Goal: Task Accomplishment & Management: Use online tool/utility

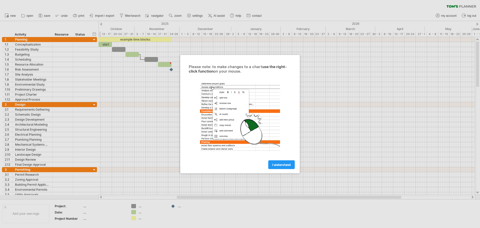
click at [275, 166] on span "I understand" at bounding box center [281, 165] width 19 height 4
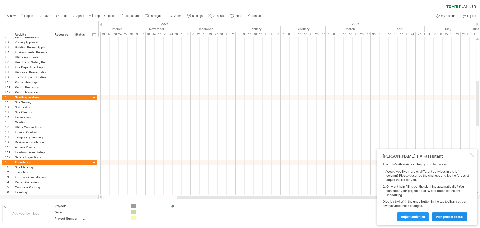
click at [439, 217] on span "plan project (beta)" at bounding box center [450, 217] width 28 height 4
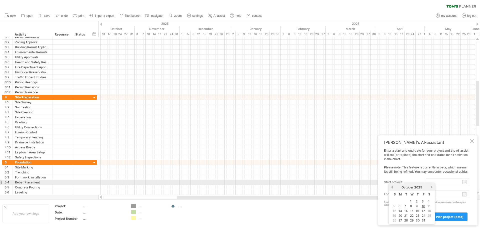
click at [444, 182] on input "start project:" at bounding box center [447, 182] width 43 height 8
click at [443, 183] on input "start project:" at bounding box center [447, 182] width 43 height 8
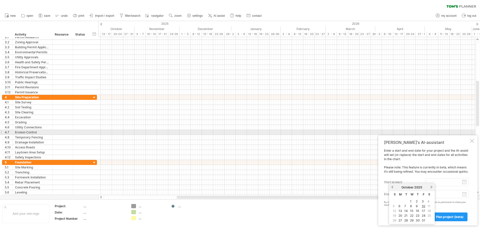
click at [470, 135] on div "Tom's AI-assistant Enter a start and end date for your project and the AI-assis…" at bounding box center [428, 180] width 99 height 90
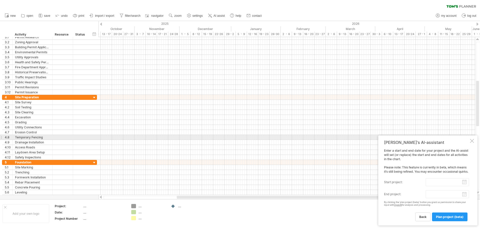
click at [472, 139] on div at bounding box center [472, 141] width 4 height 4
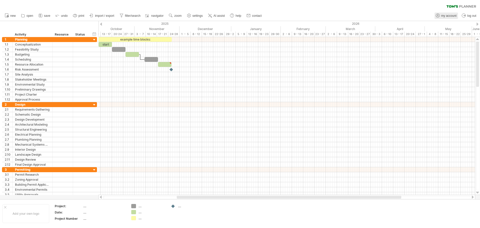
click at [443, 16] on span "my account" at bounding box center [449, 16] width 15 height 4
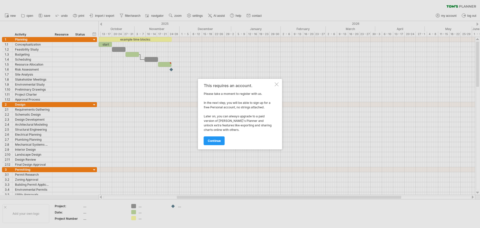
click at [278, 84] on div at bounding box center [277, 84] width 4 height 4
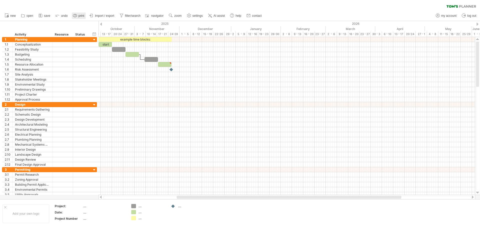
click at [74, 16] on icon at bounding box center [75, 15] width 5 height 5
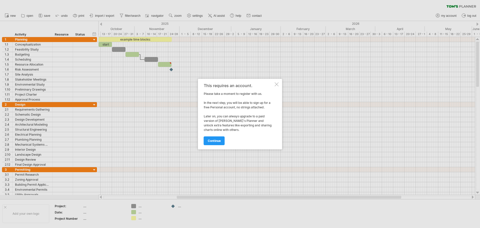
click at [277, 81] on div "This requires an account. Please take a moment to register with us. In the next…" at bounding box center [240, 114] width 84 height 71
click at [277, 83] on div at bounding box center [277, 84] width 4 height 4
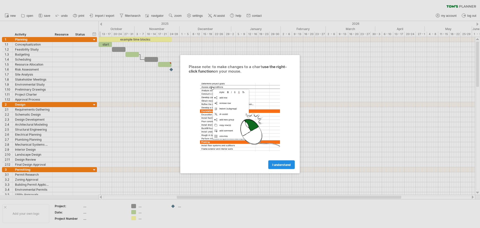
click at [286, 165] on span "I understand" at bounding box center [281, 165] width 19 height 4
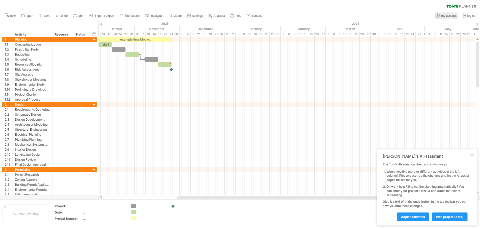
click at [449, 16] on span "my account" at bounding box center [449, 16] width 15 height 4
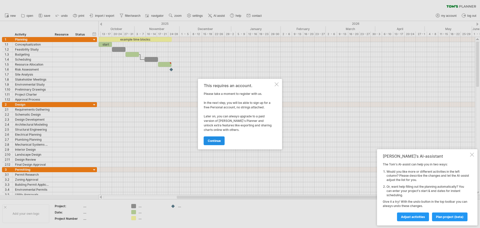
click at [216, 144] on link "continue" at bounding box center [214, 140] width 21 height 9
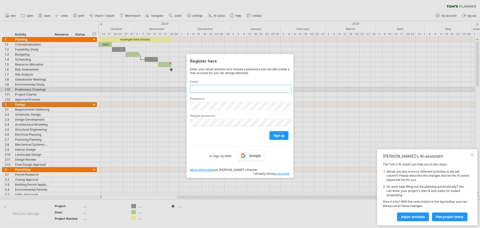
click at [212, 89] on input "text" at bounding box center [241, 89] width 102 height 8
click at [250, 156] on span "Google" at bounding box center [255, 156] width 12 height 4
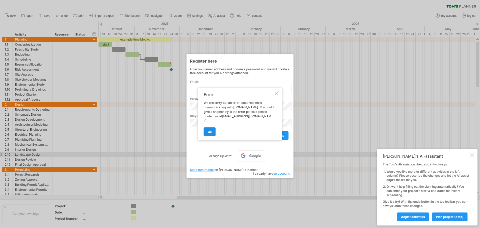
click at [214, 131] on link "ok" at bounding box center [210, 131] width 12 height 9
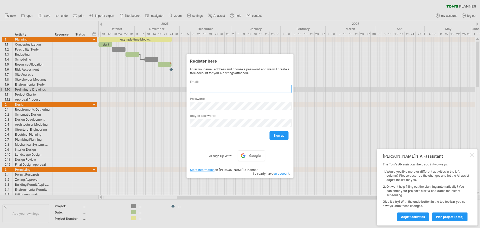
click at [212, 91] on input "text" at bounding box center [241, 89] width 102 height 8
type input "**********"
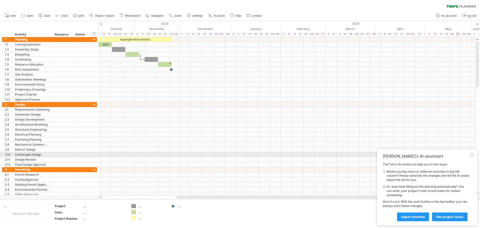
click at [472, 155] on div at bounding box center [472, 155] width 4 height 4
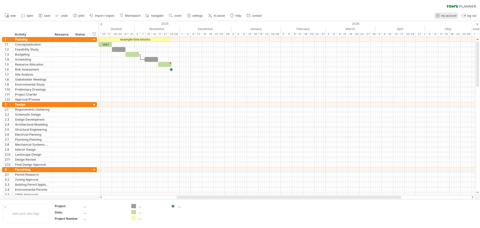
click at [444, 16] on span "my account" at bounding box center [449, 16] width 15 height 4
type input "**********"
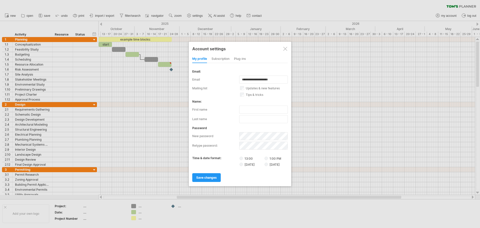
click at [222, 59] on div "subscription" at bounding box center [221, 59] width 18 height 8
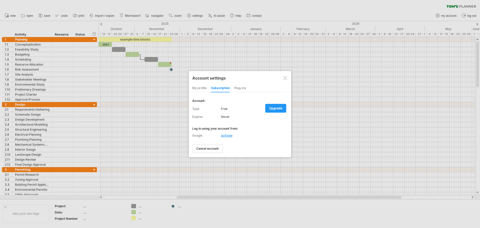
click at [200, 89] on div "my profile" at bounding box center [199, 88] width 14 height 8
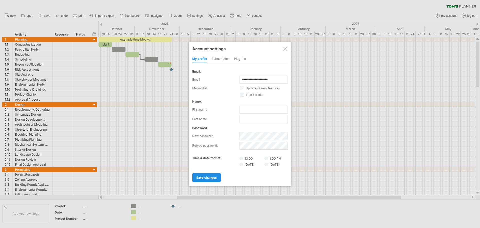
click at [208, 178] on span "save changes" at bounding box center [206, 178] width 21 height 4
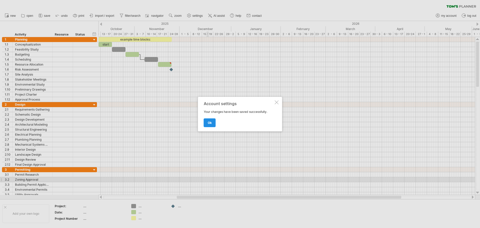
click at [208, 122] on span "ok" at bounding box center [210, 123] width 4 height 4
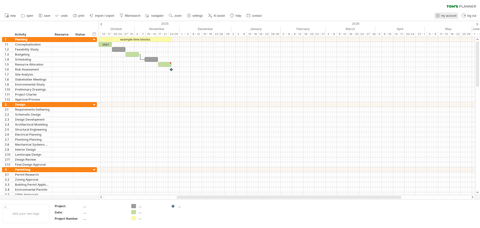
click at [439, 14] on icon at bounding box center [438, 15] width 5 height 5
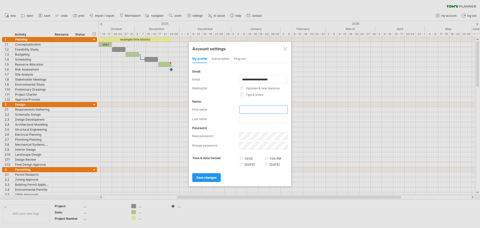
click at [251, 109] on input "text" at bounding box center [263, 110] width 49 height 8
type input "*****"
click at [211, 178] on span "save changes" at bounding box center [206, 178] width 21 height 4
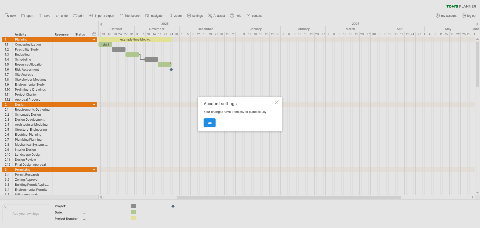
click at [205, 121] on link "ok" at bounding box center [210, 122] width 12 height 9
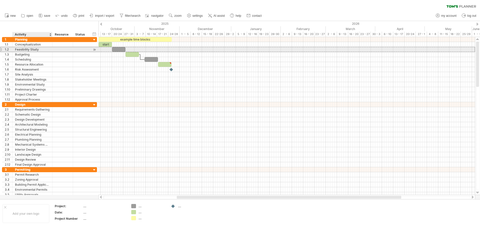
click at [34, 52] on div "Feasibility Study" at bounding box center [32, 49] width 35 height 5
click at [34, 50] on input "**********" at bounding box center [32, 49] width 35 height 5
click at [39, 52] on input "**********" at bounding box center [32, 49] width 35 height 5
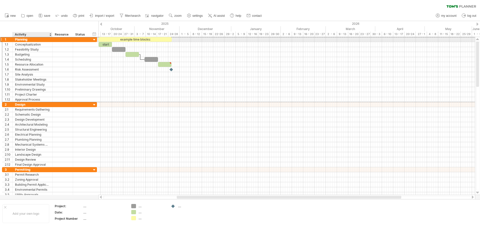
click at [25, 39] on div "Planning" at bounding box center [32, 39] width 35 height 5
click at [32, 40] on input "********" at bounding box center [32, 39] width 35 height 5
drag, startPoint x: 32, startPoint y: 40, endPoint x: 16, endPoint y: 39, distance: 15.8
click at [16, 39] on input "********" at bounding box center [32, 39] width 35 height 5
type input "*"
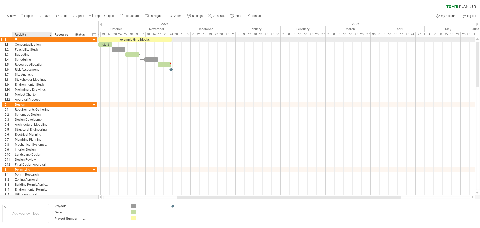
type input "*"
type input "**********"
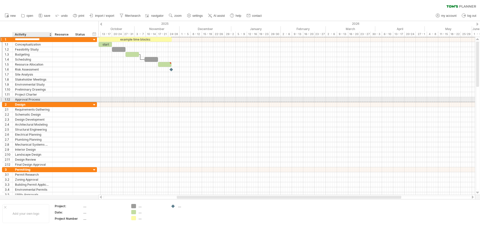
click at [29, 100] on div "Approval Process" at bounding box center [32, 99] width 35 height 5
type input "**********"
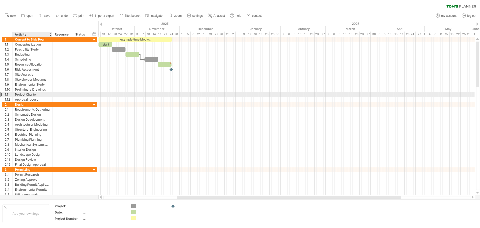
click at [28, 95] on div "Project Charter" at bounding box center [32, 94] width 35 height 5
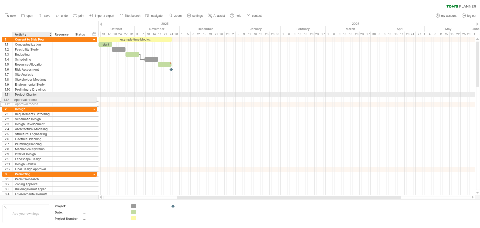
drag, startPoint x: 44, startPoint y: 101, endPoint x: 21, endPoint y: 99, distance: 23.4
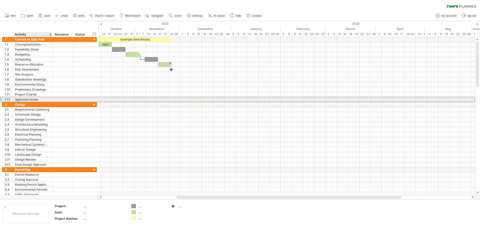
click at [34, 101] on div "Approval rocess" at bounding box center [32, 99] width 35 height 5
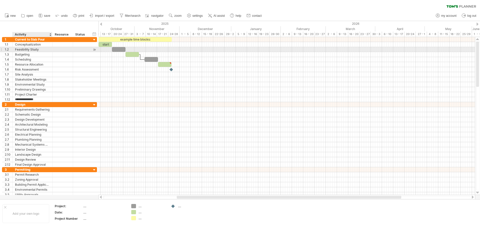
drag, startPoint x: 30, startPoint y: 47, endPoint x: 30, endPoint y: 51, distance: 3.3
click at [30, 49] on div "Feasibility Study" at bounding box center [32, 49] width 35 height 5
drag, startPoint x: 41, startPoint y: 50, endPoint x: 12, endPoint y: 50, distance: 29.0
click at [12, 50] on div "**********" at bounding box center [49, 49] width 95 height 5
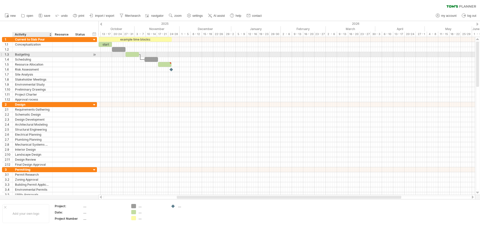
click at [39, 55] on div "Budgeting" at bounding box center [32, 54] width 35 height 5
type input "*"
click at [40, 60] on div "Scheduling" at bounding box center [32, 59] width 35 height 5
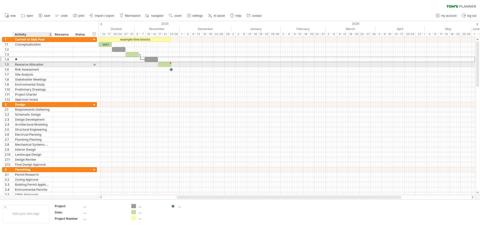
type input "*"
click at [47, 65] on div "Resource Allocation" at bounding box center [32, 64] width 35 height 5
type input "*"
type input "**********"
type input "*"
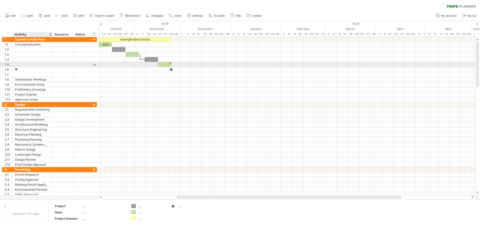
type input "*"
type input "**"
type input "*"
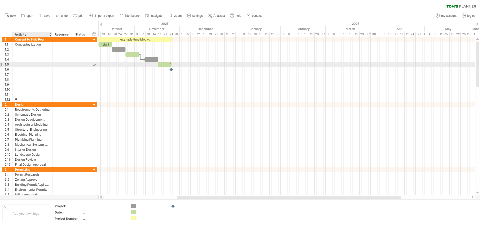
type input "*"
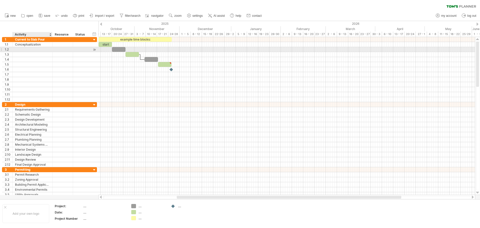
click at [43, 50] on div at bounding box center [32, 49] width 35 height 5
click at [43, 45] on div "Conceptualization" at bounding box center [32, 44] width 35 height 5
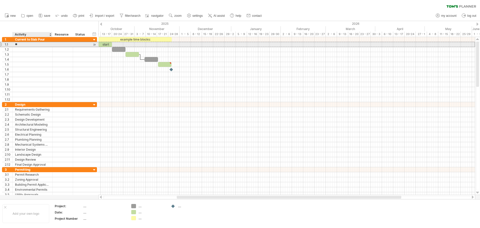
type input "*"
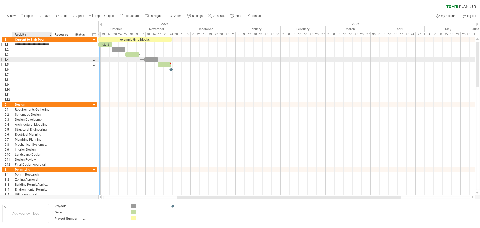
click at [21, 66] on div at bounding box center [32, 64] width 35 height 5
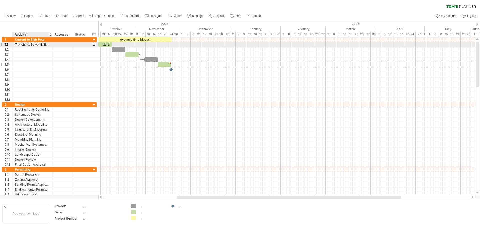
click at [47, 44] on div "Trenching: Sewer & Electric" at bounding box center [32, 44] width 35 height 5
click at [47, 44] on input "**********" at bounding box center [32, 44] width 35 height 5
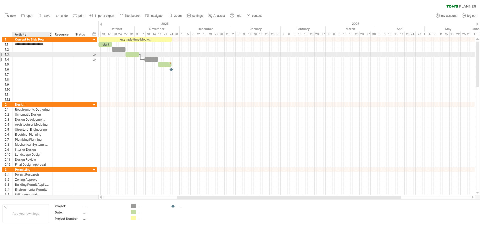
drag, startPoint x: 25, startPoint y: 56, endPoint x: 27, endPoint y: 61, distance: 5.4
click at [26, 61] on div "**********" at bounding box center [49, 69] width 95 height 65
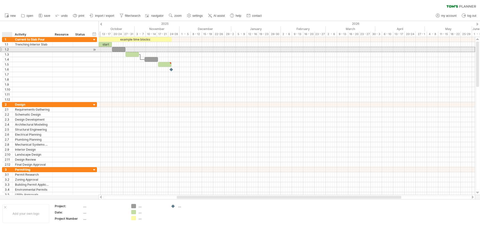
drag, startPoint x: 2, startPoint y: 50, endPoint x: 14, endPoint y: 50, distance: 12.3
click at [14, 50] on div "1.2" at bounding box center [49, 49] width 95 height 5
click at [38, 46] on div "Trenching Interior Slab" at bounding box center [32, 44] width 35 height 5
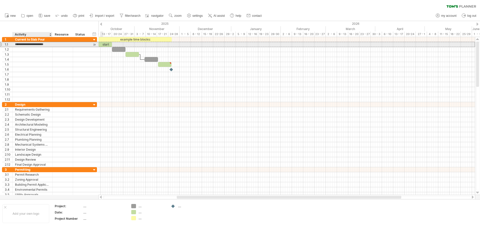
click at [38, 46] on input "**********" at bounding box center [32, 44] width 35 height 5
click at [49, 45] on input "**********" at bounding box center [32, 44] width 35 height 5
type input "**********"
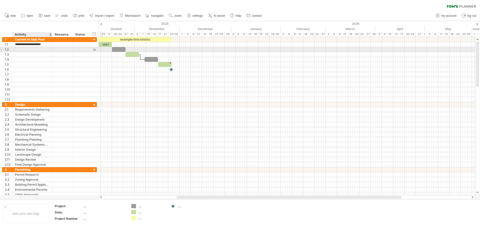
click at [46, 50] on div at bounding box center [32, 49] width 35 height 5
type input "**********"
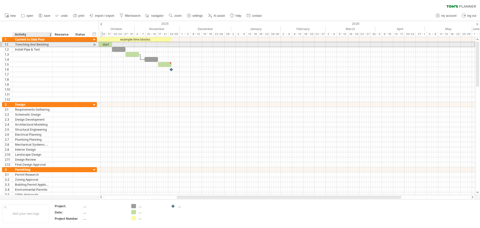
click at [37, 45] on div "Trenching And Bedding" at bounding box center [32, 44] width 35 height 5
click at [0, 0] on input "**********" at bounding box center [0, 0] width 0 height 0
click at [36, 45] on input "**********" at bounding box center [32, 44] width 35 height 5
click at [35, 45] on input "**********" at bounding box center [32, 44] width 35 height 5
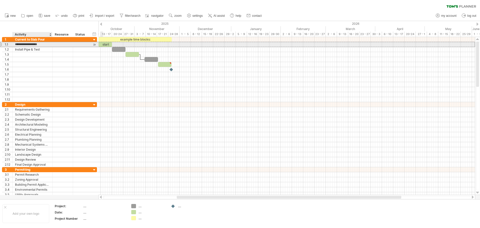
type input "**********"
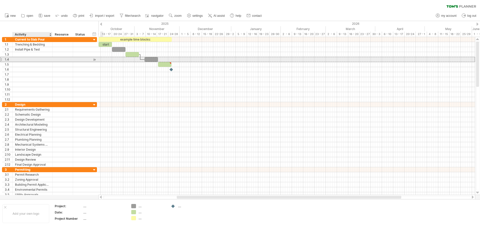
click at [28, 57] on div at bounding box center [32, 59] width 35 height 5
click at [27, 53] on div at bounding box center [32, 54] width 35 height 5
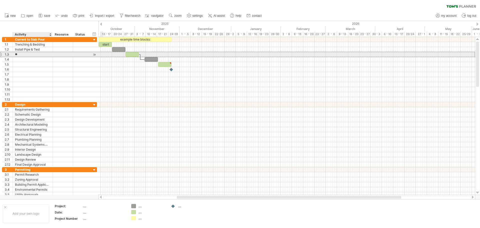
type input "*"
type input "********"
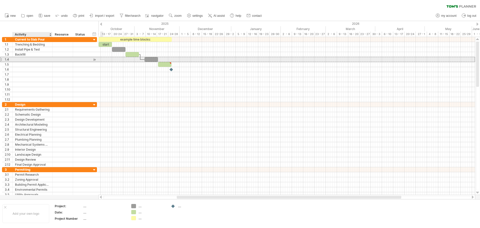
click at [28, 60] on div at bounding box center [32, 59] width 35 height 5
type input "*"
type input "**********"
type input "*"
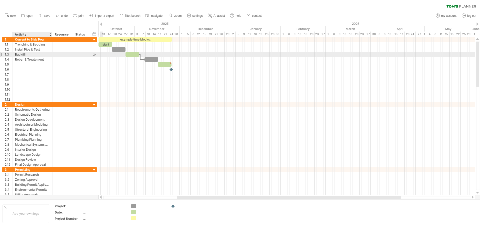
click at [39, 56] on div "Backfill" at bounding box center [32, 54] width 35 height 5
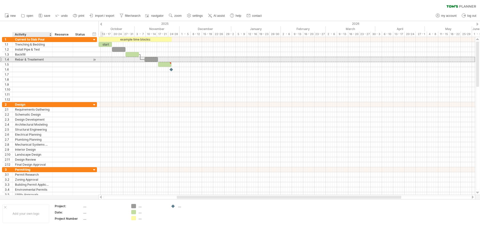
click at [40, 61] on div "Rebar & Treatement" at bounding box center [32, 59] width 35 height 5
click at [0, 0] on input "**********" at bounding box center [0, 0] width 0 height 0
click at [40, 61] on input "**********" at bounding box center [32, 59] width 35 height 5
type input "**********"
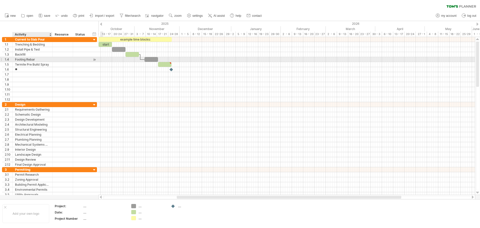
type input "*"
type input "**********"
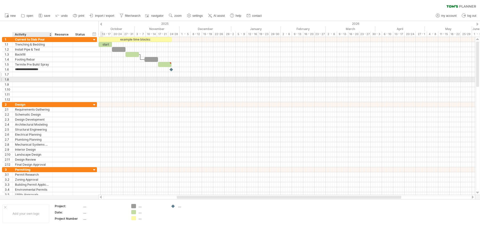
click at [29, 75] on div at bounding box center [32, 74] width 35 height 5
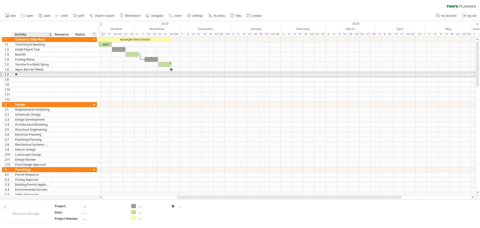
type input "*"
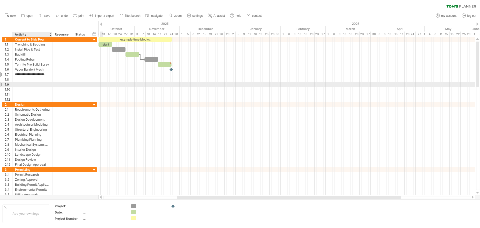
click at [31, 84] on div at bounding box center [32, 84] width 35 height 5
click at [37, 75] on div "Schedule Slab Pour Date" at bounding box center [32, 74] width 35 height 5
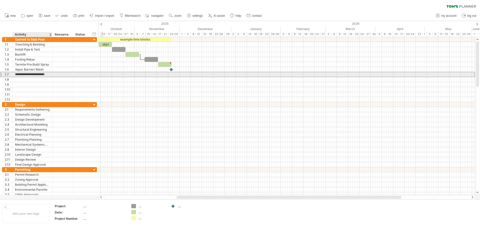
click at [37, 75] on input "**********" at bounding box center [32, 74] width 35 height 5
click at [46, 75] on input "**********" at bounding box center [32, 74] width 35 height 5
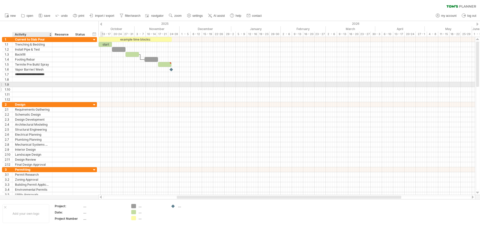
type input "**********"
click at [41, 82] on div at bounding box center [32, 79] width 35 height 5
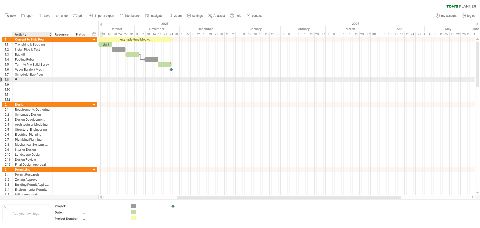
type input "*"
type input "**********"
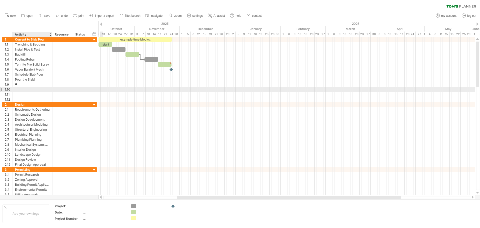
type input "*"
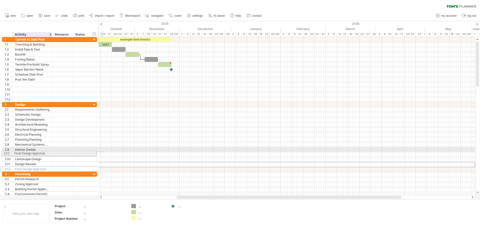
drag, startPoint x: 40, startPoint y: 165, endPoint x: 41, endPoint y: 161, distance: 3.8
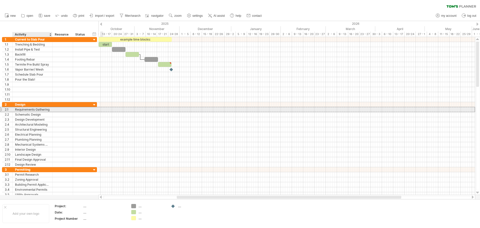
click at [26, 110] on div "Requirements Gathering" at bounding box center [32, 109] width 35 height 5
click at [0, 0] on input "**********" at bounding box center [0, 0] width 0 height 0
click at [26, 110] on input "**********" at bounding box center [32, 109] width 35 height 5
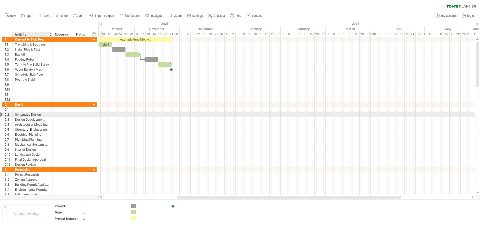
click at [29, 116] on div "Schematic Design" at bounding box center [32, 114] width 35 height 5
click at [0, 0] on input "**********" at bounding box center [0, 0] width 0 height 0
click at [29, 116] on input "**********" at bounding box center [32, 114] width 35 height 5
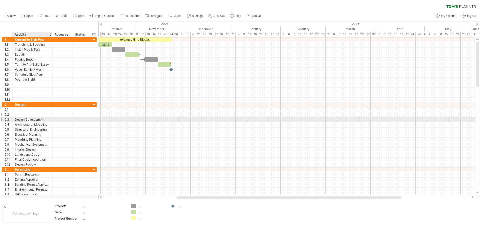
click at [29, 119] on div "Design Development" at bounding box center [32, 119] width 35 height 5
click at [30, 119] on input "**********" at bounding box center [32, 119] width 35 height 5
type input "******"
click at [29, 121] on input "******" at bounding box center [32, 119] width 35 height 5
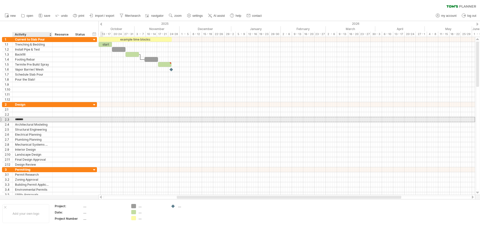
click at [29, 121] on input "******" at bounding box center [32, 119] width 35 height 5
click at [29, 122] on div "Architectural Modeling" at bounding box center [32, 124] width 35 height 5
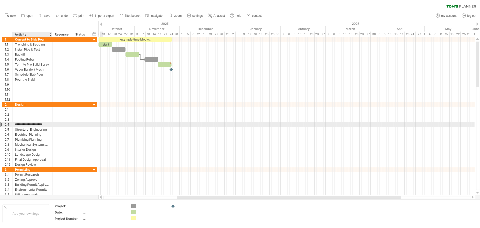
click at [29, 122] on input "**********" at bounding box center [32, 124] width 35 height 5
click at [29, 123] on input "**********" at bounding box center [32, 124] width 35 height 5
click at [30, 127] on div "2.4 Architectural Modeling" at bounding box center [49, 124] width 95 height 5
click at [30, 127] on div "Structural Engineering" at bounding box center [32, 129] width 35 height 5
click at [30, 127] on input "**********" at bounding box center [32, 129] width 35 height 5
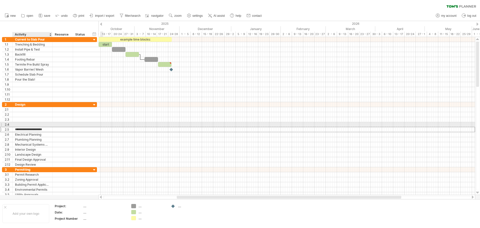
click at [30, 127] on input "**********" at bounding box center [32, 129] width 35 height 5
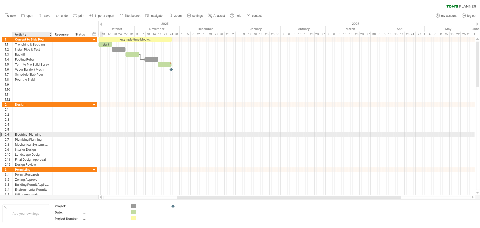
click at [31, 133] on div "Electrical Planning" at bounding box center [32, 134] width 35 height 5
click at [0, 0] on input "**********" at bounding box center [0, 0] width 0 height 0
click at [31, 133] on input "**********" at bounding box center [32, 134] width 35 height 5
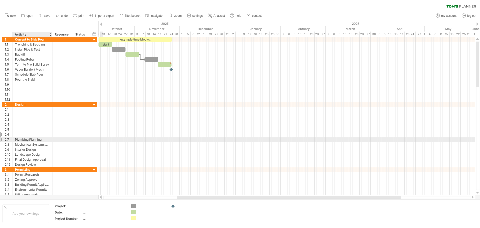
click at [32, 139] on div "Plumbing Planning" at bounding box center [32, 139] width 35 height 5
click at [32, 139] on input "**********" at bounding box center [32, 139] width 35 height 5
type input "********"
click at [31, 140] on input "********" at bounding box center [32, 139] width 35 height 5
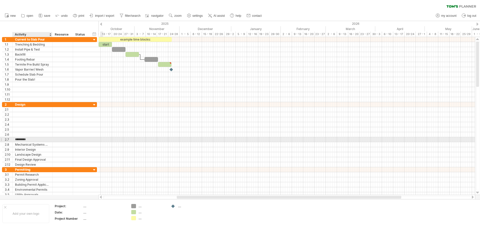
click at [31, 140] on input "********" at bounding box center [32, 139] width 35 height 5
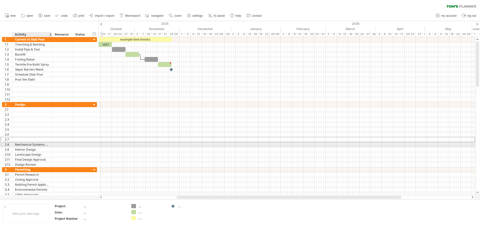
click at [32, 145] on div "Mechanical Systems Design" at bounding box center [32, 144] width 35 height 5
click at [32, 145] on input "**********" at bounding box center [32, 144] width 35 height 5
type input "**********"
click at [33, 146] on input "**********" at bounding box center [32, 144] width 35 height 5
click at [33, 145] on input "**********" at bounding box center [32, 144] width 35 height 5
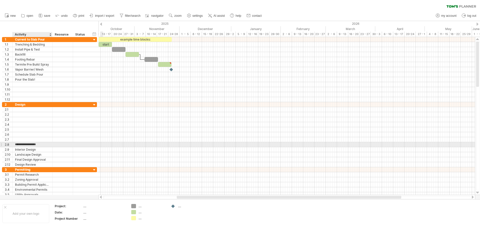
click at [33, 145] on input "**********" at bounding box center [32, 144] width 35 height 5
click at [34, 149] on div "Interior Design" at bounding box center [32, 149] width 35 height 5
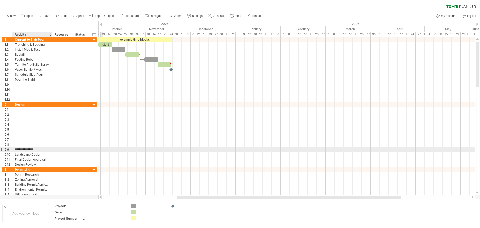
click at [34, 149] on input "**********" at bounding box center [32, 149] width 35 height 5
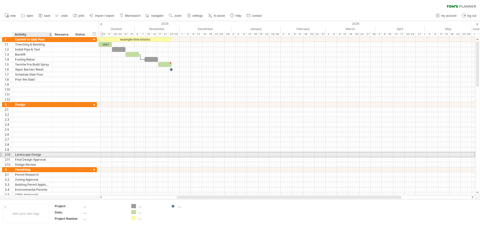
click at [37, 154] on div "Landscape Design" at bounding box center [32, 154] width 35 height 5
click at [0, 0] on input "**********" at bounding box center [0, 0] width 0 height 0
click at [37, 154] on input "**********" at bounding box center [32, 154] width 35 height 5
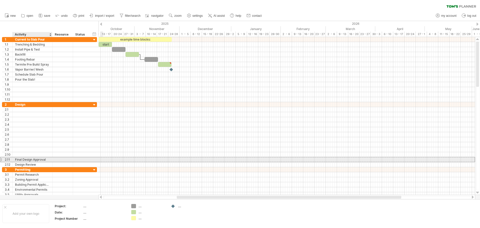
click at [39, 160] on div "Final Design Approval" at bounding box center [32, 159] width 35 height 5
click at [0, 0] on input "**********" at bounding box center [0, 0] width 0 height 0
click at [39, 160] on input "**********" at bounding box center [32, 159] width 35 height 5
click at [40, 163] on div "Design Review" at bounding box center [32, 164] width 35 height 5
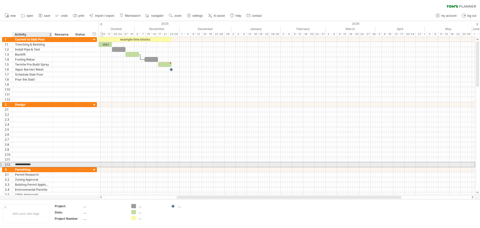
click at [40, 163] on input "**********" at bounding box center [32, 164] width 35 height 5
type input "******"
click at [40, 163] on input "******" at bounding box center [32, 164] width 35 height 5
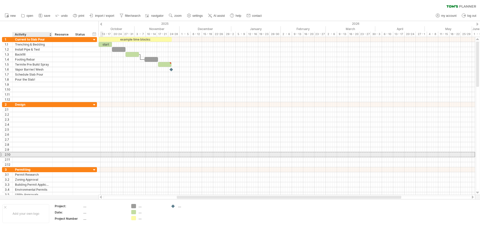
click at [41, 155] on div at bounding box center [32, 154] width 35 height 5
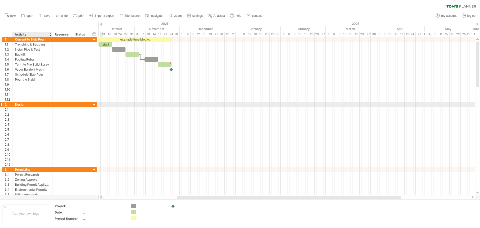
click at [28, 105] on div "Design" at bounding box center [32, 104] width 35 height 5
type input "*"
type input "**********"
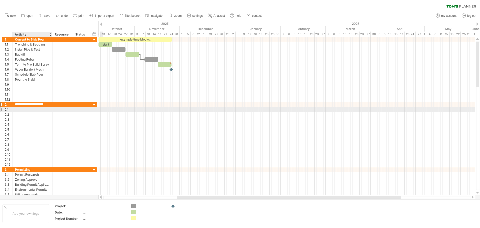
click at [35, 111] on div at bounding box center [32, 109] width 35 height 5
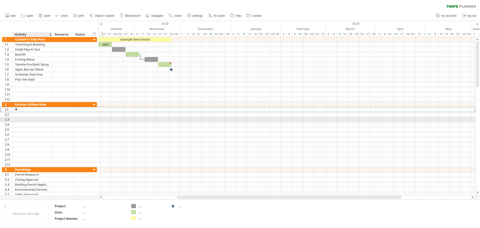
type input "*"
type input "**********"
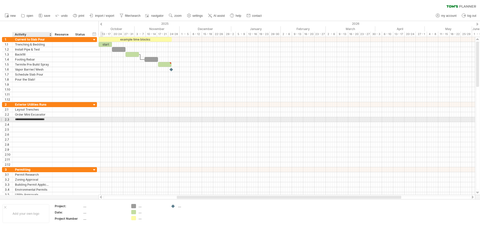
type input "**********"
type input "*"
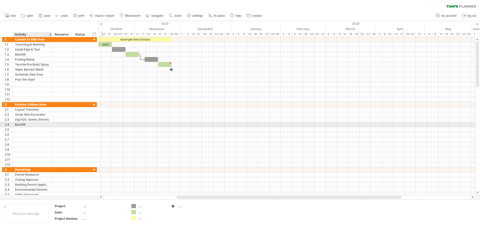
click at [29, 126] on div "Backfill" at bounding box center [32, 124] width 35 height 5
click at [29, 126] on input "********" at bounding box center [32, 124] width 35 height 5
click at [29, 127] on div "**********" at bounding box center [49, 134] width 95 height 65
click at [31, 125] on div "Backfill" at bounding box center [32, 124] width 35 height 5
click at [31, 125] on input "********" at bounding box center [32, 124] width 35 height 5
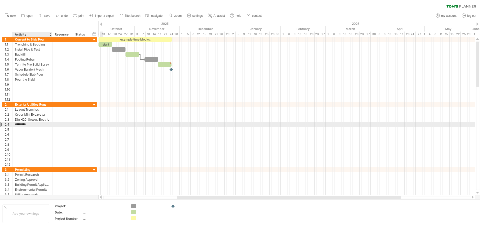
click at [31, 125] on input "********" at bounding box center [32, 124] width 35 height 5
click at [30, 125] on input "********" at bounding box center [32, 124] width 35 height 5
type input "********"
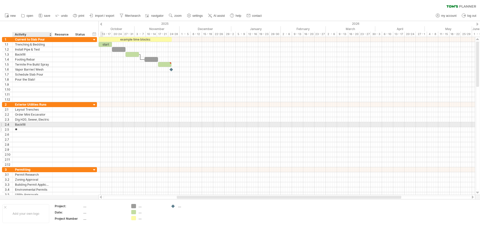
type input "*"
click at [29, 125] on div "Backfill" at bounding box center [32, 124] width 35 height 5
click at [29, 125] on input "********" at bounding box center [32, 124] width 35 height 5
type input "*******"
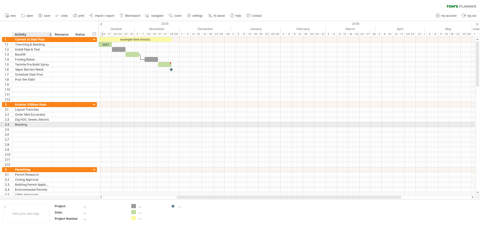
type input "*"
click at [29, 124] on div "Bedding" at bounding box center [32, 124] width 35 height 5
click at [28, 124] on input "*******" at bounding box center [32, 124] width 35 height 5
type input "**********"
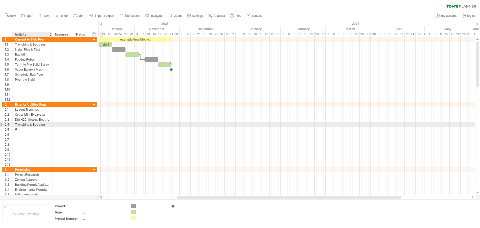
type input "*"
type input "**********"
type input "********"
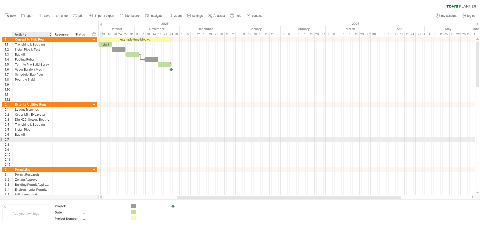
click at [31, 141] on div at bounding box center [32, 139] width 35 height 5
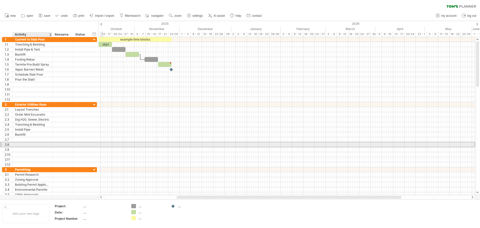
click at [32, 143] on div at bounding box center [32, 144] width 35 height 5
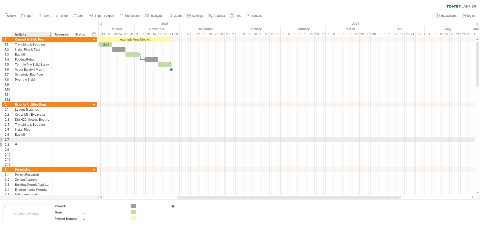
type input "*"
type input "**********"
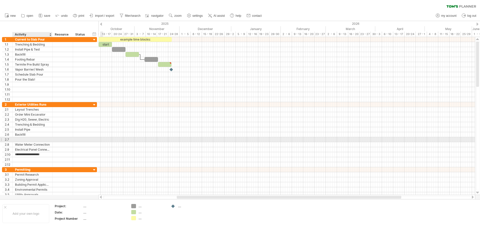
type input "**********"
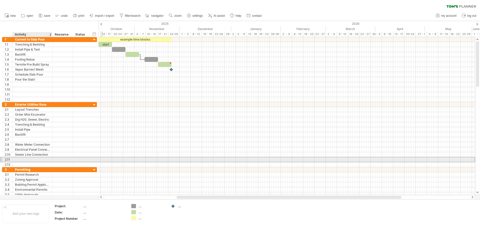
click at [37, 160] on div at bounding box center [32, 159] width 35 height 5
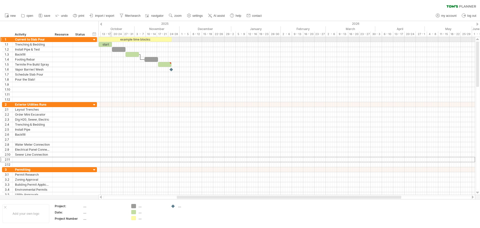
click at [111, 39] on div "example time blocks:" at bounding box center [135, 39] width 73 height 5
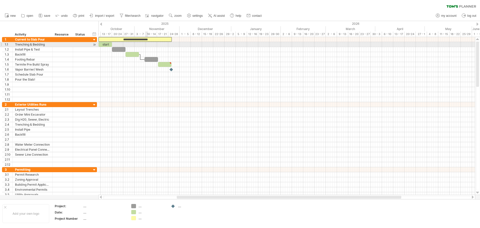
click at [147, 45] on div at bounding box center [287, 44] width 377 height 5
click at [107, 45] on div "start" at bounding box center [106, 44] width 14 height 5
click at [107, 44] on div "*****" at bounding box center [106, 44] width 14 height 5
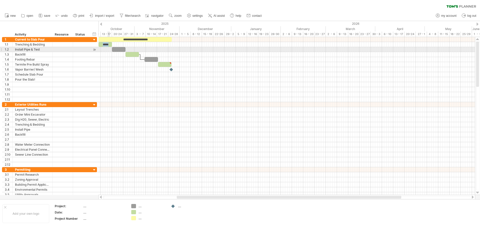
click at [110, 50] on div at bounding box center [287, 49] width 377 height 5
click at [115, 49] on div at bounding box center [119, 49] width 14 height 5
click at [117, 47] on div at bounding box center [119, 49] width 14 height 5
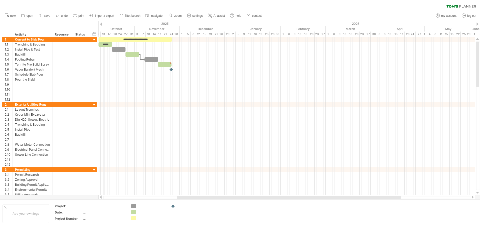
click at [105, 34] on div "13 - 17" at bounding box center [106, 34] width 11 height 5
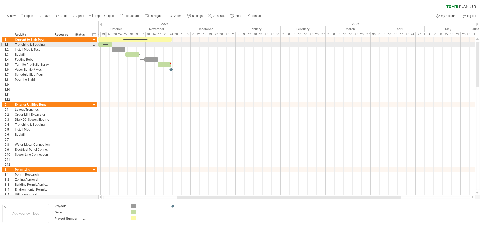
click at [107, 45] on div "*****" at bounding box center [106, 44] width 14 height 5
click at [110, 45] on div "*****" at bounding box center [106, 44] width 14 height 5
click at [111, 45] on div "*****" at bounding box center [106, 44] width 14 height 5
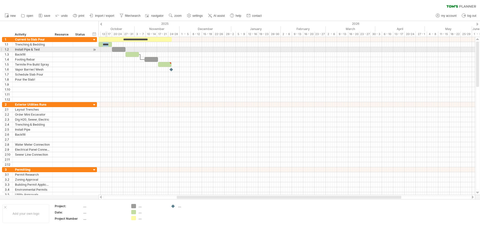
click at [105, 51] on div at bounding box center [287, 49] width 377 height 5
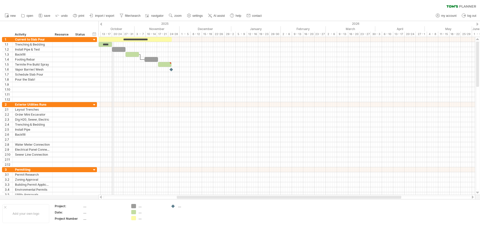
click at [114, 27] on div "October" at bounding box center [109, 28] width 52 height 5
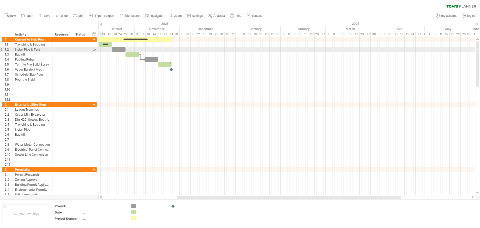
click at [102, 50] on div at bounding box center [287, 49] width 377 height 5
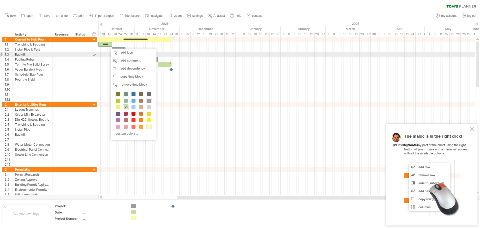
click at [104, 53] on div at bounding box center [287, 54] width 377 height 5
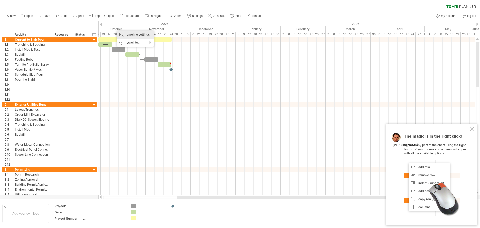
click at [126, 32] on div "timeline settings" at bounding box center [135, 35] width 37 height 8
select select "*"
select select "**"
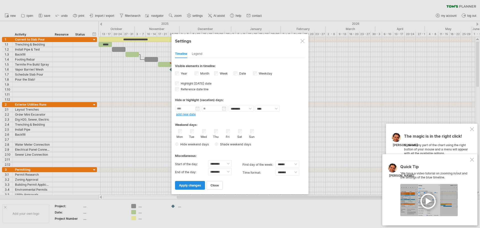
click at [195, 186] on span "apply changes" at bounding box center [190, 185] width 22 height 4
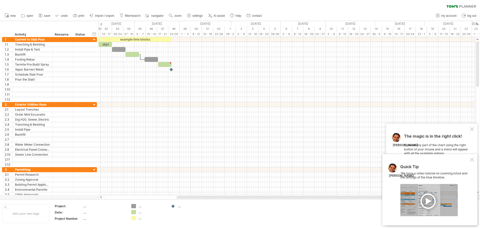
click at [102, 24] on div at bounding box center [101, 24] width 2 height 3
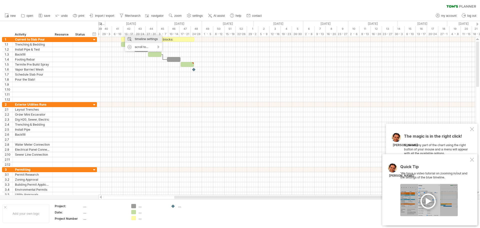
click at [131, 36] on div "timeline settings" at bounding box center [143, 39] width 37 height 8
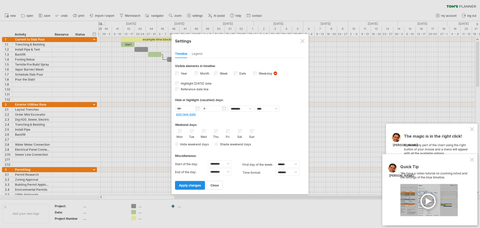
click at [193, 184] on span "apply changes" at bounding box center [190, 185] width 22 height 4
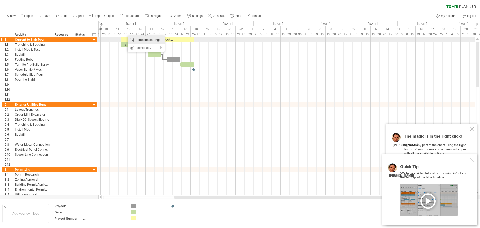
click at [142, 41] on div "timeline settings" at bounding box center [146, 40] width 37 height 8
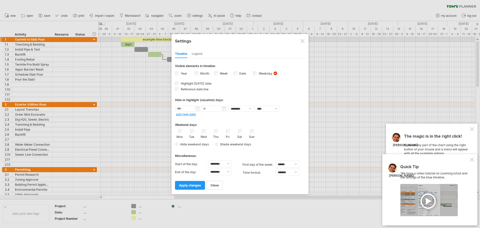
click at [199, 74] on div "Month" at bounding box center [205, 74] width 20 height 7
click at [191, 185] on span "apply changes" at bounding box center [190, 185] width 22 height 4
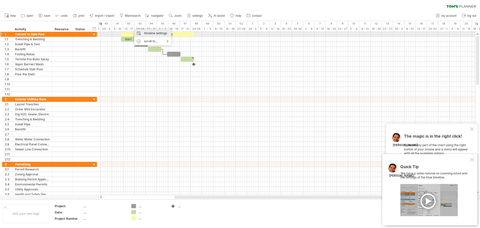
click at [140, 32] on div "timeline settings" at bounding box center [152, 33] width 37 height 8
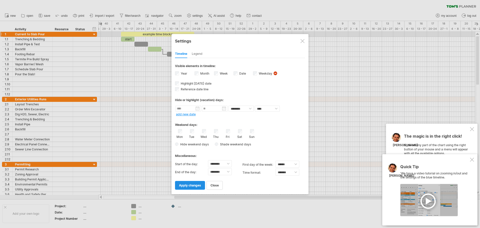
click at [195, 187] on span "apply changes" at bounding box center [190, 185] width 22 height 4
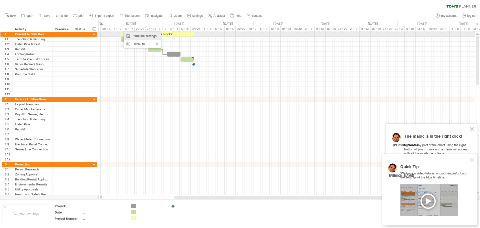
click at [144, 34] on div "timeline settings" at bounding box center [142, 36] width 37 height 8
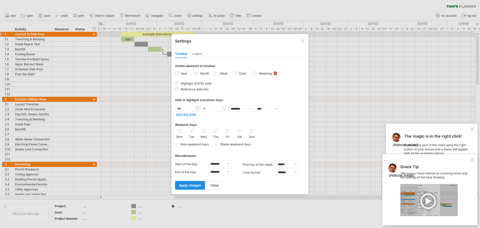
click at [194, 186] on span "apply changes" at bounding box center [190, 185] width 22 height 4
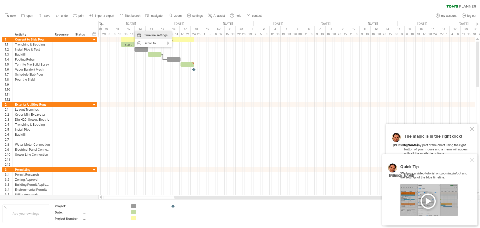
click at [145, 34] on div "timeline settings" at bounding box center [153, 35] width 37 height 8
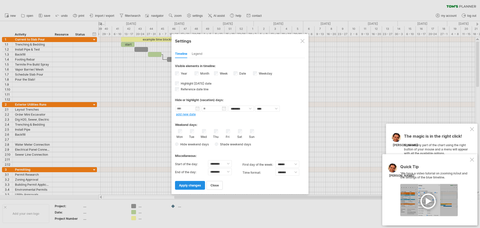
click at [196, 183] on span "apply changes" at bounding box center [190, 185] width 22 height 4
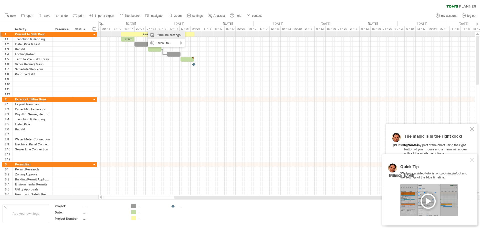
click at [175, 35] on div "timeline settings" at bounding box center [166, 35] width 37 height 8
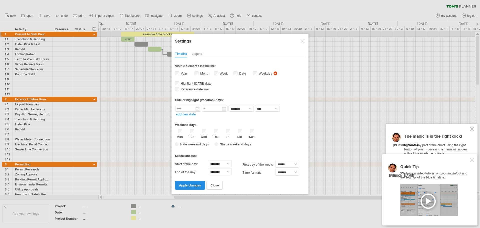
click at [192, 185] on span "apply changes" at bounding box center [190, 185] width 22 height 4
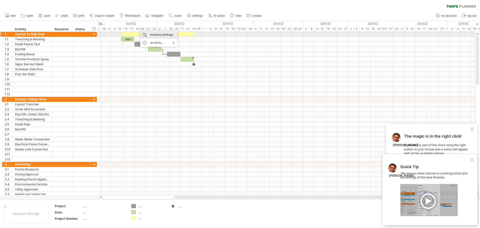
click at [154, 37] on div "timeline settings" at bounding box center [158, 35] width 37 height 8
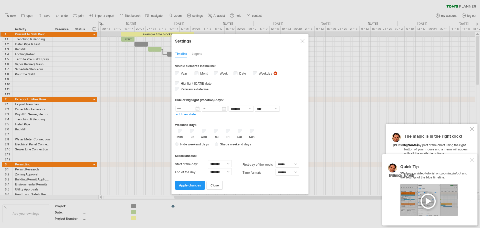
click at [239, 133] on div "Sat" at bounding box center [240, 134] width 6 height 10
click at [254, 132] on div "Sun" at bounding box center [252, 134] width 6 height 10
click at [193, 185] on span "apply changes" at bounding box center [190, 185] width 22 height 4
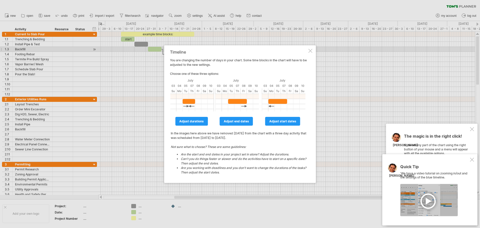
click at [310, 50] on div at bounding box center [311, 51] width 4 height 4
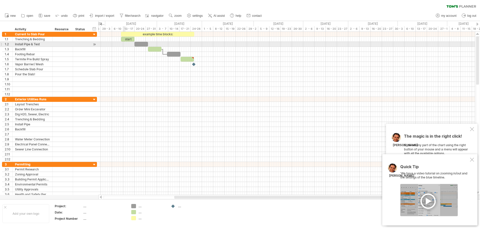
click at [124, 45] on div at bounding box center [287, 44] width 377 height 5
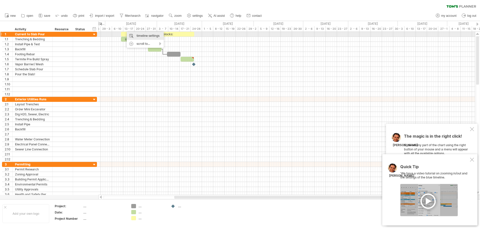
click at [139, 34] on div "timeline settings" at bounding box center [145, 36] width 37 height 8
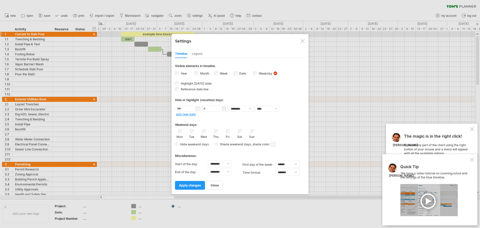
click at [272, 145] on span at bounding box center [273, 144] width 5 height 5
click at [314, 153] on span at bounding box center [313, 153] width 4 height 4
click at [191, 185] on span "apply changes" at bounding box center [190, 185] width 22 height 4
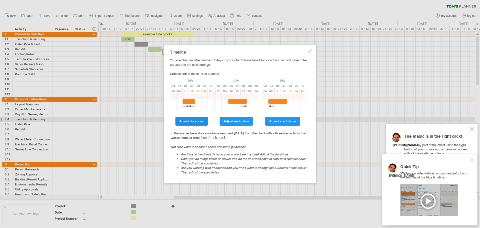
click at [196, 121] on span "adjust durations" at bounding box center [191, 121] width 25 height 4
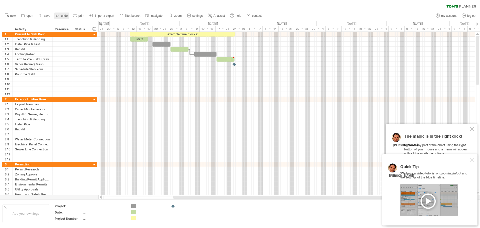
click at [59, 18] on icon at bounding box center [57, 15] width 5 height 5
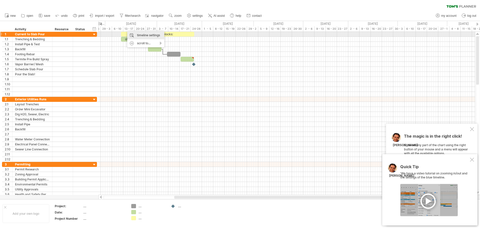
click at [138, 36] on div "timeline settings" at bounding box center [145, 35] width 37 height 8
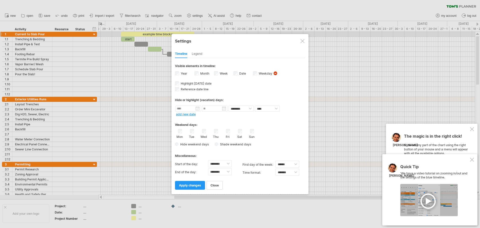
click at [205, 54] on div "Timeline Legend" at bounding box center [240, 52] width 130 height 11
click at [200, 54] on div "Legend" at bounding box center [197, 54] width 11 height 8
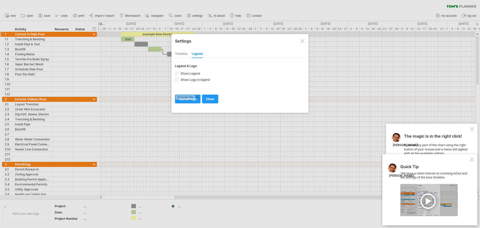
click at [185, 55] on div "Timeline" at bounding box center [181, 54] width 12 height 8
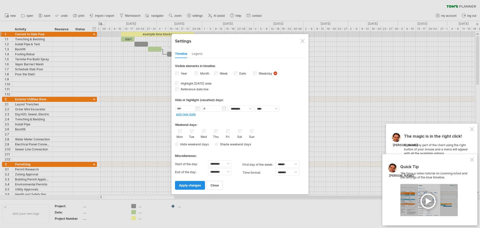
click at [193, 187] on span "apply changes" at bounding box center [190, 185] width 22 height 4
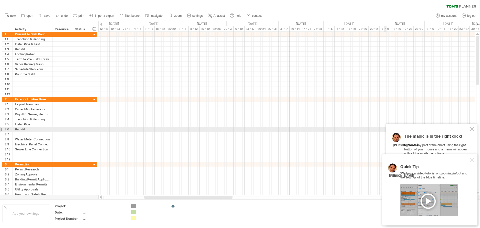
click at [472, 130] on div at bounding box center [472, 129] width 4 height 4
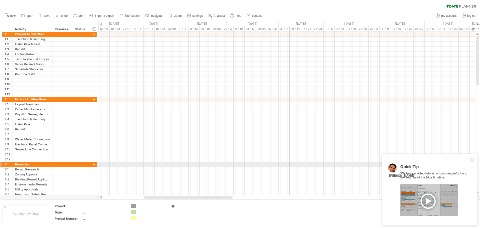
click at [473, 160] on div at bounding box center [472, 160] width 4 height 4
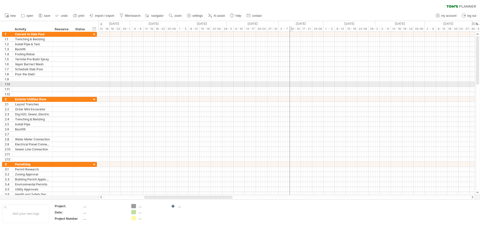
click at [290, 84] on div at bounding box center [290, 113] width 1 height 163
click at [478, 24] on div at bounding box center [478, 24] width 2 height 3
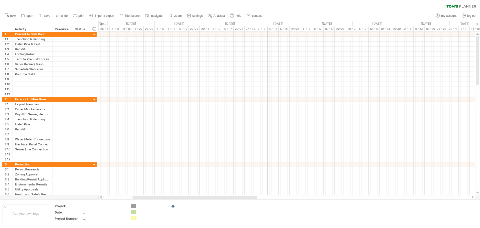
click at [478, 24] on div at bounding box center [478, 24] width 2 height 3
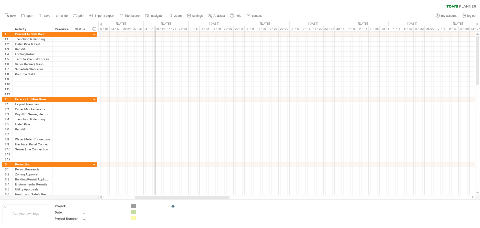
click at [478, 24] on div at bounding box center [478, 24] width 2 height 3
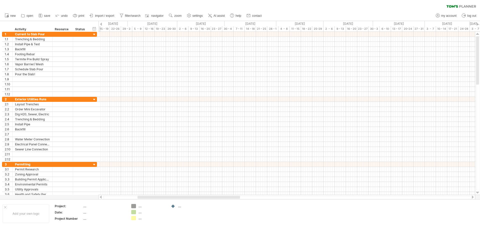
click at [478, 24] on div at bounding box center [478, 24] width 2 height 3
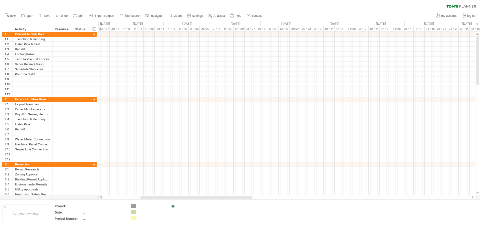
click at [478, 24] on div at bounding box center [478, 24] width 2 height 3
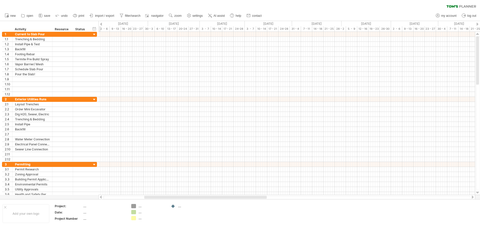
click at [478, 24] on div at bounding box center [478, 24] width 2 height 3
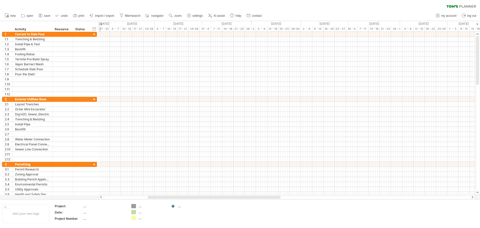
click at [478, 24] on div at bounding box center [478, 24] width 2 height 3
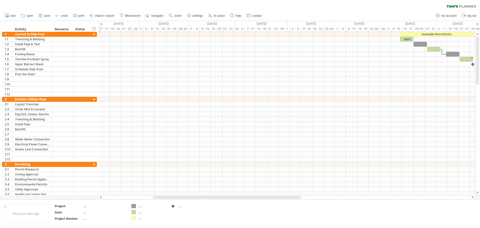
click at [478, 24] on div at bounding box center [478, 24] width 2 height 3
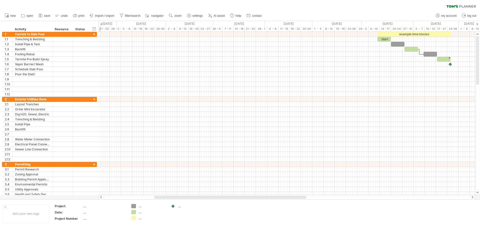
click at [478, 24] on div at bounding box center [478, 24] width 2 height 3
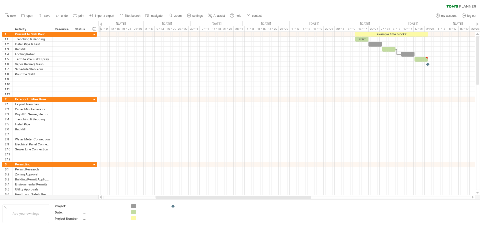
click at [478, 24] on div at bounding box center [478, 24] width 2 height 3
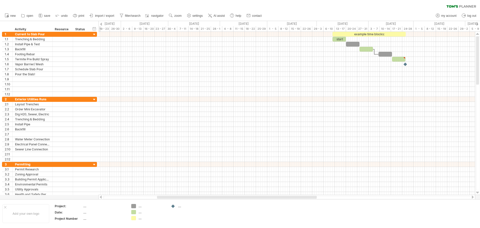
click at [478, 24] on div at bounding box center [478, 24] width 2 height 3
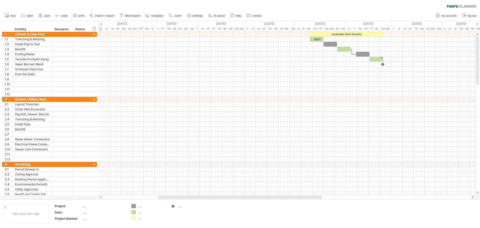
click at [478, 24] on div at bounding box center [478, 24] width 2 height 3
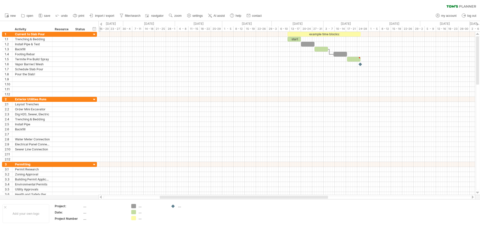
click at [478, 24] on div at bounding box center [478, 24] width 2 height 3
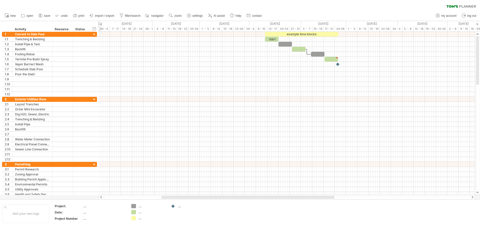
click at [478, 24] on div at bounding box center [478, 24] width 2 height 3
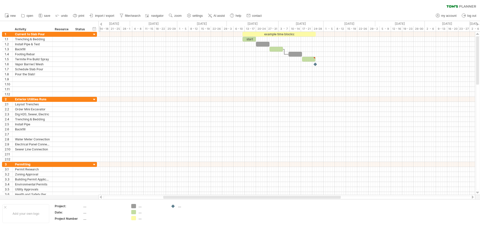
click at [478, 24] on div at bounding box center [478, 24] width 2 height 3
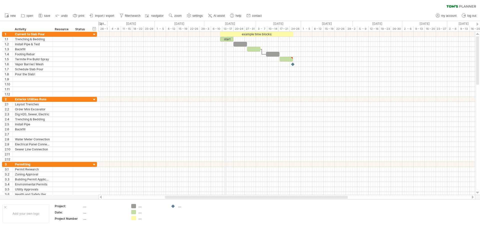
click at [226, 31] on div "13 - 17" at bounding box center [227, 28] width 11 height 5
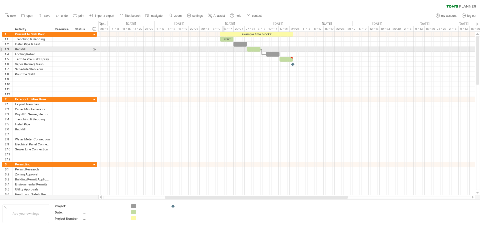
click at [224, 49] on div at bounding box center [287, 49] width 377 height 5
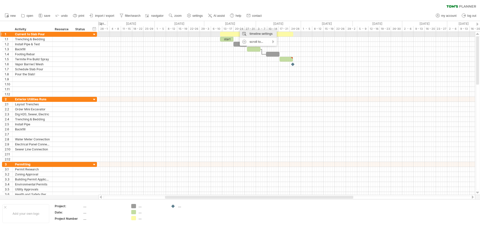
click at [260, 34] on div "timeline settings" at bounding box center [258, 34] width 37 height 8
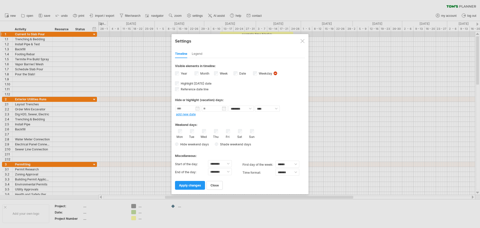
click at [179, 72] on div "Year" at bounding box center [185, 74] width 20 height 7
click at [188, 183] on link "apply changes" at bounding box center [190, 185] width 30 height 9
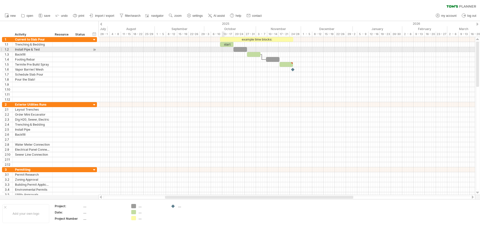
click at [223, 50] on div at bounding box center [287, 49] width 377 height 5
click at [224, 48] on div at bounding box center [287, 49] width 377 height 5
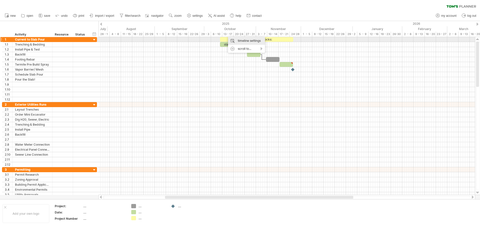
click at [239, 40] on div "timeline settings" at bounding box center [246, 41] width 37 height 8
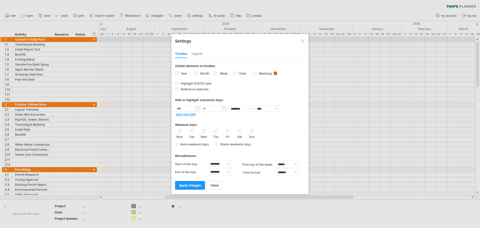
drag, startPoint x: 194, startPoint y: 185, endPoint x: 251, endPoint y: 81, distance: 118.3
click at [250, 85] on div "**********" at bounding box center [240, 123] width 130 height 131
click at [193, 183] on span "apply changes" at bounding box center [190, 185] width 22 height 4
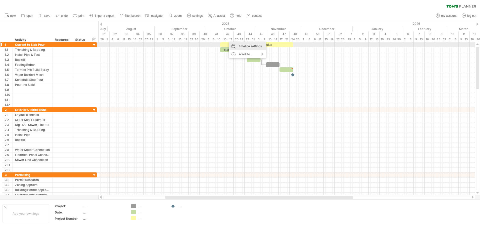
click at [242, 46] on div "timeline settings" at bounding box center [247, 46] width 37 height 8
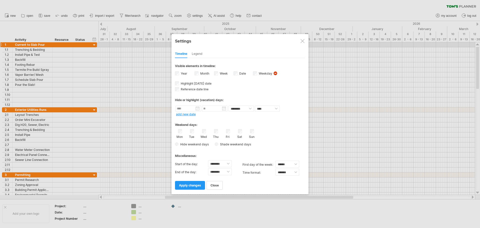
click at [218, 72] on div "Week visibility of weeknumbers Currently there is not enough space horizontally…" at bounding box center [224, 74] width 20 height 7
click at [194, 83] on span "Highlight [DATE] date" at bounding box center [196, 84] width 32 height 4
click at [188, 184] on span "apply changes" at bounding box center [190, 185] width 22 height 4
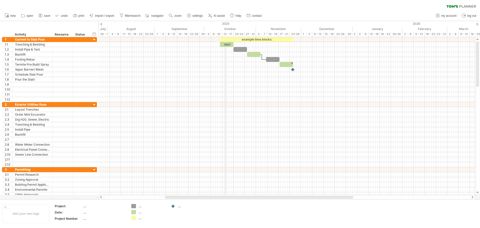
click at [225, 34] on div "13 - 17" at bounding box center [227, 34] width 11 height 5
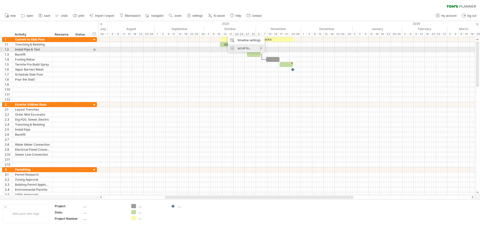
click at [238, 48] on div "scroll to..." at bounding box center [246, 48] width 37 height 8
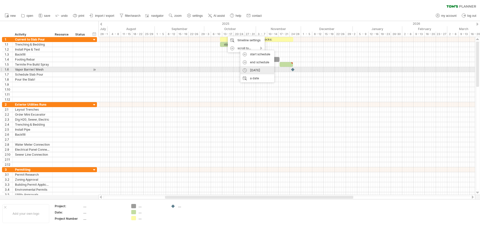
click at [258, 71] on div "[DATE]" at bounding box center [257, 70] width 34 height 8
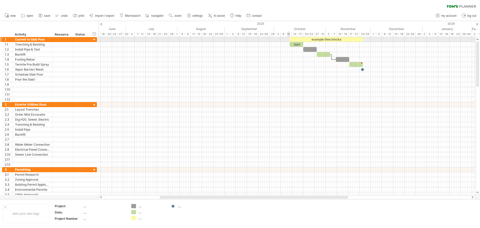
click at [289, 40] on div at bounding box center [287, 39] width 377 height 5
click at [289, 34] on div "6 - 10" at bounding box center [286, 34] width 11 height 5
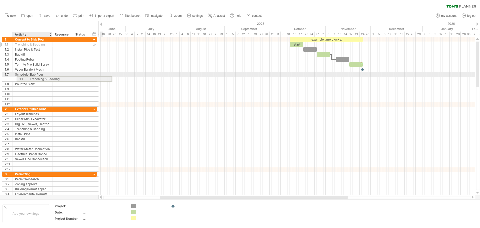
drag, startPoint x: 30, startPoint y: 44, endPoint x: 42, endPoint y: 76, distance: 33.9
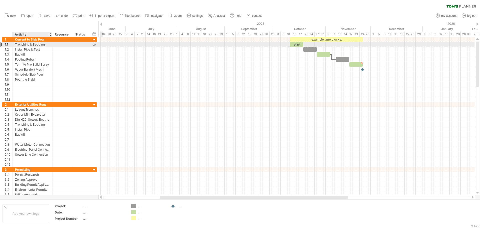
click at [17, 45] on div "Trenching & Bedding" at bounding box center [32, 44] width 35 height 5
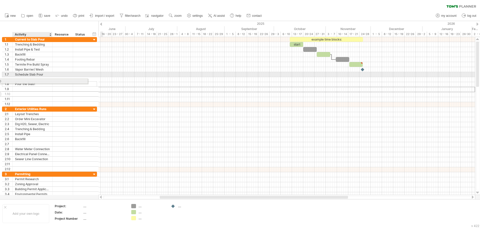
drag, startPoint x: 56, startPoint y: 91, endPoint x: 43, endPoint y: 81, distance: 16.6
drag, startPoint x: 2, startPoint y: 84, endPoint x: 1, endPoint y: 44, distance: 40.5
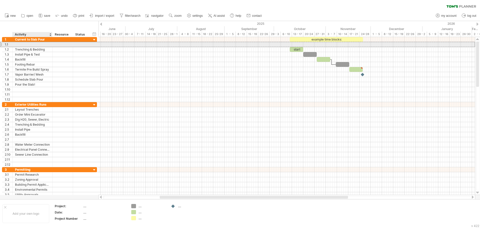
click at [17, 44] on div at bounding box center [32, 44] width 35 height 5
click at [1, 45] on div at bounding box center [1, 44] width 2 height 5
click at [17, 46] on div at bounding box center [32, 44] width 35 height 5
click at [17, 46] on input "text" at bounding box center [32, 44] width 35 height 5
click at [21, 44] on input "text" at bounding box center [32, 44] width 35 height 5
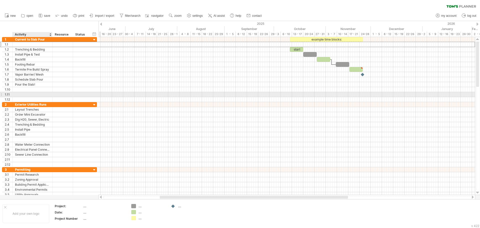
click at [54, 95] on div at bounding box center [63, 94] width 21 height 5
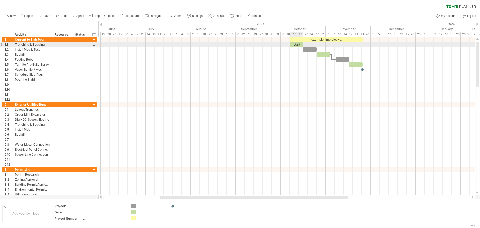
click at [300, 44] on div "start" at bounding box center [297, 44] width 14 height 5
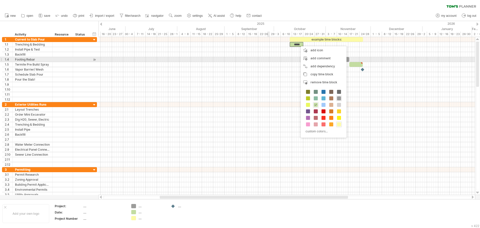
click at [268, 60] on div at bounding box center [287, 59] width 377 height 5
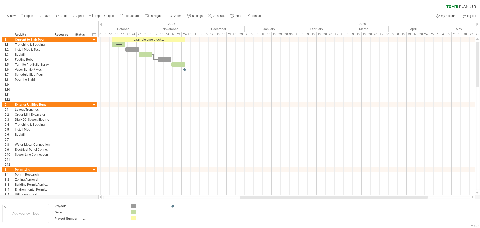
drag, startPoint x: 250, startPoint y: 198, endPoint x: 330, endPoint y: 197, distance: 80.1
click at [330, 197] on div at bounding box center [334, 197] width 188 height 3
click at [160, 40] on div "example time blocks:" at bounding box center [148, 39] width 73 height 5
click at [131, 35] on div "timeline settings" at bounding box center [140, 37] width 37 height 8
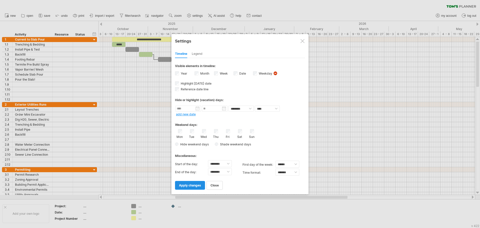
click at [192, 184] on span "apply changes" at bounding box center [190, 185] width 22 height 4
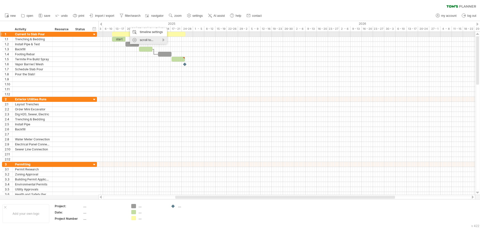
click at [140, 33] on div "timeline settings" at bounding box center [148, 32] width 37 height 8
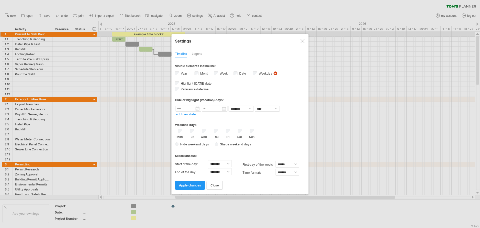
click at [200, 73] on label "Month" at bounding box center [204, 74] width 10 height 4
click at [248, 131] on div "Mon Tue Wed Thu Fri Sat Sun" at bounding box center [240, 134] width 130 height 10
click at [187, 185] on span "apply changes" at bounding box center [190, 185] width 22 height 4
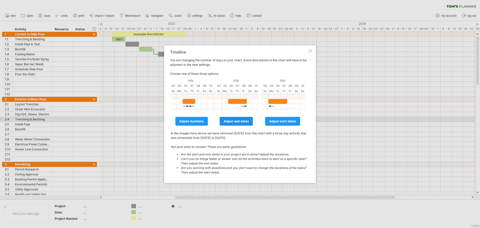
click at [239, 122] on span "adjust end dates" at bounding box center [236, 121] width 25 height 4
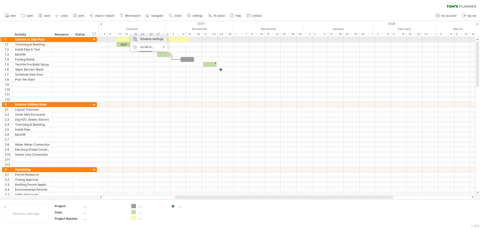
click at [140, 40] on div "timeline settings" at bounding box center [149, 39] width 37 height 8
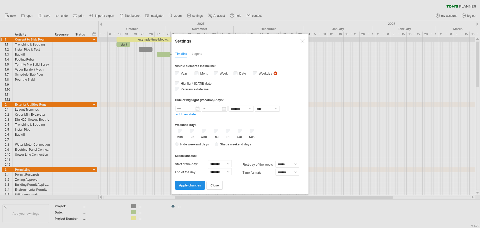
click at [193, 184] on span "apply changes" at bounding box center [190, 185] width 22 height 4
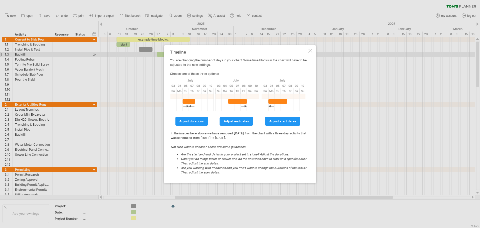
click at [311, 52] on div at bounding box center [311, 51] width 4 height 4
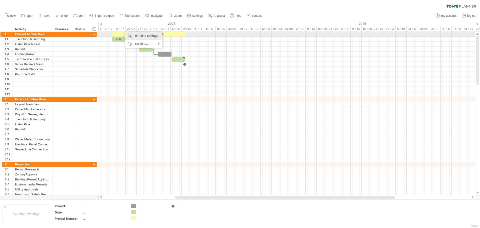
click at [142, 37] on div "timeline settings" at bounding box center [143, 36] width 37 height 8
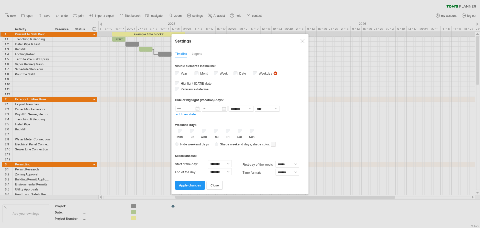
click at [274, 146] on span at bounding box center [273, 144] width 5 height 5
click at [316, 155] on span at bounding box center [315, 154] width 4 height 4
click at [197, 185] on span "apply changes" at bounding box center [190, 185] width 22 height 4
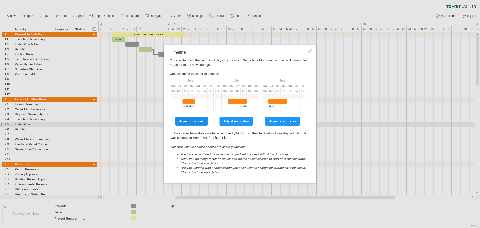
click at [203, 122] on span "adjust durations" at bounding box center [191, 121] width 25 height 4
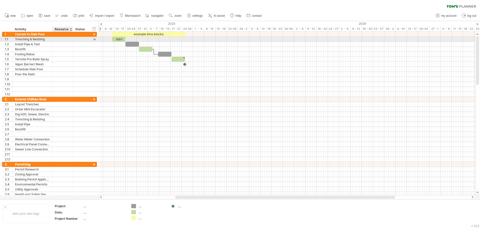
click at [66, 41] on div at bounding box center [62, 39] width 15 height 5
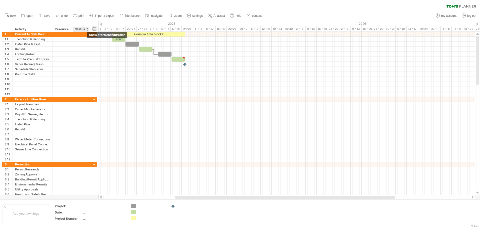
click at [94, 29] on div "hide start/end/duration show start/end/duration" at bounding box center [94, 28] width 5 height 5
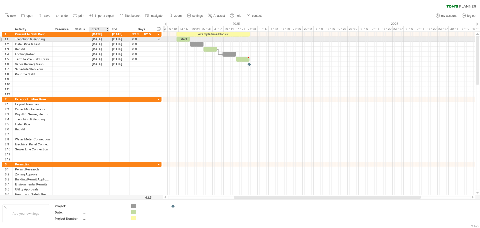
click at [99, 39] on div "[DATE]" at bounding box center [99, 39] width 20 height 5
click at [100, 40] on div "[DATE]" at bounding box center [99, 39] width 20 height 5
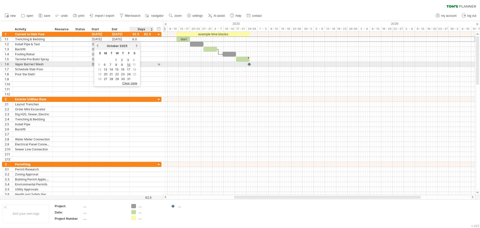
click at [134, 65] on span "11" at bounding box center [134, 64] width 4 height 5
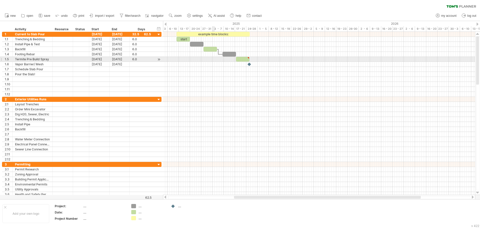
click at [214, 58] on div at bounding box center [319, 59] width 312 height 5
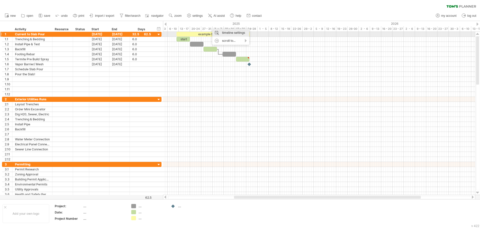
click at [220, 33] on div "timeline settings" at bounding box center [230, 33] width 37 height 8
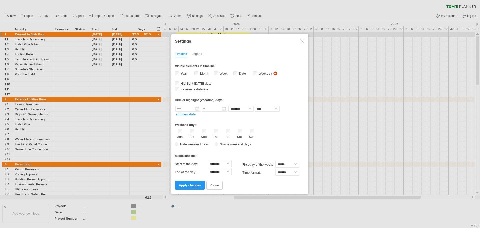
click at [237, 131] on div "Sat" at bounding box center [240, 134] width 6 height 10
click at [195, 189] on link "apply changes" at bounding box center [190, 185] width 30 height 9
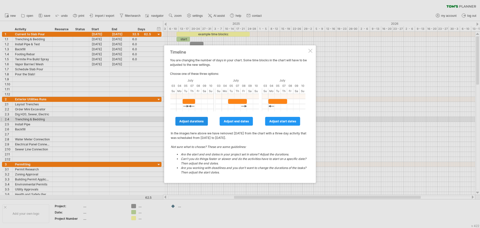
click at [198, 118] on link "adjust durations" at bounding box center [191, 121] width 33 height 9
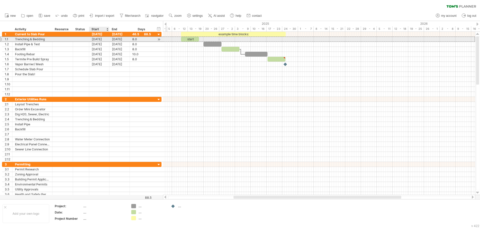
click at [105, 40] on div "[DATE]" at bounding box center [99, 39] width 20 height 5
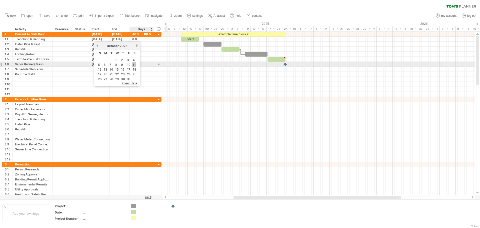
click at [134, 66] on link "11" at bounding box center [134, 64] width 4 height 5
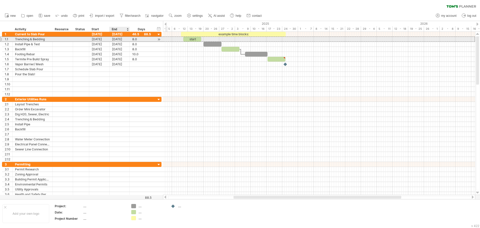
click at [121, 38] on div "[DATE]" at bounding box center [120, 39] width 20 height 5
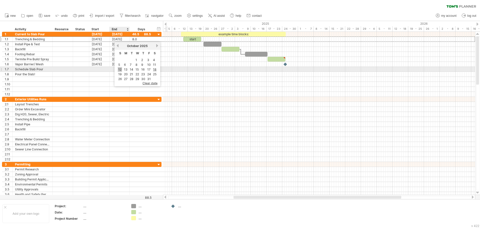
click at [121, 69] on link "12" at bounding box center [120, 69] width 4 height 5
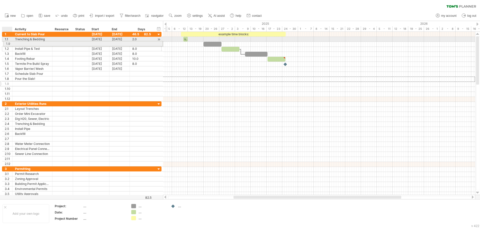
drag, startPoint x: 8, startPoint y: 79, endPoint x: 10, endPoint y: 43, distance: 36.3
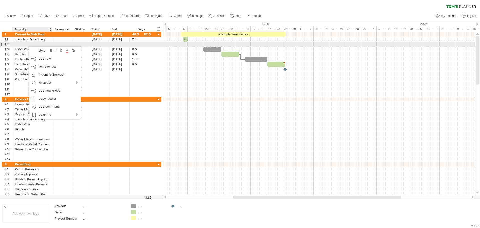
click at [27, 44] on div at bounding box center [32, 44] width 35 height 5
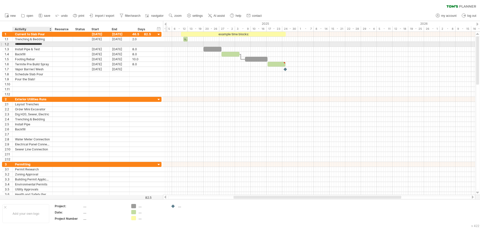
type input "**********"
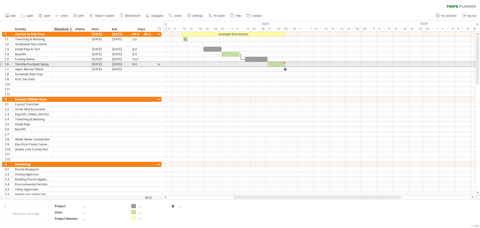
click at [59, 64] on div at bounding box center [62, 64] width 15 height 5
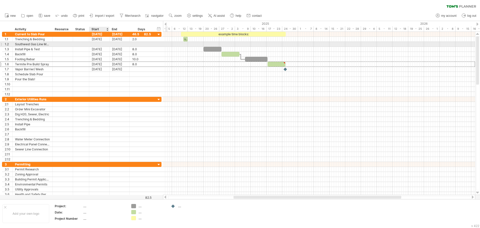
click at [105, 45] on div at bounding box center [99, 44] width 20 height 5
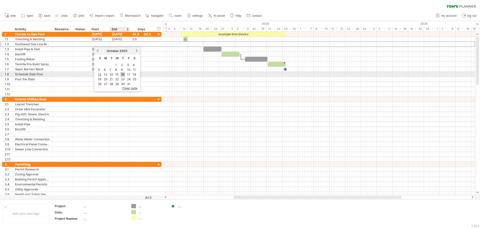
click at [124, 74] on link "16" at bounding box center [123, 74] width 5 height 5
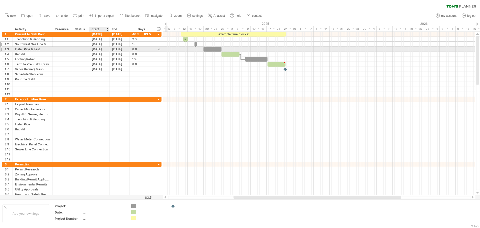
click at [101, 50] on div "[DATE]" at bounding box center [99, 49] width 20 height 5
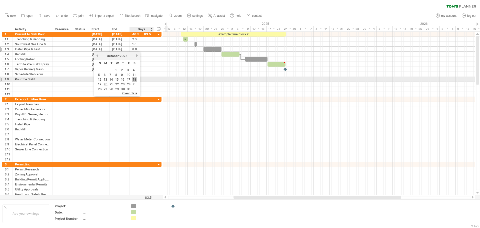
click at [135, 80] on link "18" at bounding box center [134, 79] width 5 height 5
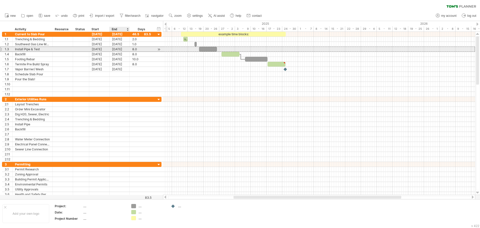
click at [126, 50] on div "[DATE]" at bounding box center [120, 49] width 20 height 5
click at [116, 49] on div "[DATE]" at bounding box center [120, 49] width 20 height 5
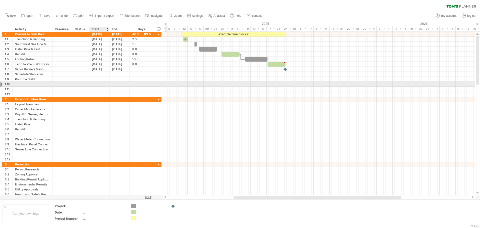
click at [95, 86] on div at bounding box center [99, 84] width 20 height 5
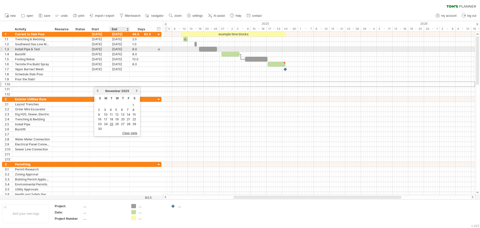
click at [118, 50] on div "[DATE]" at bounding box center [120, 49] width 20 height 5
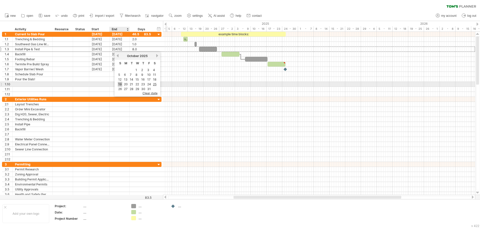
click at [121, 83] on link "19" at bounding box center [120, 84] width 5 height 5
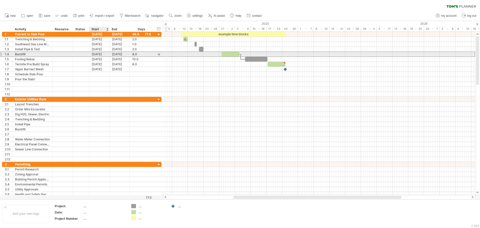
click at [105, 54] on div "[DATE]" at bounding box center [99, 54] width 20 height 5
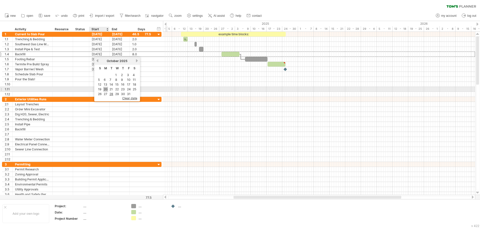
click at [105, 89] on link "20" at bounding box center [105, 89] width 5 height 5
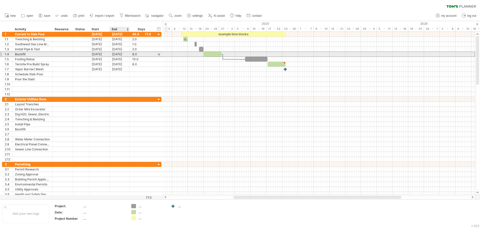
click at [120, 55] on div "[DATE]" at bounding box center [120, 54] width 20 height 5
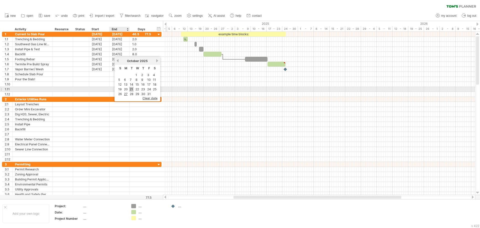
click at [132, 90] on link "21" at bounding box center [131, 89] width 4 height 5
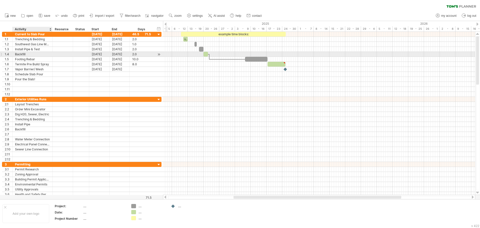
click at [33, 55] on div "Backfill" at bounding box center [32, 54] width 35 height 5
type input "**********"
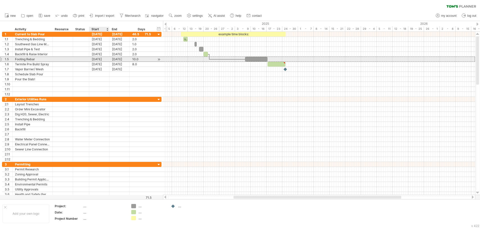
click at [101, 59] on div "[DATE]" at bounding box center [99, 59] width 20 height 5
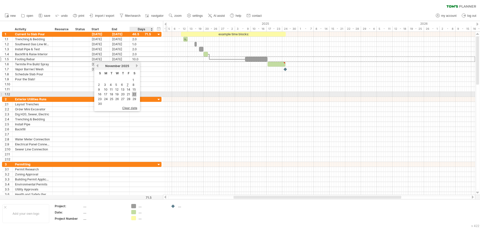
click at [134, 95] on link "22" at bounding box center [134, 94] width 5 height 5
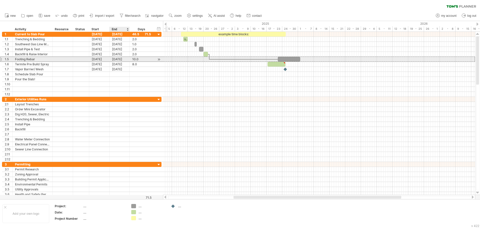
click at [123, 60] on div "[DATE]" at bounding box center [120, 59] width 20 height 5
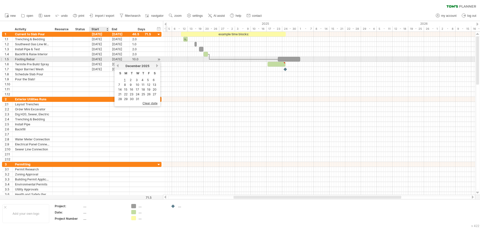
click at [104, 60] on div "[DATE]" at bounding box center [99, 59] width 20 height 5
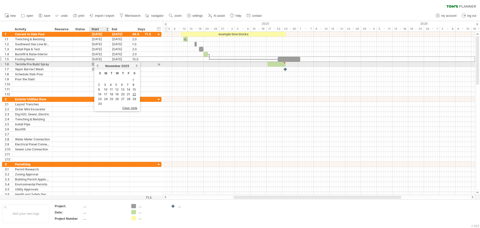
click at [97, 65] on link "previous" at bounding box center [98, 66] width 4 height 4
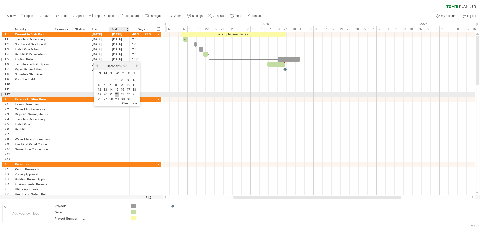
click at [115, 94] on link "22" at bounding box center [117, 94] width 5 height 5
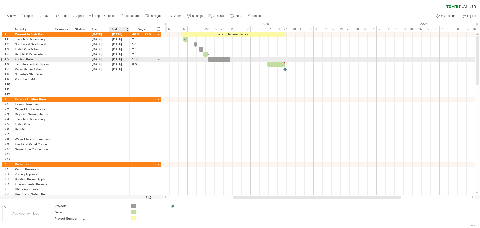
click at [119, 61] on div "[DATE]" at bounding box center [120, 59] width 20 height 5
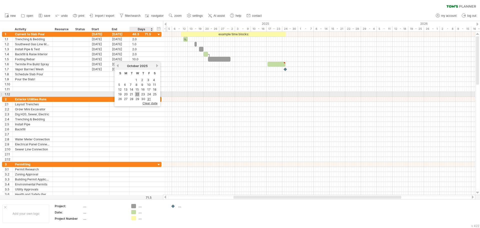
click at [137, 94] on link "22" at bounding box center [137, 94] width 5 height 5
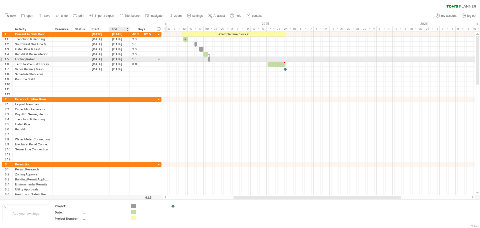
click at [125, 60] on div "[DATE]" at bounding box center [120, 59] width 20 height 5
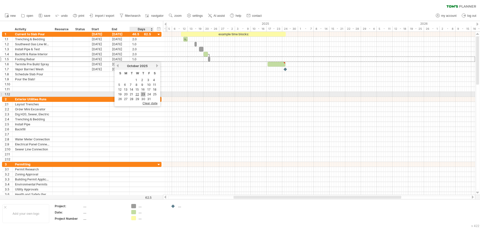
click at [143, 93] on link "23" at bounding box center [143, 94] width 5 height 5
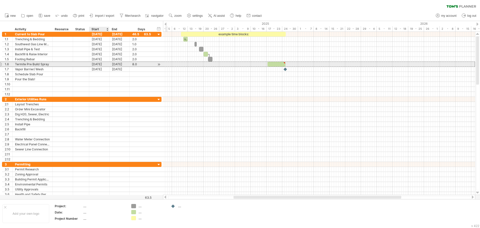
click at [105, 63] on div "[DATE]" at bounding box center [99, 64] width 20 height 5
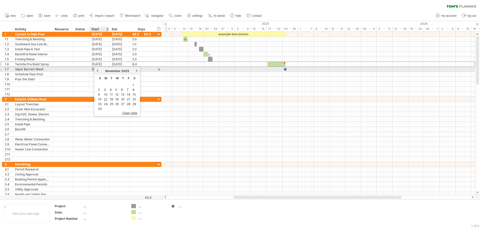
click at [97, 71] on link "previous" at bounding box center [98, 71] width 4 height 4
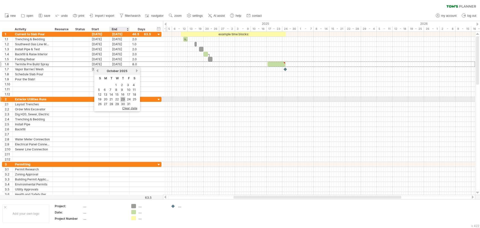
click at [122, 99] on link "23" at bounding box center [123, 99] width 5 height 5
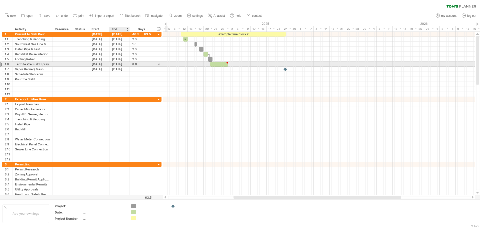
click at [123, 65] on div "[DATE]" at bounding box center [120, 64] width 20 height 5
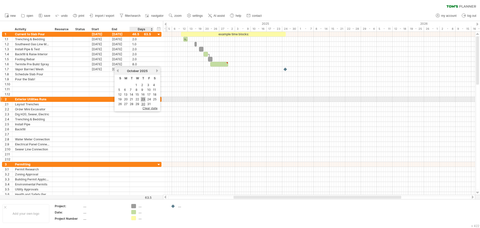
click at [143, 99] on link "23" at bounding box center [143, 99] width 5 height 5
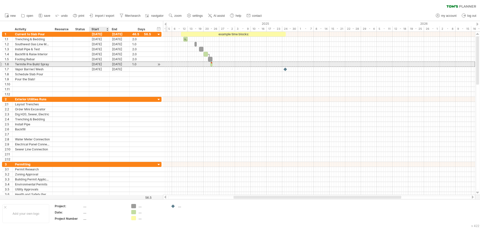
click at [107, 65] on div "[DATE]" at bounding box center [99, 64] width 20 height 5
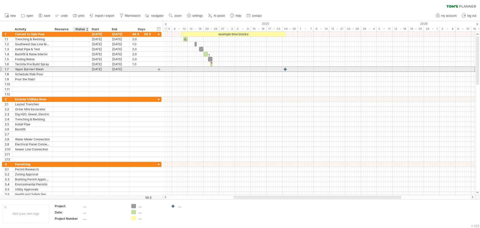
click at [83, 68] on div at bounding box center [81, 69] width 11 height 5
click at [97, 69] on div "[DATE]" at bounding box center [99, 69] width 20 height 5
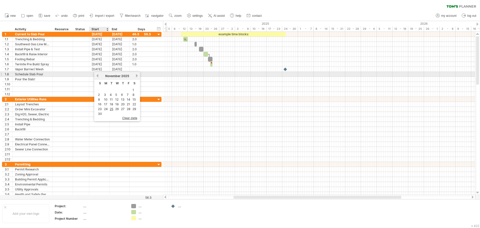
click at [100, 76] on div "[DATE]" at bounding box center [117, 76] width 36 height 4
click at [98, 75] on link "previous" at bounding box center [98, 76] width 4 height 4
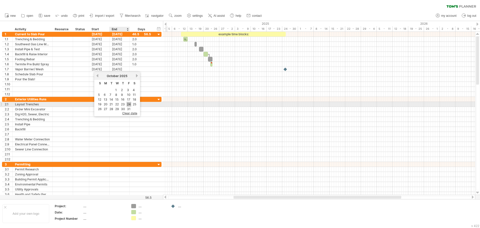
click at [130, 104] on link "24" at bounding box center [129, 104] width 5 height 5
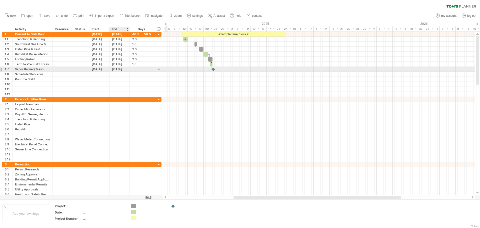
click at [122, 69] on div "[DATE]" at bounding box center [120, 69] width 20 height 5
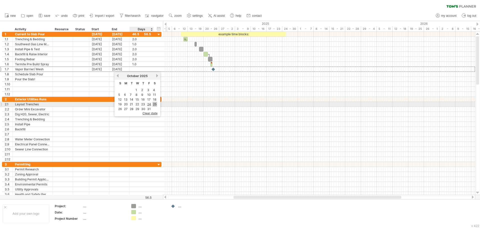
click at [154, 105] on link "25" at bounding box center [155, 104] width 5 height 5
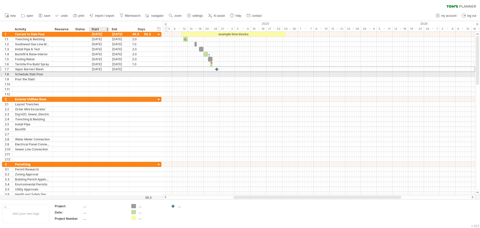
click at [101, 75] on div at bounding box center [99, 74] width 20 height 5
click at [105, 74] on div at bounding box center [99, 74] width 20 height 5
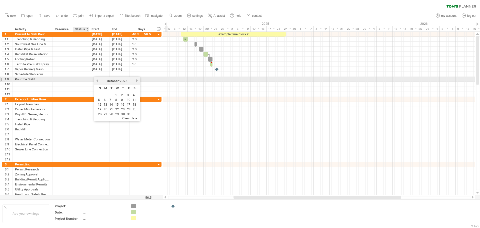
click at [93, 78] on div at bounding box center [99, 79] width 20 height 5
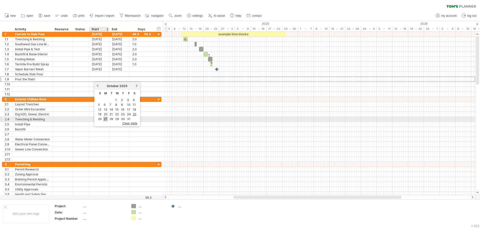
click at [105, 119] on link "27" at bounding box center [105, 119] width 5 height 5
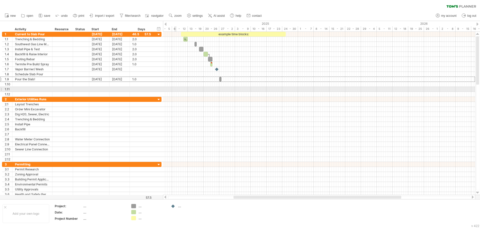
click at [176, 91] on div at bounding box center [319, 89] width 312 height 5
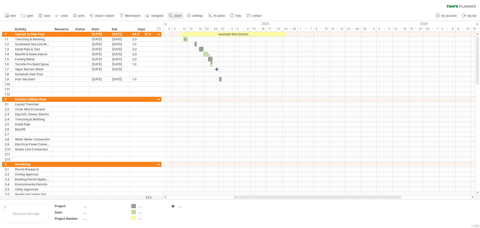
click at [180, 15] on span "zoom" at bounding box center [177, 16] width 7 height 4
click at [193, 27] on div "Week" at bounding box center [196, 30] width 28 height 8
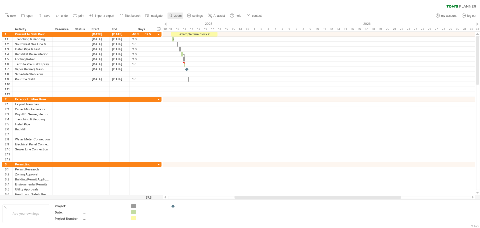
click at [174, 15] on link "zoom" at bounding box center [176, 16] width 16 height 7
click at [186, 37] on div "Day" at bounding box center [190, 37] width 28 height 8
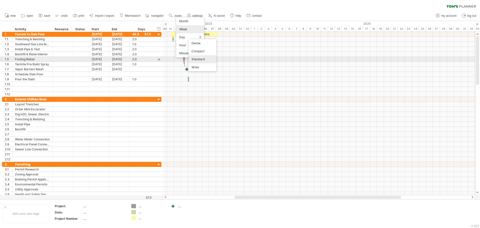
click at [200, 58] on div "Standard" at bounding box center [203, 59] width 28 height 8
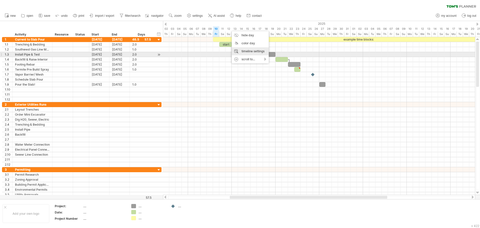
click at [256, 53] on div "timeline settings" at bounding box center [250, 51] width 37 height 8
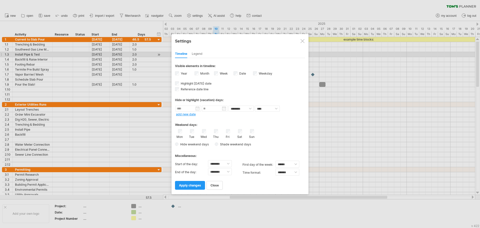
click at [200, 74] on label "Month" at bounding box center [204, 74] width 10 height 4
click at [195, 185] on span "apply changes" at bounding box center [190, 185] width 22 height 4
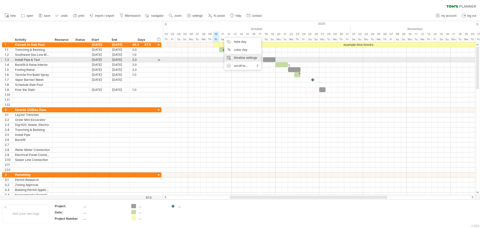
click at [247, 59] on div "timeline settings" at bounding box center [242, 58] width 37 height 8
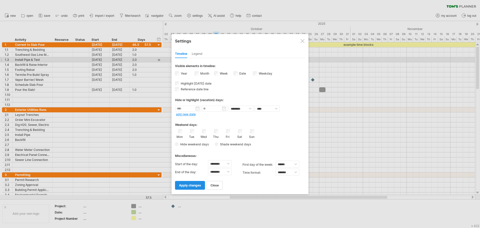
click at [193, 182] on link "apply changes" at bounding box center [190, 185] width 30 height 9
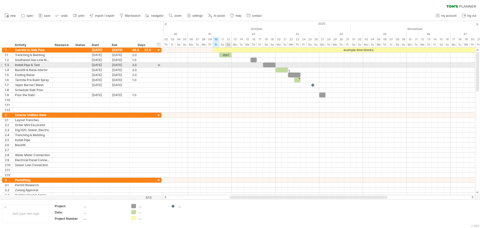
click at [226, 66] on div at bounding box center [319, 65] width 312 height 5
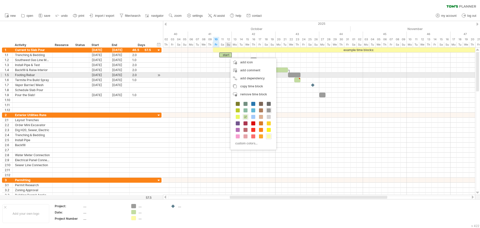
click at [225, 73] on div at bounding box center [319, 75] width 312 height 5
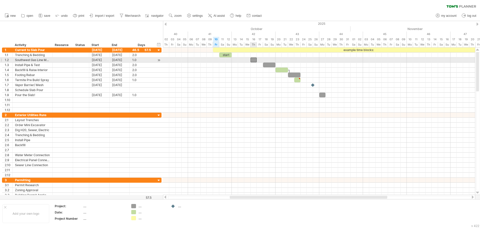
click at [254, 61] on div at bounding box center [254, 60] width 6 height 5
click at [142, 59] on div "1.0" at bounding box center [141, 60] width 19 height 5
click at [113, 60] on div "[DATE]" at bounding box center [120, 60] width 20 height 5
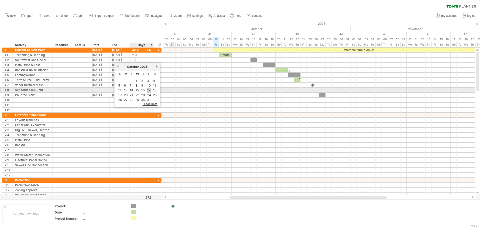
click at [149, 90] on link "17" at bounding box center [149, 90] width 4 height 5
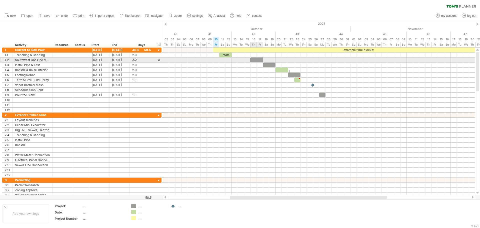
click at [255, 60] on div at bounding box center [257, 60] width 13 height 5
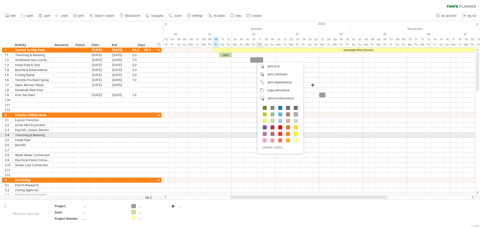
click at [297, 134] on span at bounding box center [296, 134] width 4 height 4
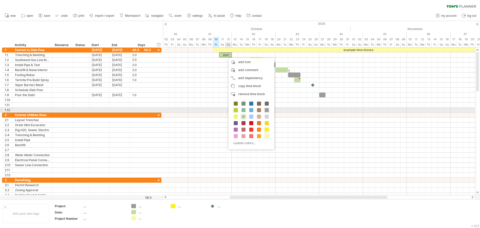
click at [235, 109] on span at bounding box center [236, 110] width 4 height 4
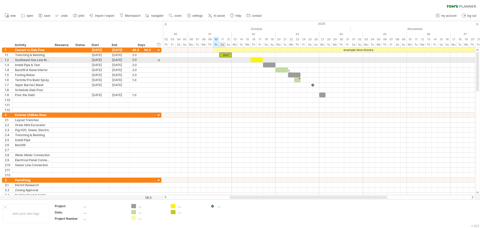
click at [222, 62] on div at bounding box center [319, 60] width 312 height 5
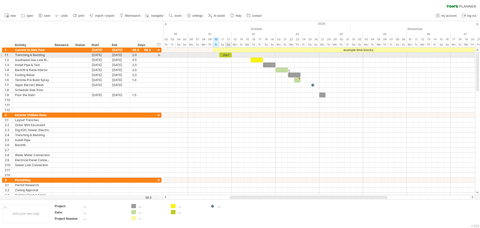
click at [226, 56] on div "start" at bounding box center [225, 55] width 13 height 5
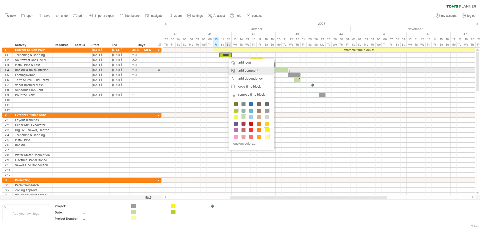
click at [242, 71] on div "add comment" at bounding box center [252, 71] width 46 height 8
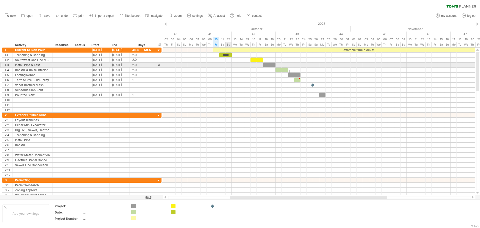
click at [230, 63] on div at bounding box center [319, 65] width 312 height 5
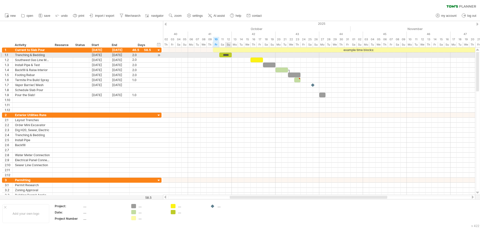
click at [229, 56] on div "*****" at bounding box center [225, 55] width 13 height 5
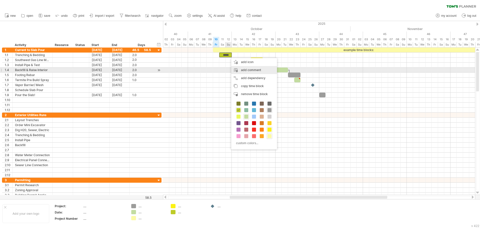
click at [243, 70] on div "add comment" at bounding box center [254, 70] width 46 height 8
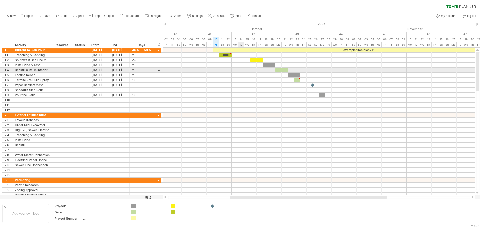
click at [239, 68] on div at bounding box center [319, 70] width 312 height 5
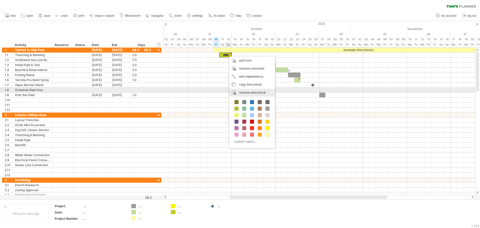
click at [248, 92] on span "remove time block" at bounding box center [252, 93] width 27 height 4
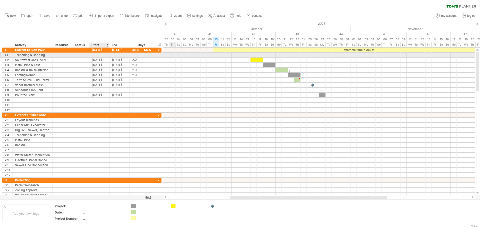
click at [94, 56] on div at bounding box center [99, 55] width 20 height 5
click at [102, 56] on div at bounding box center [99, 55] width 20 height 5
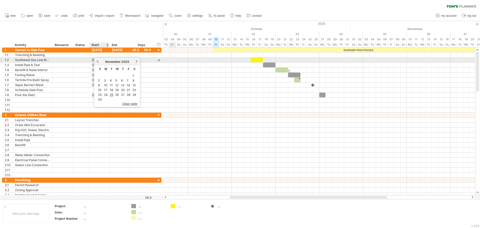
click at [98, 62] on link "previous" at bounding box center [98, 62] width 4 height 4
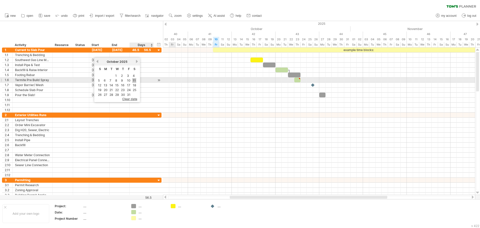
click at [135, 82] on link "11" at bounding box center [134, 80] width 4 height 5
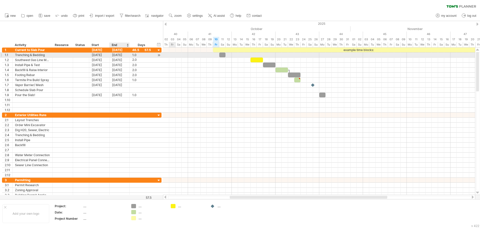
click at [120, 55] on div "[DATE]" at bounding box center [120, 55] width 20 height 5
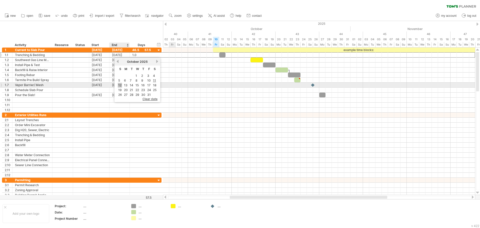
click at [121, 85] on link "12" at bounding box center [120, 85] width 4 height 5
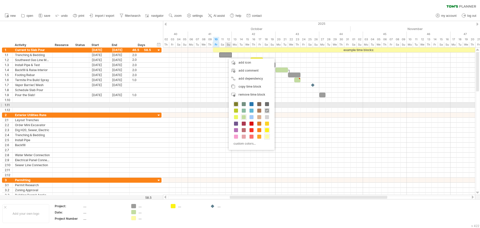
click at [236, 105] on span at bounding box center [236, 104] width 4 height 4
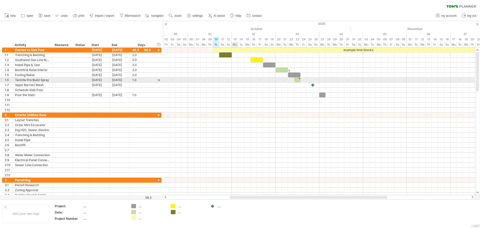
click at [233, 81] on div at bounding box center [319, 80] width 312 height 5
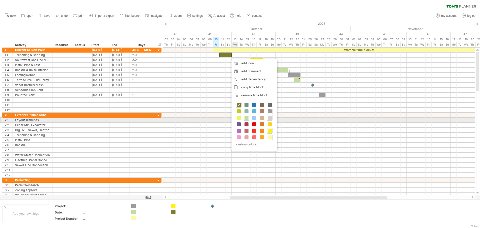
click at [270, 119] on span at bounding box center [270, 118] width 4 height 4
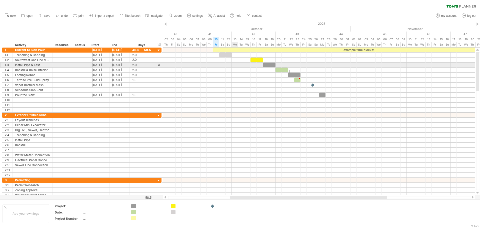
click at [233, 66] on div at bounding box center [319, 65] width 312 height 5
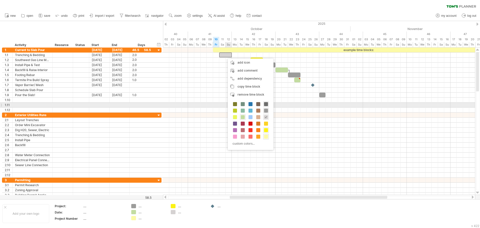
click at [265, 105] on span at bounding box center [266, 104] width 4 height 4
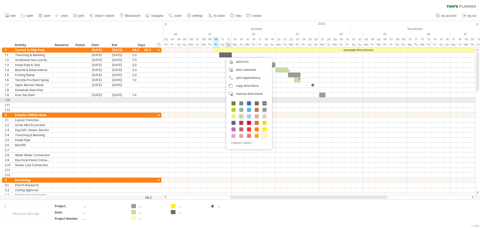
click at [248, 102] on span at bounding box center [249, 103] width 4 height 4
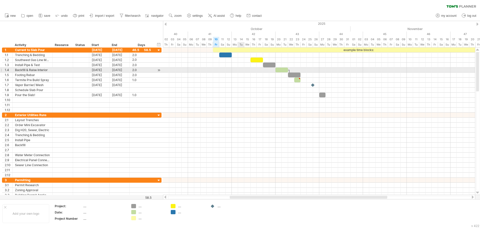
click at [240, 71] on div at bounding box center [319, 70] width 312 height 5
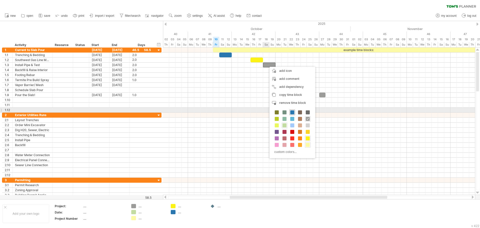
click at [291, 112] on span at bounding box center [293, 112] width 4 height 4
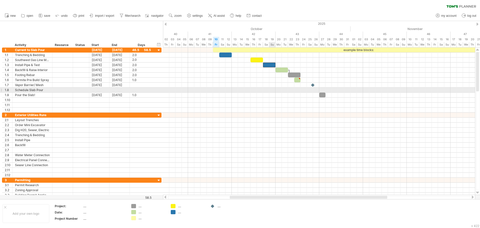
click at [266, 80] on div at bounding box center [319, 80] width 312 height 5
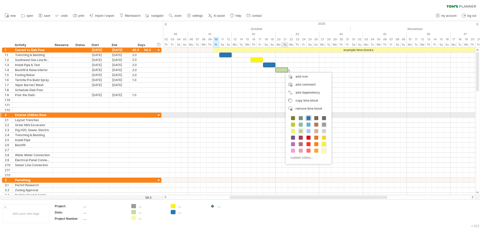
click at [308, 117] on span at bounding box center [309, 118] width 4 height 4
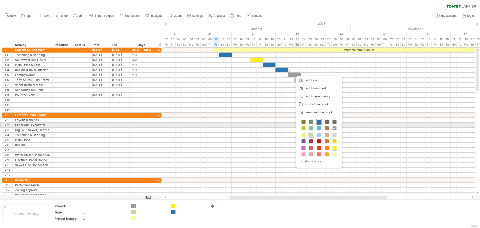
click at [320, 122] on span at bounding box center [319, 122] width 4 height 4
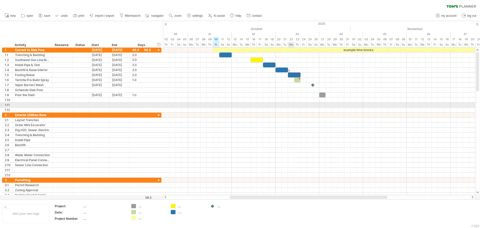
click at [284, 95] on div at bounding box center [319, 95] width 312 height 5
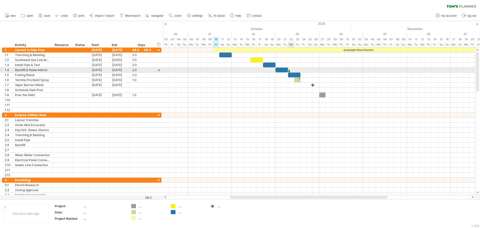
click at [290, 71] on div at bounding box center [290, 73] width 2 height 6
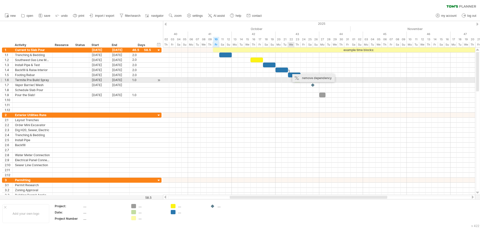
click at [299, 80] on div "remove dependency" at bounding box center [314, 78] width 43 height 8
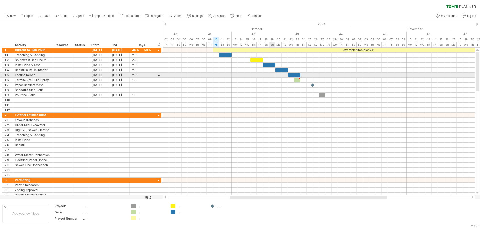
click at [275, 74] on div at bounding box center [319, 75] width 312 height 5
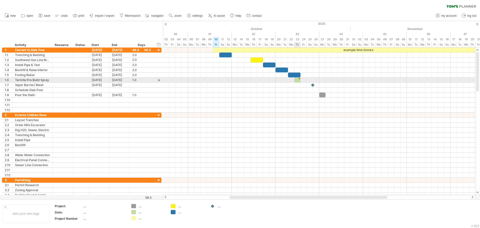
type textarea "**********"
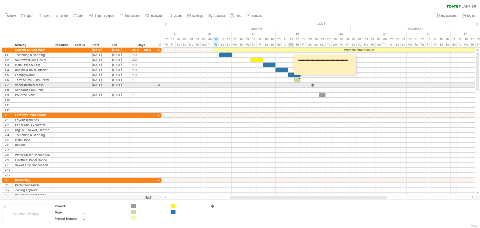
click at [289, 86] on div at bounding box center [319, 85] width 312 height 5
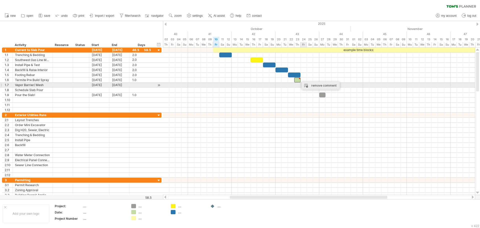
click at [308, 85] on div "remove comment" at bounding box center [321, 86] width 38 height 8
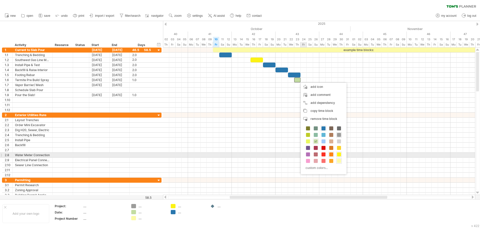
click at [332, 154] on span at bounding box center [332, 154] width 4 height 4
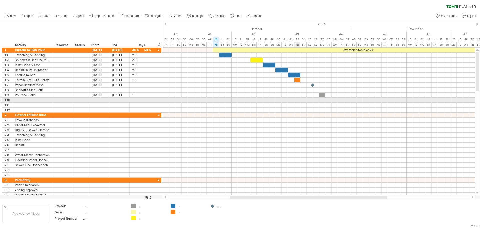
click at [298, 98] on div at bounding box center [319, 100] width 312 height 5
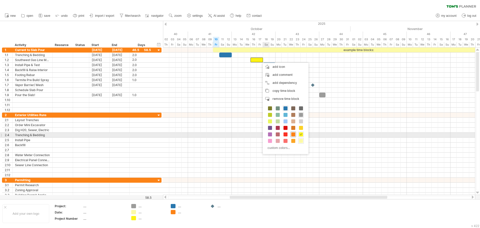
click at [294, 135] on span at bounding box center [294, 134] width 4 height 4
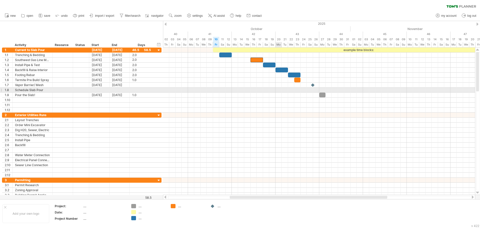
click at [276, 91] on div at bounding box center [319, 90] width 312 height 5
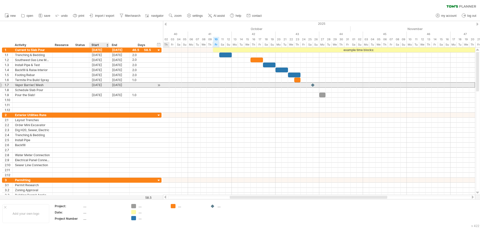
click at [102, 85] on div "[DATE]" at bounding box center [99, 85] width 20 height 5
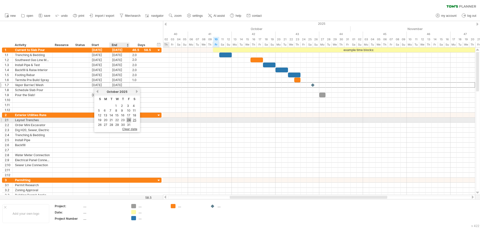
click at [128, 120] on link "24" at bounding box center [129, 120] width 5 height 5
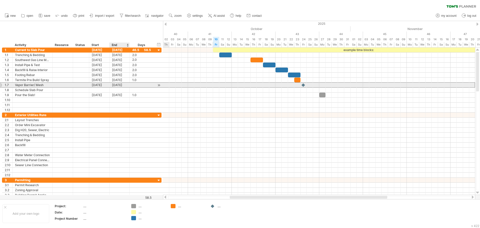
click at [121, 85] on div "[DATE]" at bounding box center [120, 85] width 20 height 5
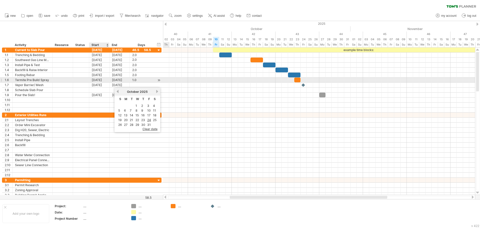
click at [109, 81] on div "[DATE]" at bounding box center [99, 80] width 20 height 5
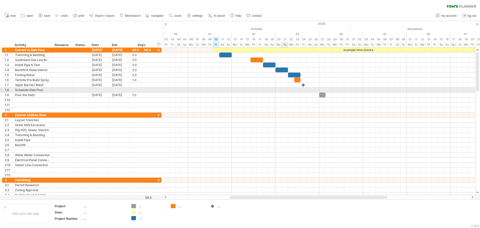
click at [284, 89] on div at bounding box center [319, 90] width 312 height 5
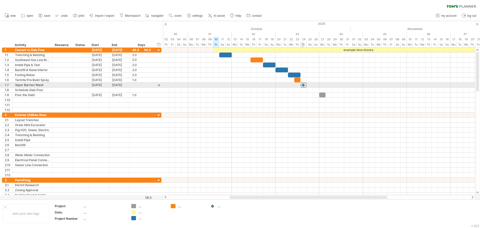
click at [303, 85] on div at bounding box center [304, 85] width 6 height 5
click at [98, 86] on div "[DATE]" at bounding box center [99, 85] width 20 height 5
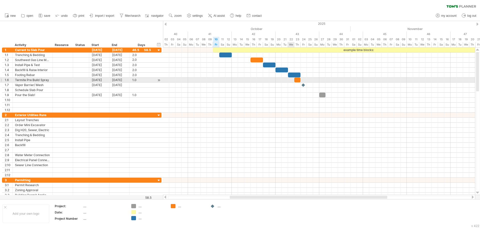
drag, startPoint x: 290, startPoint y: 81, endPoint x: 301, endPoint y: 79, distance: 11.9
click at [290, 81] on div at bounding box center [319, 80] width 312 height 5
click at [299, 82] on div at bounding box center [298, 80] width 6 height 5
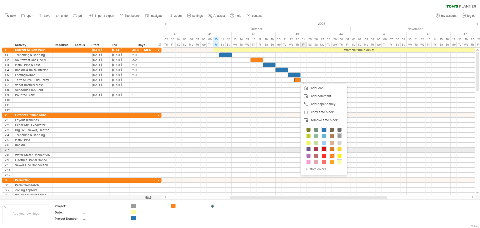
click at [326, 150] on span at bounding box center [324, 149] width 4 height 4
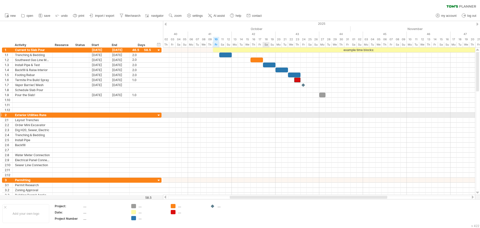
click at [267, 106] on div at bounding box center [319, 105] width 312 height 5
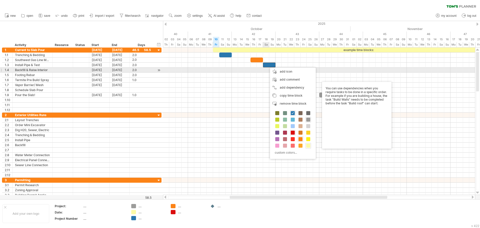
click at [265, 72] on div at bounding box center [319, 70] width 312 height 5
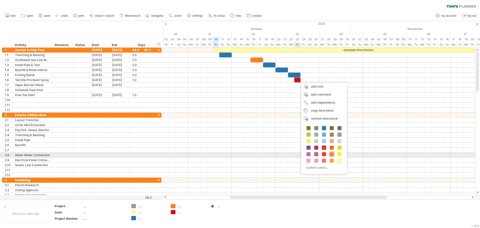
click at [332, 155] on span at bounding box center [332, 154] width 4 height 4
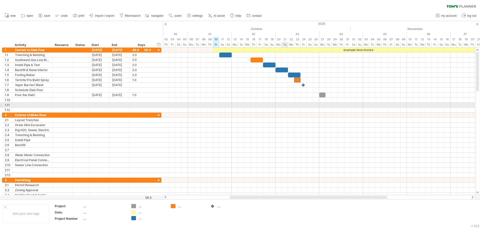
click at [283, 103] on div at bounding box center [319, 105] width 312 height 5
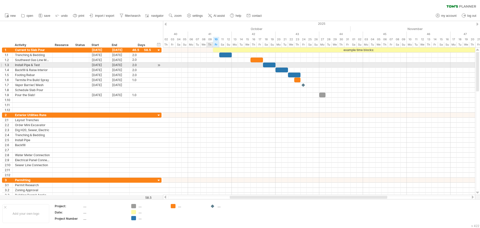
click at [212, 67] on div at bounding box center [319, 65] width 312 height 5
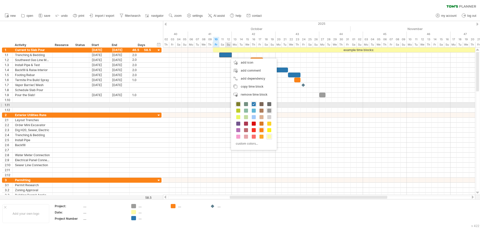
click at [239, 105] on span at bounding box center [238, 104] width 4 height 4
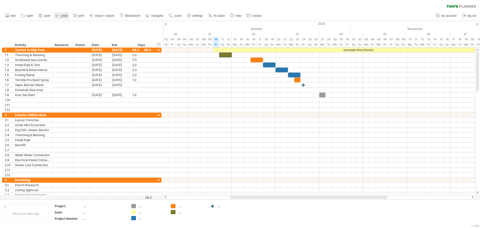
click at [61, 13] on link "undo" at bounding box center [61, 16] width 15 height 7
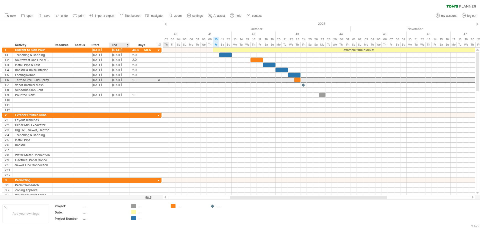
click at [121, 82] on div "[DATE]" at bounding box center [120, 80] width 20 height 5
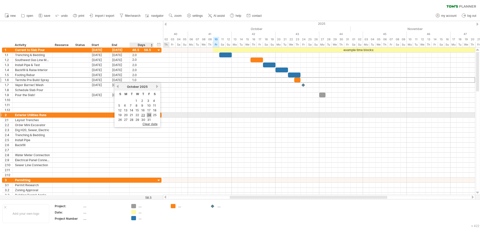
click at [151, 114] on link "24" at bounding box center [149, 115] width 5 height 5
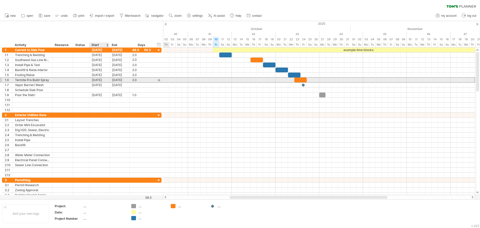
click at [105, 80] on div "[DATE]" at bounding box center [99, 80] width 20 height 5
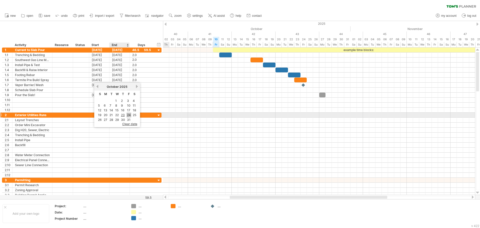
click at [128, 115] on link "24" at bounding box center [129, 115] width 5 height 5
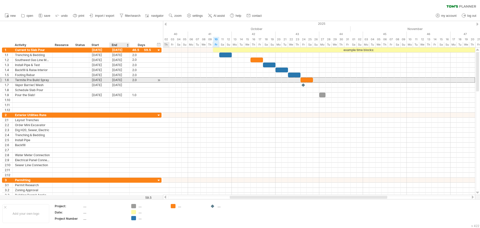
click at [118, 81] on div "[DATE]" at bounding box center [120, 80] width 20 height 5
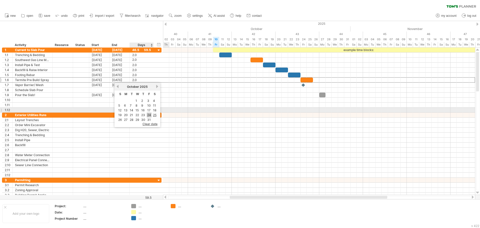
click at [148, 113] on link "24" at bounding box center [149, 115] width 5 height 5
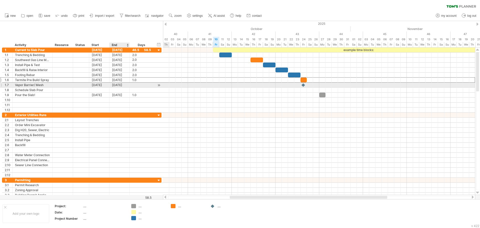
click at [117, 86] on div "[DATE]" at bounding box center [120, 85] width 20 height 5
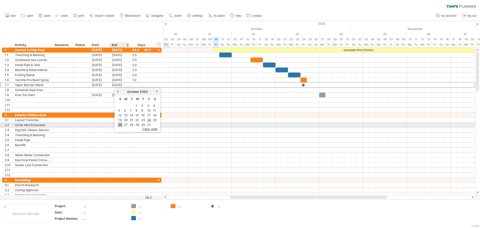
click at [121, 124] on link "26" at bounding box center [120, 124] width 5 height 5
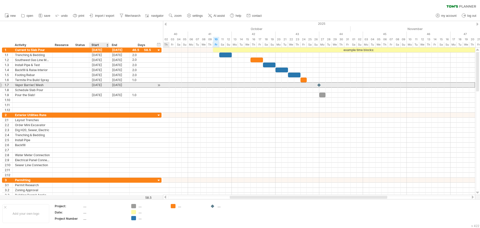
click at [102, 85] on div "[DATE]" at bounding box center [99, 85] width 20 height 5
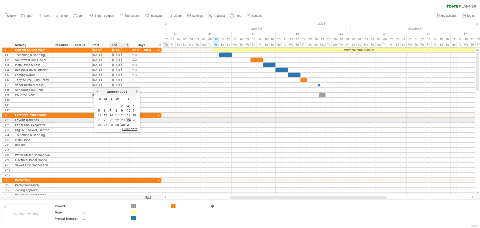
click at [129, 121] on link "24" at bounding box center [129, 120] width 5 height 5
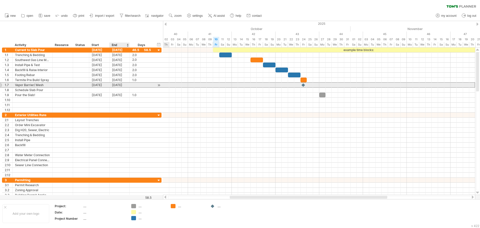
click at [120, 86] on div "[DATE]" at bounding box center [120, 85] width 20 height 5
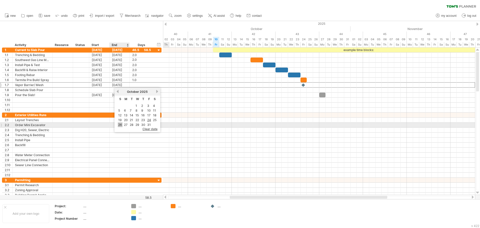
click at [122, 124] on link "26" at bounding box center [120, 124] width 5 height 5
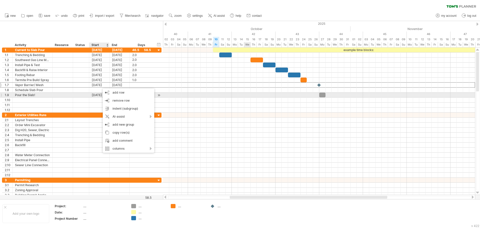
click at [245, 96] on div at bounding box center [319, 95] width 312 height 5
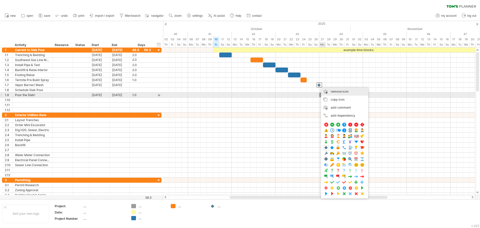
click at [334, 93] on span "remove icon" at bounding box center [340, 92] width 18 height 4
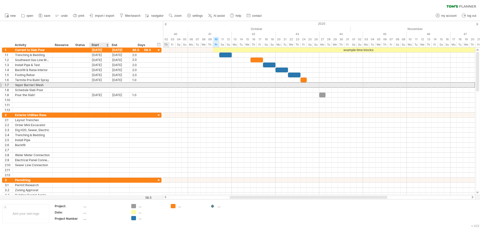
click at [105, 85] on div at bounding box center [99, 85] width 20 height 5
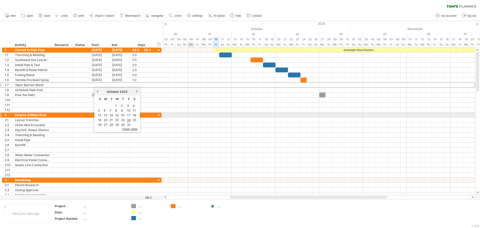
click at [190, 113] on div at bounding box center [319, 115] width 312 height 5
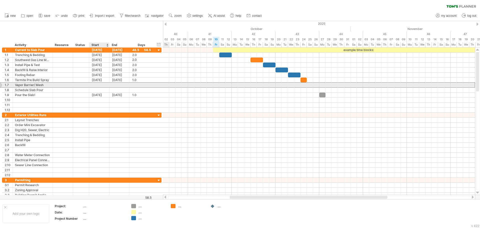
click at [105, 85] on div at bounding box center [99, 85] width 20 height 5
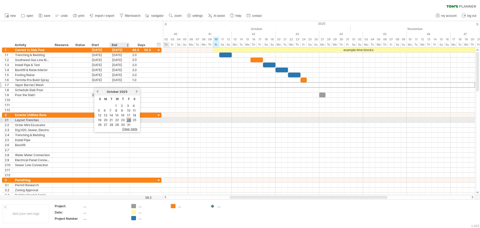
click at [129, 121] on link "24" at bounding box center [129, 120] width 5 height 5
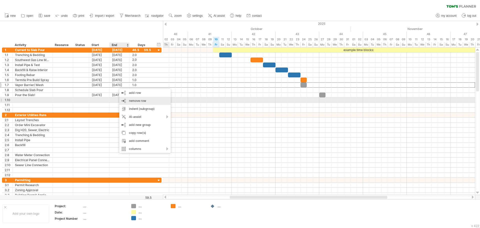
click at [138, 102] on span "remove row" at bounding box center [137, 101] width 17 height 4
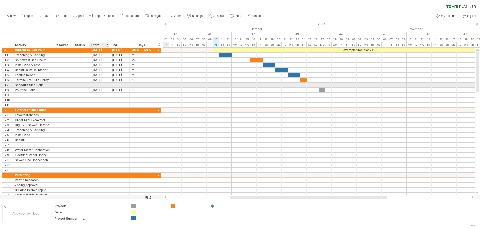
click at [94, 86] on div at bounding box center [99, 85] width 20 height 5
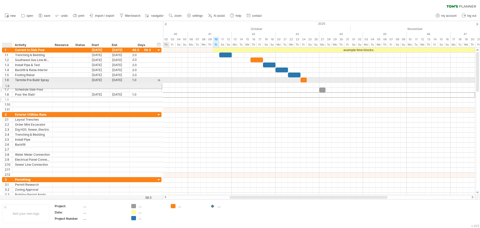
drag, startPoint x: 9, startPoint y: 95, endPoint x: 9, endPoint y: 85, distance: 10.3
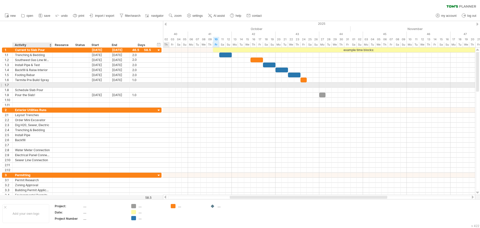
click at [26, 85] on div at bounding box center [32, 85] width 35 height 5
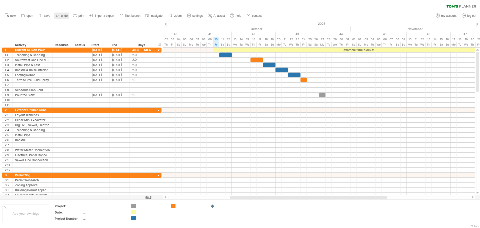
click at [64, 16] on span "undo" at bounding box center [64, 16] width 7 height 4
click at [65, 16] on span "undo" at bounding box center [64, 16] width 7 height 4
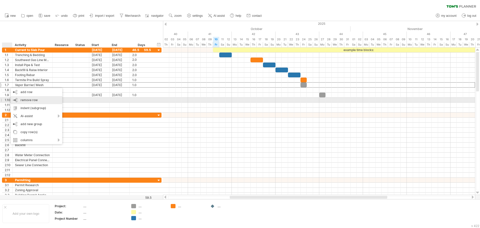
click at [30, 99] on span "remove row" at bounding box center [29, 100] width 17 height 4
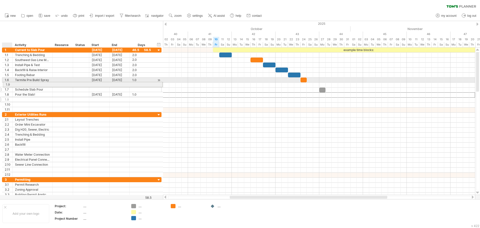
drag, startPoint x: 9, startPoint y: 95, endPoint x: 8, endPoint y: 84, distance: 11.6
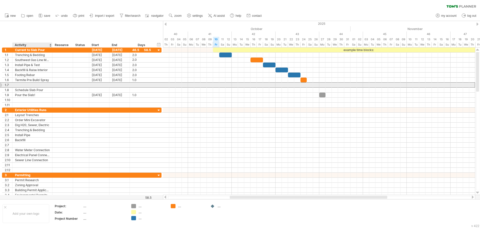
click at [24, 86] on div at bounding box center [32, 85] width 35 height 5
type input "**********"
click at [94, 82] on div "[DATE]" at bounding box center [99, 80] width 20 height 5
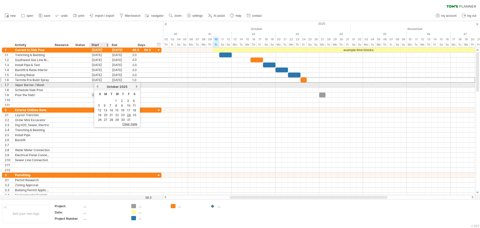
click at [96, 85] on link "previous" at bounding box center [98, 87] width 4 height 4
click at [92, 85] on div at bounding box center [99, 85] width 20 height 5
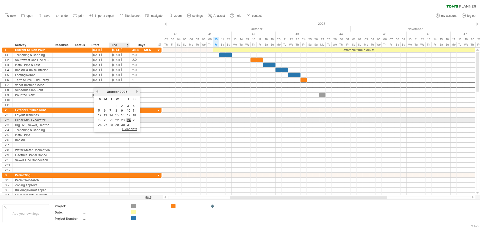
click at [128, 120] on link "24" at bounding box center [129, 120] width 5 height 5
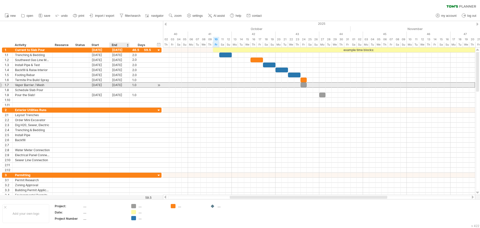
click at [118, 86] on div "[DATE]" at bounding box center [120, 85] width 20 height 5
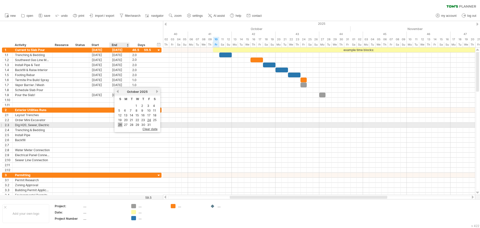
click at [119, 125] on link "26" at bounding box center [120, 124] width 5 height 5
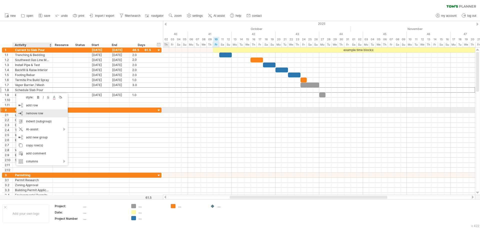
click at [38, 112] on span "remove row" at bounding box center [34, 113] width 17 height 4
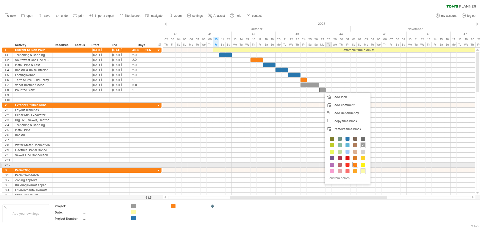
click at [356, 164] on span at bounding box center [356, 165] width 4 height 4
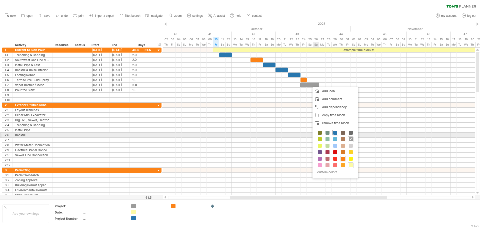
click at [336, 134] on span at bounding box center [336, 133] width 4 height 4
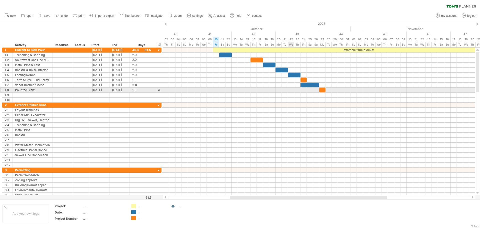
click at [294, 91] on div at bounding box center [319, 90] width 312 height 5
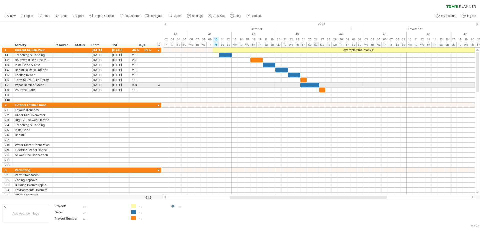
click at [318, 86] on div at bounding box center [310, 85] width 19 height 5
click at [272, 87] on div at bounding box center [319, 85] width 312 height 5
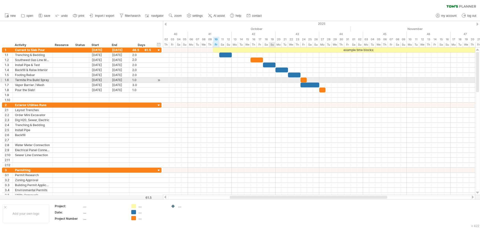
click at [270, 80] on div at bounding box center [319, 80] width 312 height 5
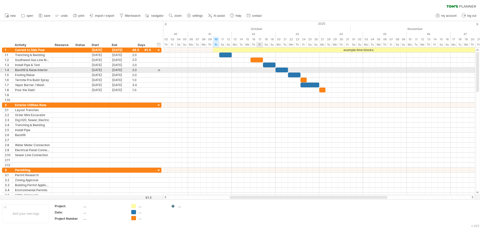
click at [254, 77] on div at bounding box center [319, 75] width 312 height 55
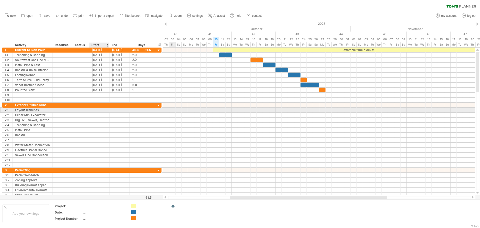
click at [108, 111] on div at bounding box center [99, 110] width 20 height 5
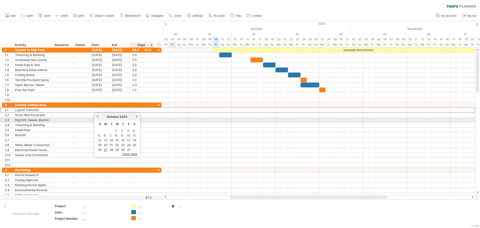
click at [136, 118] on link "next" at bounding box center [137, 117] width 4 height 4
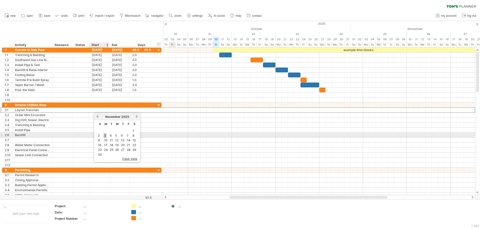
click at [105, 136] on link "3" at bounding box center [105, 135] width 3 height 5
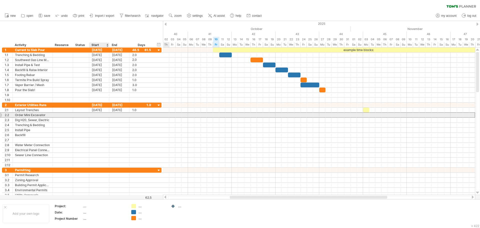
click at [102, 115] on div at bounding box center [99, 115] width 20 height 5
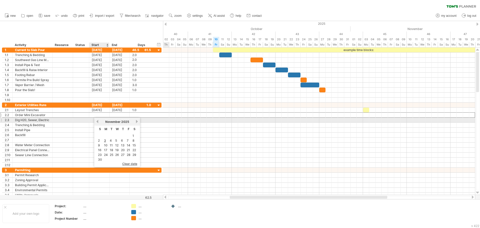
click at [93, 119] on div at bounding box center [99, 120] width 20 height 5
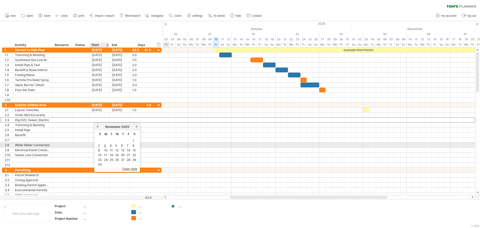
click at [105, 146] on link "3" at bounding box center [105, 145] width 3 height 5
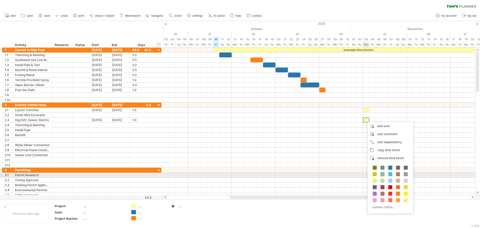
click at [383, 173] on span at bounding box center [383, 174] width 4 height 4
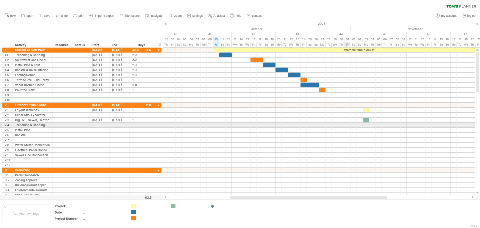
click at [346, 116] on div at bounding box center [319, 115] width 312 height 5
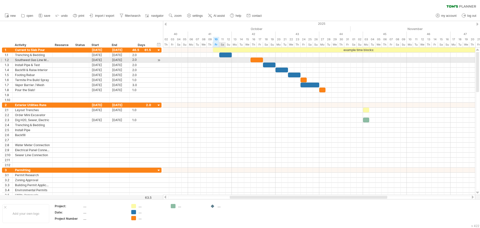
click at [225, 55] on div at bounding box center [225, 55] width 13 height 5
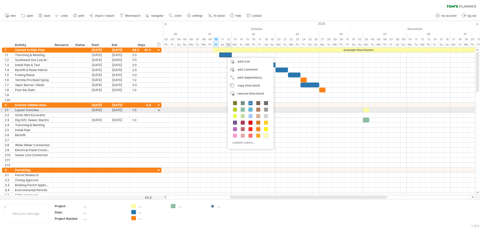
click at [253, 108] on div at bounding box center [251, 110] width 6 height 6
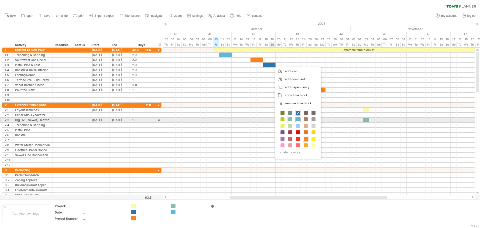
click at [300, 119] on span at bounding box center [298, 119] width 4 height 4
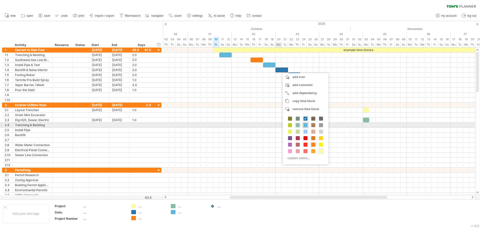
click at [306, 125] on span at bounding box center [306, 125] width 4 height 4
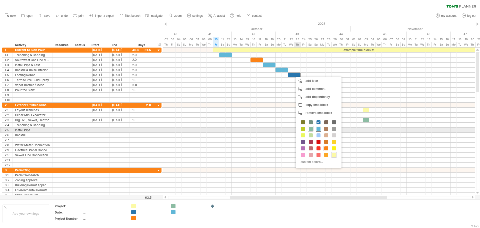
click at [319, 129] on span at bounding box center [319, 129] width 4 height 4
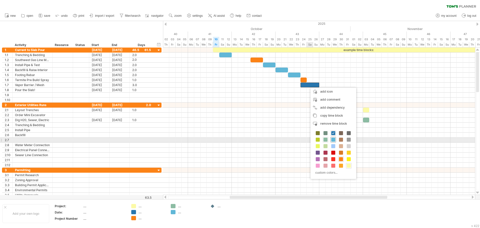
click at [334, 139] on span at bounding box center [334, 140] width 4 height 4
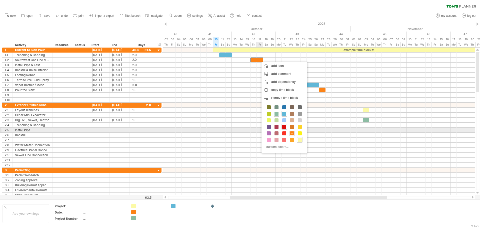
click at [286, 128] on span at bounding box center [285, 127] width 4 height 4
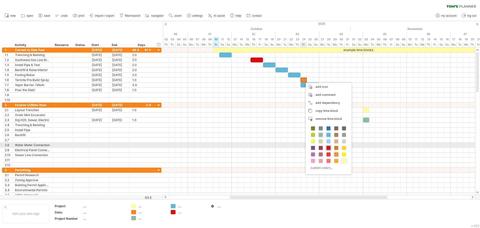
click at [329, 146] on span at bounding box center [329, 148] width 4 height 4
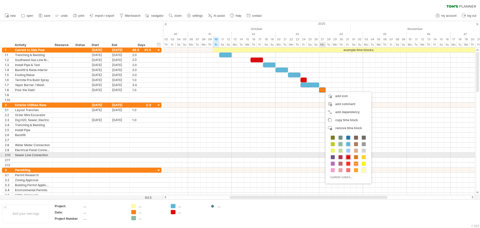
click at [347, 158] on span at bounding box center [349, 157] width 4 height 4
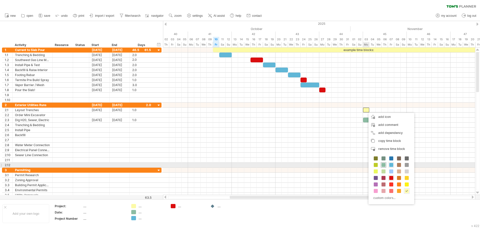
click at [385, 164] on span at bounding box center [384, 165] width 4 height 4
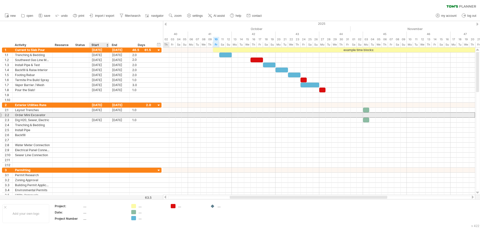
click at [103, 115] on div at bounding box center [99, 115] width 20 height 5
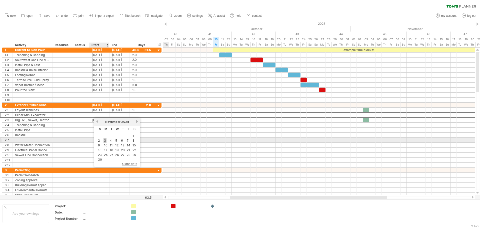
click at [105, 140] on link "3" at bounding box center [105, 140] width 3 height 5
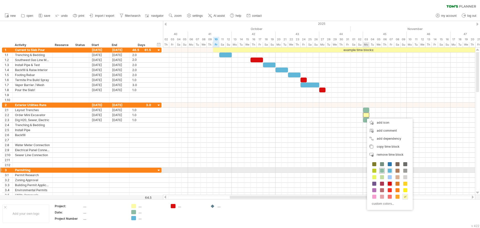
click at [384, 170] on span at bounding box center [382, 171] width 4 height 4
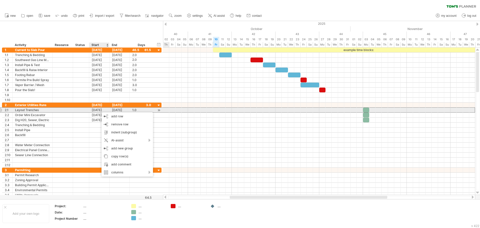
click at [100, 110] on div "[DATE]" at bounding box center [99, 110] width 20 height 5
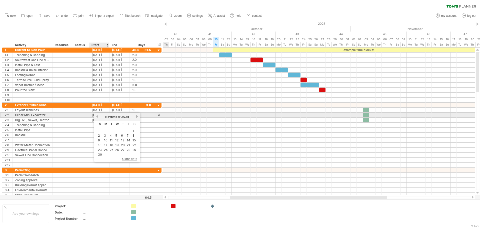
click at [97, 116] on link "previous" at bounding box center [98, 117] width 4 height 4
click at [138, 116] on link "next" at bounding box center [137, 117] width 4 height 4
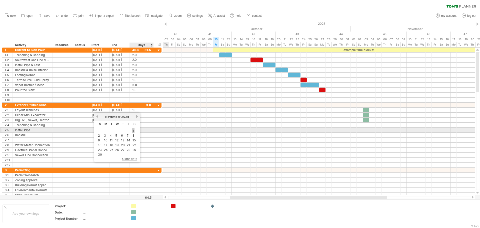
click at [133, 129] on link "1" at bounding box center [133, 130] width 3 height 5
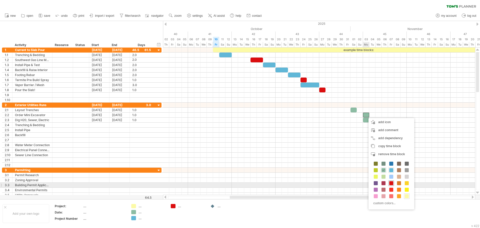
click at [391, 183] on span at bounding box center [392, 183] width 4 height 4
click at [409, 184] on span at bounding box center [408, 183] width 4 height 4
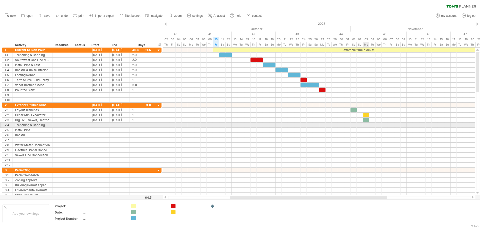
click at [366, 124] on div at bounding box center [319, 125] width 312 height 5
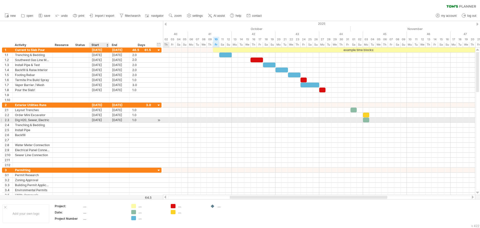
click at [105, 120] on div "[DATE]" at bounding box center [99, 120] width 20 height 5
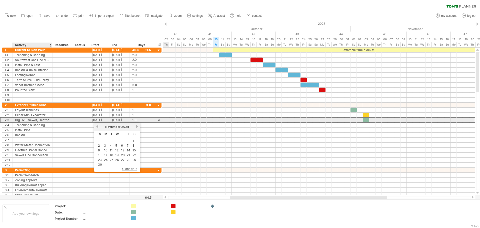
click at [44, 118] on div "Dig H20, Sewer, Electric" at bounding box center [32, 120] width 35 height 5
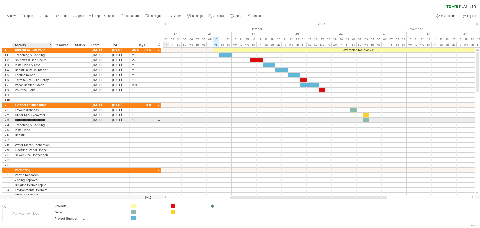
scroll to position [0, 0]
click at [44, 120] on input "**********" at bounding box center [32, 120] width 35 height 5
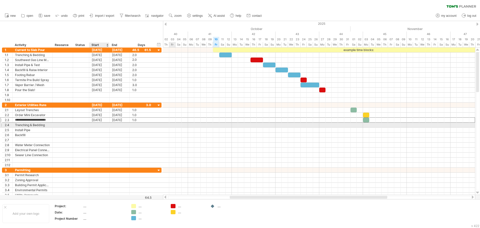
click at [93, 126] on div at bounding box center [99, 125] width 20 height 5
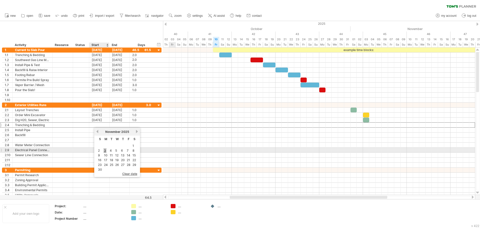
click at [106, 150] on link "3" at bounding box center [105, 150] width 3 height 5
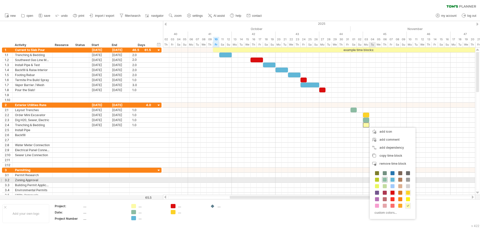
click at [384, 180] on span at bounding box center [385, 180] width 4 height 4
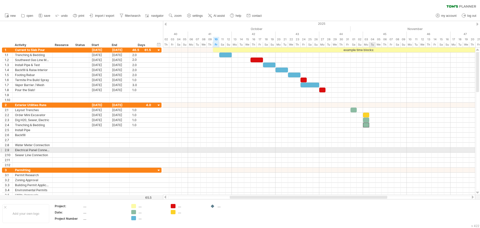
click at [367, 131] on div at bounding box center [319, 130] width 312 height 5
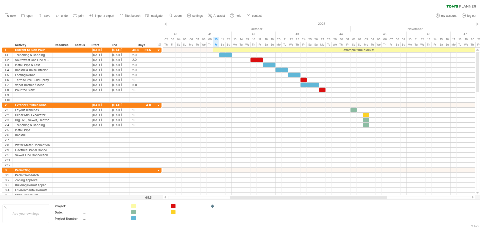
drag, startPoint x: 320, startPoint y: 199, endPoint x: 330, endPoint y: 199, distance: 9.8
click at [330, 199] on div "Trying to reach [DOMAIN_NAME] Connected again... 0% clear filter new 1" at bounding box center [240, 114] width 480 height 228
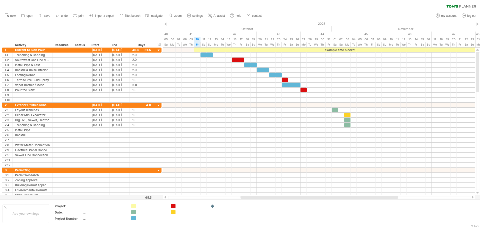
drag, startPoint x: 330, startPoint y: 198, endPoint x: 341, endPoint y: 199, distance: 10.8
click at [341, 199] on div at bounding box center [319, 197] width 313 height 5
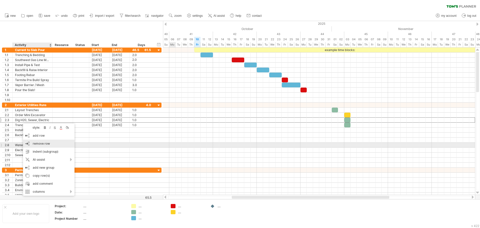
click at [43, 144] on span "remove row" at bounding box center [41, 144] width 17 height 4
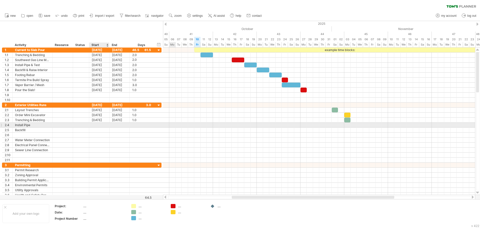
click at [98, 124] on div at bounding box center [99, 125] width 20 height 5
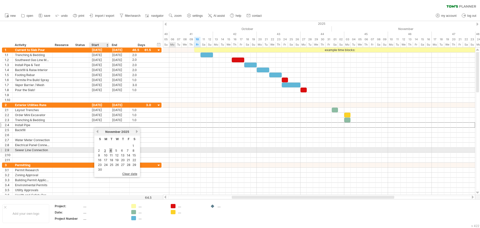
click at [110, 150] on link "4" at bounding box center [110, 150] width 3 height 5
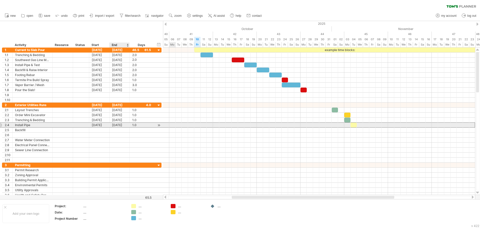
click at [119, 126] on div "[DATE]" at bounding box center [120, 125] width 20 height 5
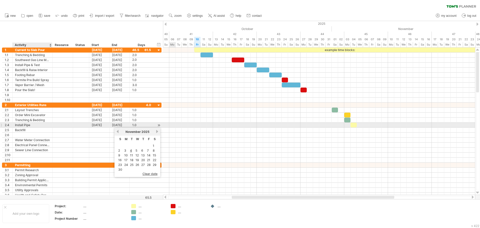
click at [37, 124] on div "Install Pipe" at bounding box center [32, 125] width 35 height 5
click at [37, 124] on input "**********" at bounding box center [32, 125] width 35 height 5
type input "**********"
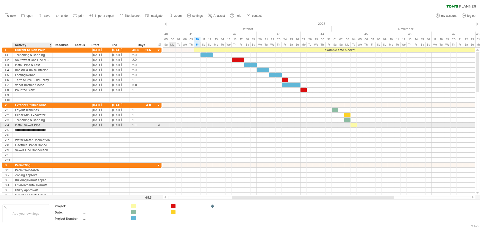
type input "**********"
type input "********"
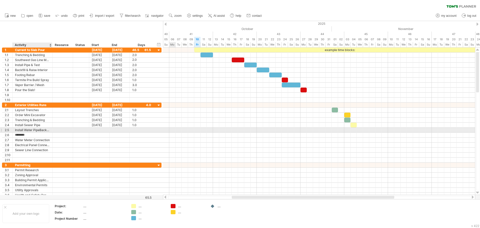
click at [46, 130] on div "Install Water PipeBackfill" at bounding box center [32, 130] width 35 height 5
click at [0, 0] on input "**********" at bounding box center [0, 0] width 0 height 0
click at [46, 130] on input "**********" at bounding box center [32, 130] width 35 height 5
type input "**********"
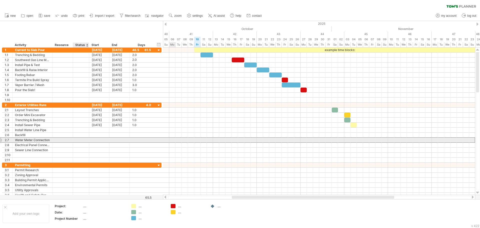
click at [92, 141] on div at bounding box center [99, 140] width 20 height 5
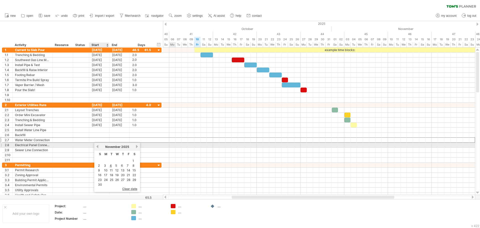
click at [99, 147] on link "previous" at bounding box center [98, 147] width 4 height 4
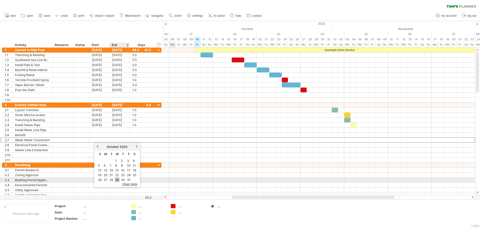
click at [117, 180] on link "29" at bounding box center [117, 179] width 5 height 5
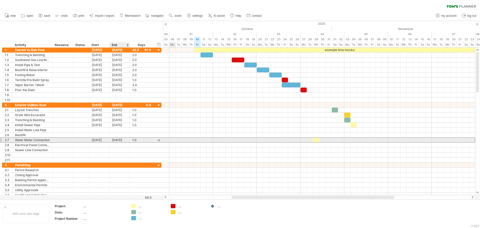
click at [115, 141] on div "[DATE]" at bounding box center [120, 140] width 20 height 5
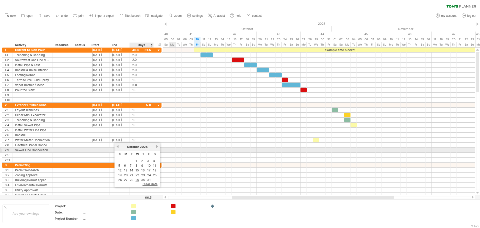
click at [159, 148] on link "next" at bounding box center [157, 147] width 4 height 4
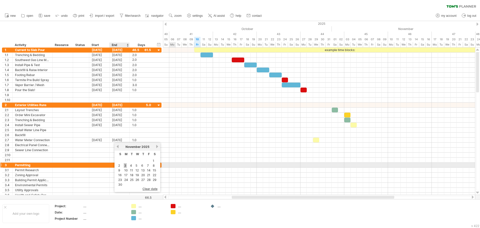
click at [126, 167] on link "3" at bounding box center [125, 165] width 3 height 5
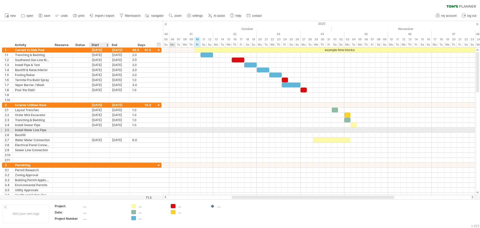
click at [101, 132] on div at bounding box center [99, 130] width 20 height 5
click at [95, 130] on div at bounding box center [99, 130] width 20 height 5
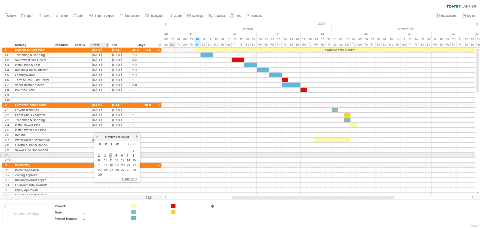
click at [110, 156] on link "4" at bounding box center [110, 155] width 3 height 5
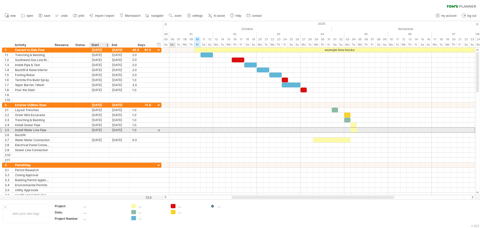
click at [104, 131] on div "[DATE]" at bounding box center [99, 130] width 20 height 5
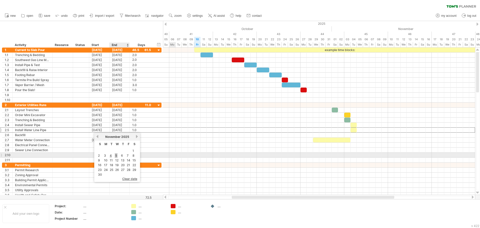
click at [117, 157] on link "5" at bounding box center [116, 155] width 3 height 5
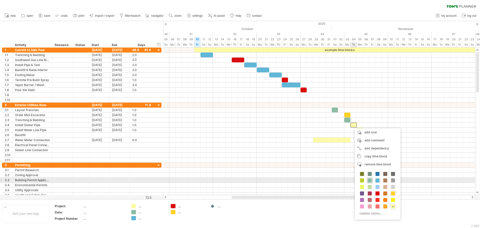
click at [369, 181] on span at bounding box center [370, 180] width 4 height 4
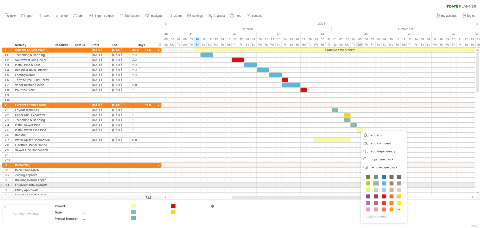
click at [377, 184] on span at bounding box center [376, 183] width 4 height 4
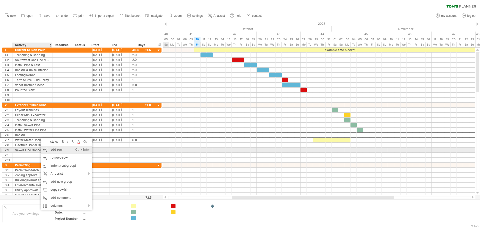
click at [56, 151] on div "add row Ctrl+Enter Cmd+Enter" at bounding box center [67, 150] width 52 height 8
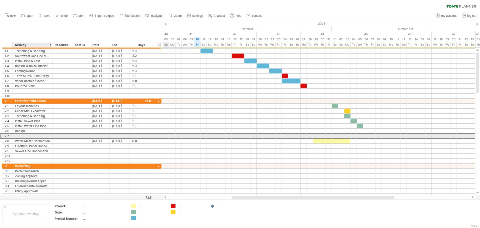
click at [29, 137] on div at bounding box center [32, 136] width 35 height 5
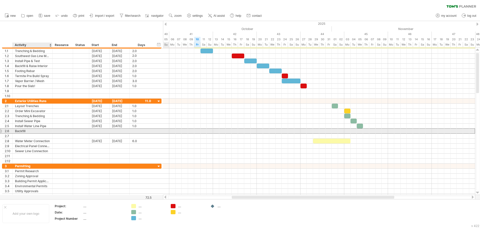
click at [30, 132] on div "Backfill" at bounding box center [32, 131] width 35 height 5
drag, startPoint x: 28, startPoint y: 131, endPoint x: 16, endPoint y: 130, distance: 11.8
click at [16, 130] on input "********" at bounding box center [32, 131] width 35 height 5
type input "**********"
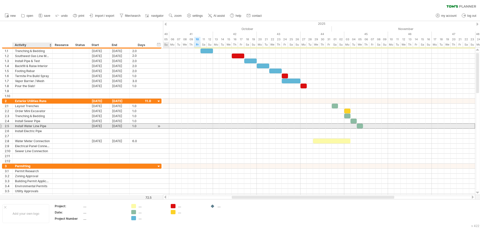
click at [39, 125] on div "Install Water Line Pipe" at bounding box center [32, 126] width 35 height 5
click at [0, 0] on input "**********" at bounding box center [0, 0] width 0 height 0
click at [39, 125] on input "**********" at bounding box center [32, 126] width 35 height 5
click at [40, 126] on input "**********" at bounding box center [32, 126] width 35 height 5
type input "**********"
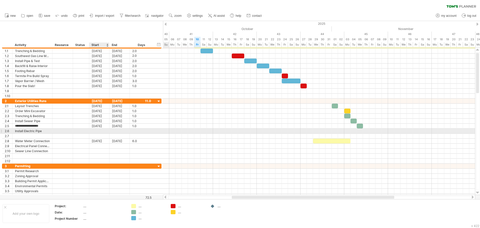
click at [99, 131] on div at bounding box center [99, 131] width 20 height 5
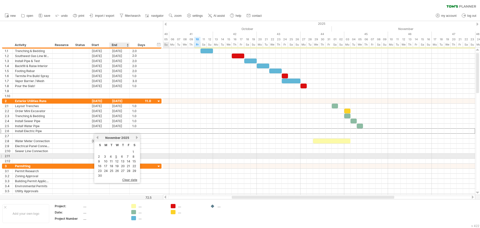
click at [124, 157] on td "6" at bounding box center [122, 156] width 5 height 4
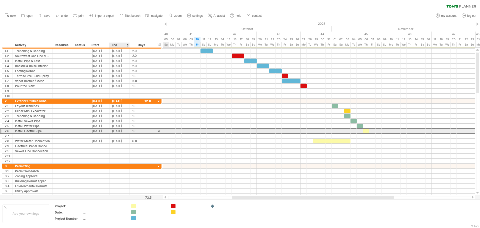
click at [119, 131] on div "[DATE]" at bounding box center [120, 131] width 20 height 5
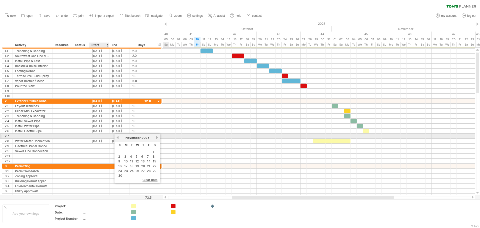
click at [104, 136] on div at bounding box center [99, 136] width 20 height 5
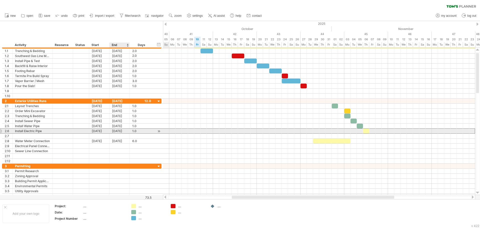
click at [120, 132] on div "[DATE]" at bounding box center [120, 131] width 20 height 5
click at [364, 131] on span at bounding box center [363, 131] width 2 height 5
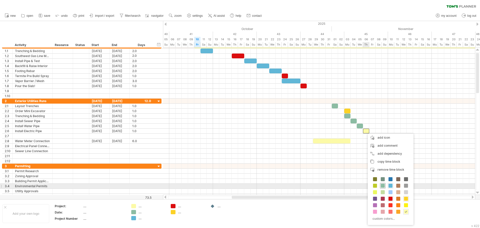
click at [384, 187] on span at bounding box center [383, 186] width 4 height 4
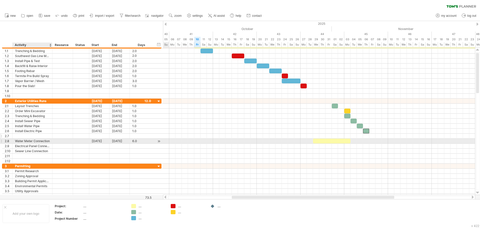
click at [38, 138] on div at bounding box center [32, 136] width 35 height 5
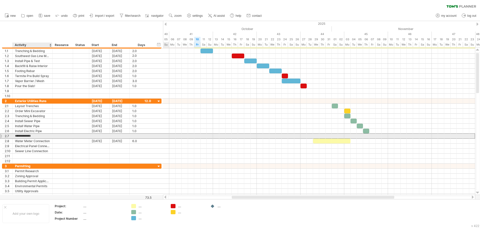
type input "**********"
click at [104, 136] on div at bounding box center [99, 136] width 20 height 5
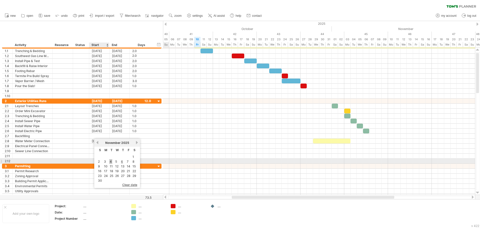
click at [111, 161] on link "4" at bounding box center [110, 161] width 3 height 5
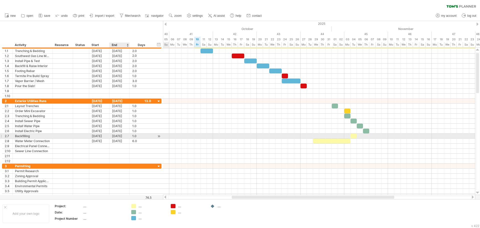
click at [120, 138] on div "[DATE]" at bounding box center [120, 136] width 20 height 5
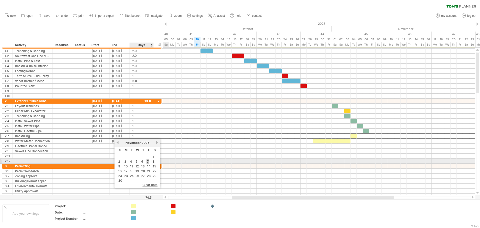
click at [148, 161] on link "7" at bounding box center [148, 161] width 3 height 5
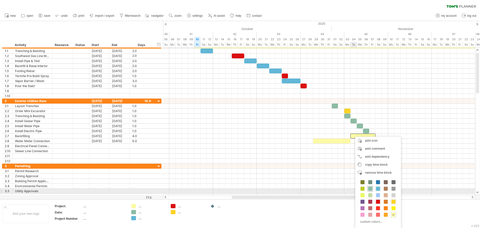
click at [372, 189] on span at bounding box center [371, 189] width 4 height 4
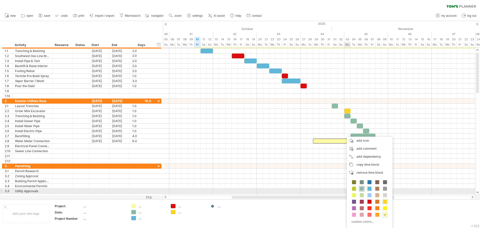
click at [363, 190] on span at bounding box center [362, 189] width 4 height 4
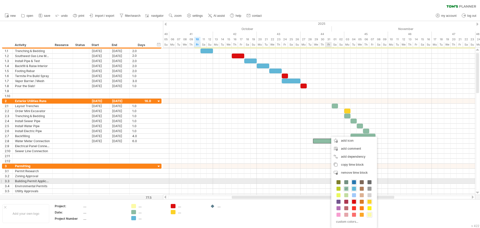
click at [354, 182] on span at bounding box center [354, 182] width 4 height 4
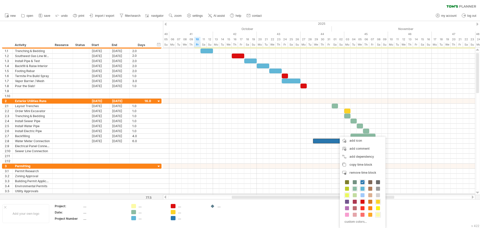
click at [348, 195] on span at bounding box center [347, 195] width 4 height 4
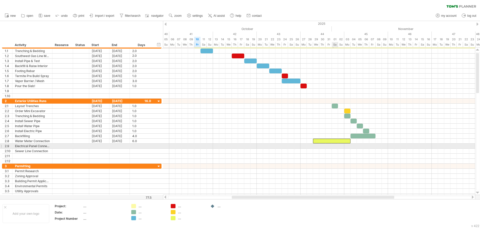
click at [336, 148] on div at bounding box center [319, 146] width 312 height 5
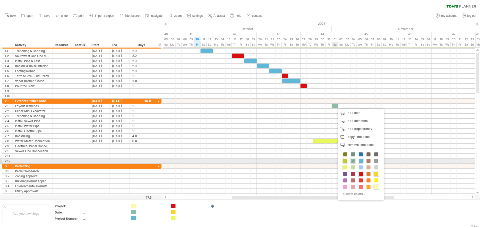
click at [345, 160] on span at bounding box center [346, 161] width 4 height 4
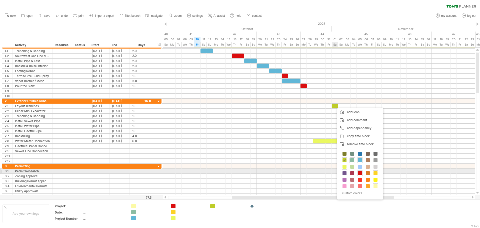
click at [345, 168] on span at bounding box center [345, 167] width 4 height 4
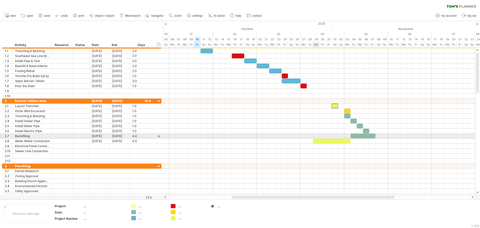
click at [313, 129] on div at bounding box center [319, 131] width 312 height 5
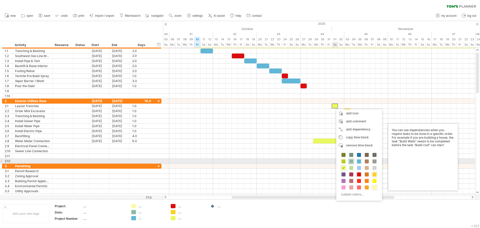
click at [352, 163] on span at bounding box center [352, 161] width 4 height 4
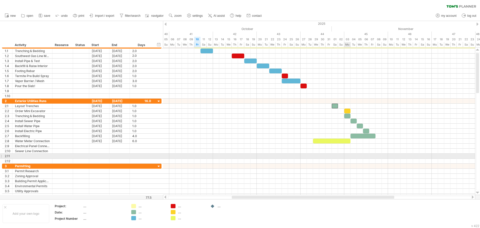
click at [331, 131] on div at bounding box center [319, 131] width 312 height 5
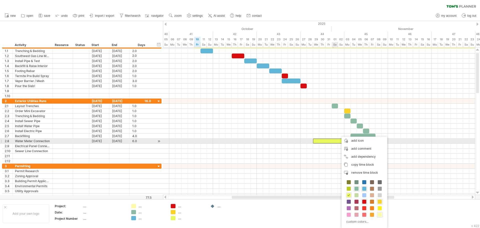
click at [338, 142] on div at bounding box center [332, 141] width 38 height 5
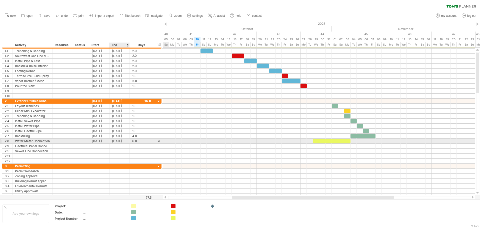
click at [117, 141] on div "[DATE]" at bounding box center [120, 141] width 20 height 5
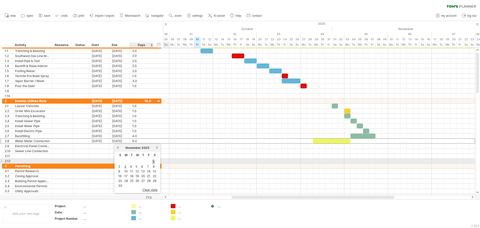
click at [154, 162] on link "1" at bounding box center [153, 161] width 3 height 5
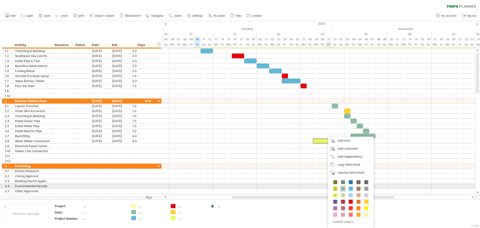
click at [343, 186] on div at bounding box center [344, 189] width 6 height 6
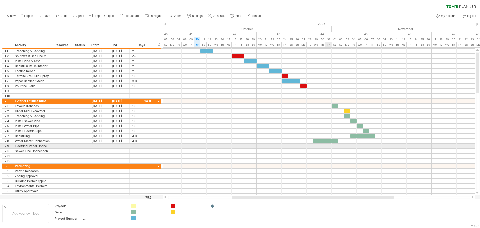
click at [326, 148] on div at bounding box center [319, 146] width 312 height 5
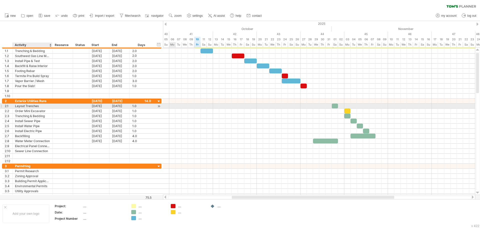
click at [22, 106] on div "Layout Trenches" at bounding box center [32, 106] width 35 height 5
click at [22, 106] on input "**********" at bounding box center [32, 106] width 35 height 5
type input "**********"
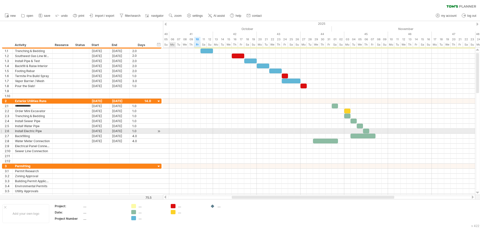
click at [178, 129] on div at bounding box center [319, 131] width 312 height 5
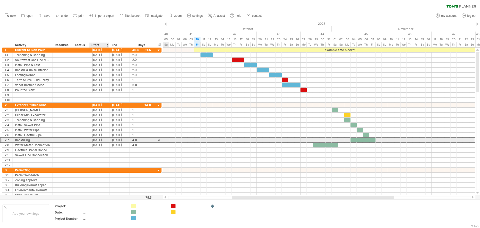
click at [102, 140] on div "[DATE]" at bounding box center [99, 140] width 20 height 5
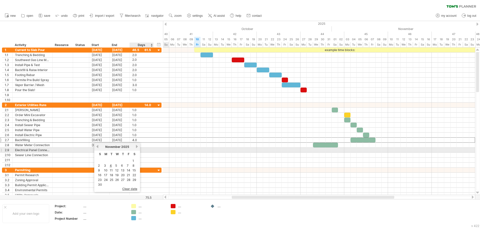
click at [146, 151] on div at bounding box center [141, 150] width 19 height 5
click at [96, 149] on div at bounding box center [99, 150] width 20 height 5
click at [150, 152] on div at bounding box center [141, 150] width 19 height 5
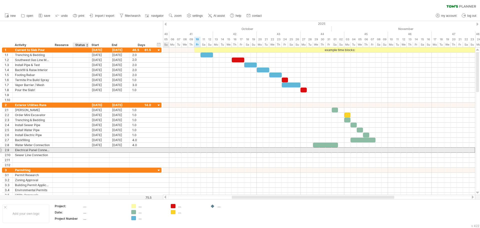
click at [81, 149] on div at bounding box center [81, 150] width 11 height 5
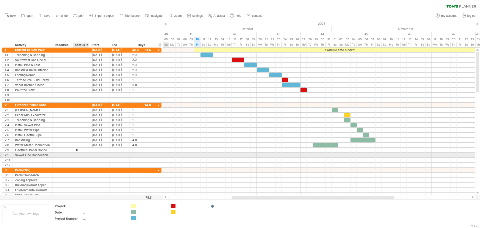
type input "*"
click at [98, 162] on div at bounding box center [99, 160] width 20 height 5
click at [287, 153] on div at bounding box center [319, 155] width 312 height 5
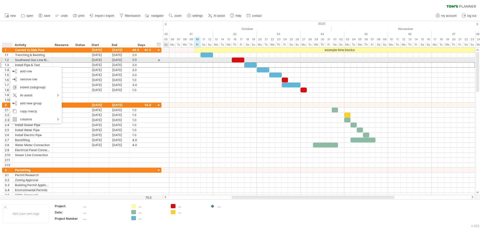
click at [8, 60] on div "1.2" at bounding box center [9, 60] width 8 height 5
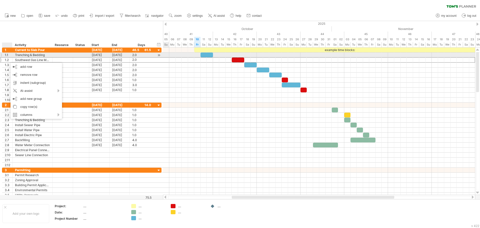
click at [9, 56] on div "1.1" at bounding box center [9, 55] width 8 height 5
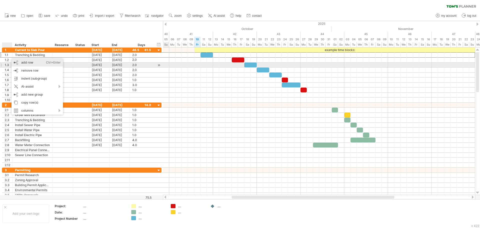
click at [22, 64] on div "add row Ctrl+Enter Cmd+Enter" at bounding box center [38, 63] width 52 height 8
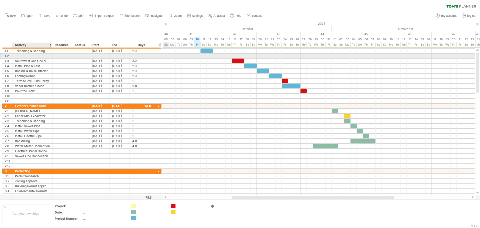
click at [24, 57] on div at bounding box center [32, 56] width 35 height 5
type input "**********"
click at [97, 55] on div at bounding box center [99, 56] width 20 height 5
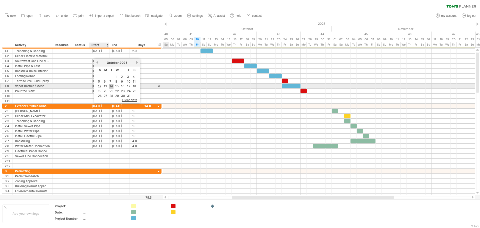
click at [111, 87] on link "14" at bounding box center [111, 86] width 5 height 5
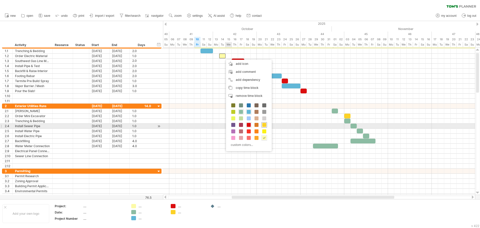
click at [264, 126] on span at bounding box center [264, 125] width 4 height 4
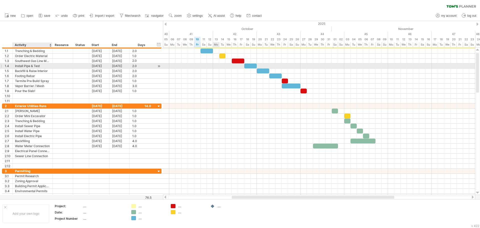
click at [215, 68] on div at bounding box center [319, 66] width 312 height 5
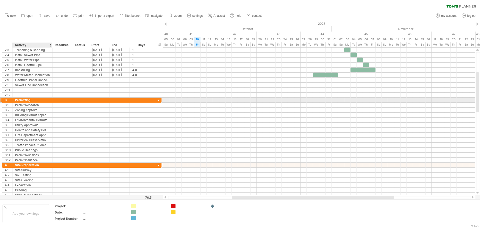
click at [30, 100] on div "Permitting" at bounding box center [32, 100] width 35 height 5
type input "*********"
drag, startPoint x: 30, startPoint y: 100, endPoint x: 9, endPoint y: 100, distance: 20.8
click at [9, 100] on div "3 ********* Permitting" at bounding box center [82, 99] width 160 height 5
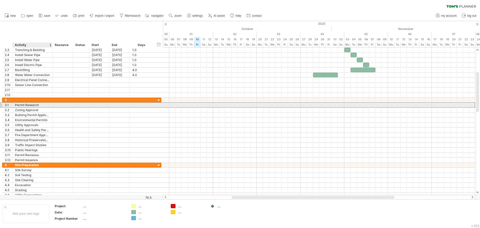
click at [27, 104] on div "Permit Research" at bounding box center [32, 105] width 35 height 5
click at [0, 0] on input "**********" at bounding box center [0, 0] width 0 height 0
type input "******"
click at [28, 105] on input "******" at bounding box center [32, 105] width 35 height 5
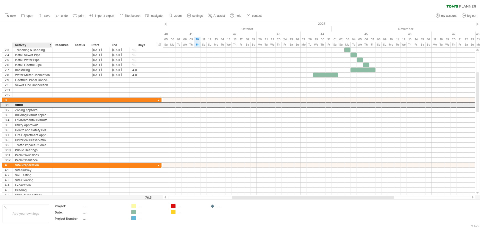
click at [28, 105] on input "******" at bounding box center [32, 105] width 35 height 5
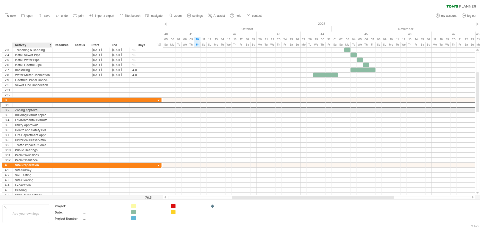
click at [29, 109] on div "Zoning Approval" at bounding box center [32, 110] width 35 height 5
click at [29, 109] on input "**********" at bounding box center [32, 110] width 35 height 5
click at [29, 114] on div "Building Permit Application" at bounding box center [32, 115] width 35 height 5
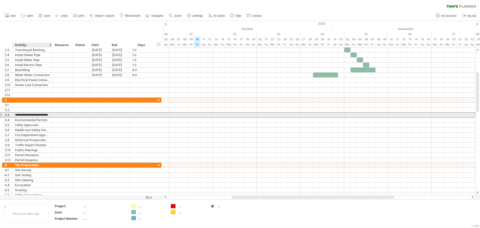
click at [29, 114] on input "**********" at bounding box center [32, 115] width 35 height 5
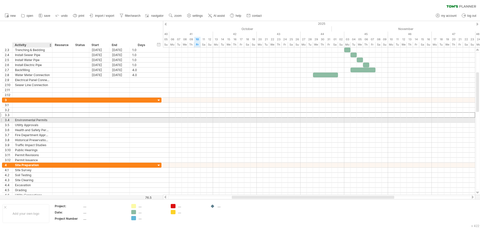
click at [30, 121] on div "Environmental Permits" at bounding box center [32, 120] width 35 height 5
click at [30, 121] on input "**********" at bounding box center [32, 120] width 35 height 5
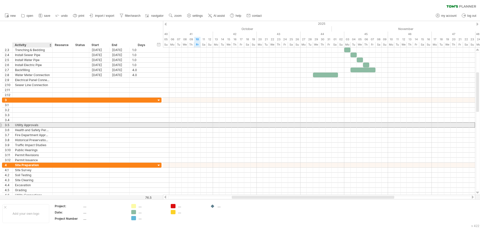
click at [31, 125] on div "Utility Approvals" at bounding box center [32, 125] width 35 height 5
click at [0, 0] on input "**********" at bounding box center [0, 0] width 0 height 0
click at [31, 125] on input "**********" at bounding box center [32, 125] width 35 height 5
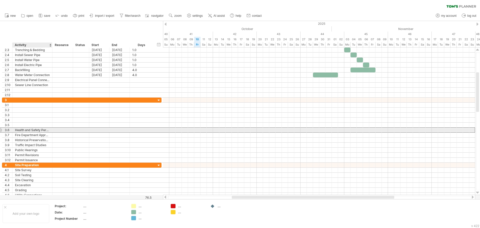
click at [31, 130] on div "Health and Safety Permits" at bounding box center [32, 130] width 35 height 5
click at [31, 130] on input "**********" at bounding box center [32, 130] width 35 height 5
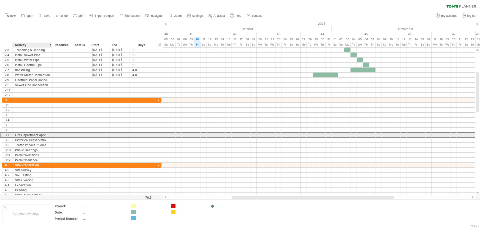
click at [33, 134] on div "Fire Department Approval" at bounding box center [32, 135] width 35 height 5
click at [33, 134] on input "**********" at bounding box center [32, 135] width 35 height 5
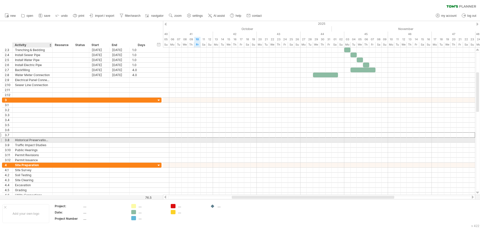
click at [34, 140] on div "Historical Preservation Approval" at bounding box center [32, 140] width 35 height 5
click at [34, 140] on input "**********" at bounding box center [32, 140] width 35 height 5
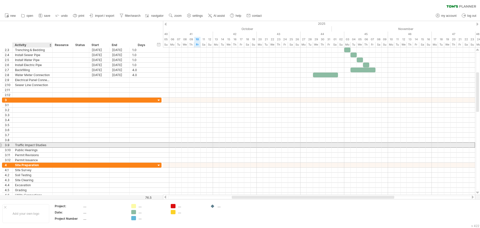
click at [35, 145] on div "Traffic Impact Studies" at bounding box center [32, 145] width 35 height 5
click at [0, 0] on input "**********" at bounding box center [0, 0] width 0 height 0
click at [35, 145] on input "**********" at bounding box center [32, 145] width 35 height 5
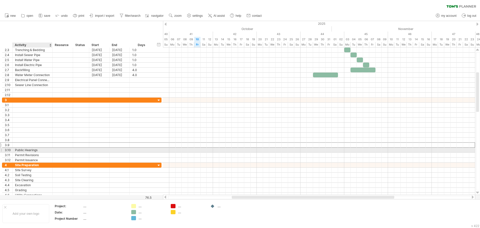
click at [36, 151] on div "Public Hearings" at bounding box center [32, 150] width 35 height 5
click at [36, 151] on input "**********" at bounding box center [32, 150] width 35 height 5
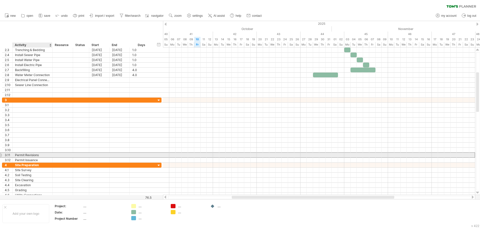
click at [36, 155] on div "Permit Revisions" at bounding box center [32, 155] width 35 height 5
click at [36, 155] on input "**********" at bounding box center [32, 155] width 35 height 5
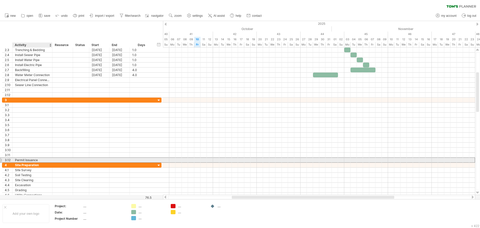
click at [36, 159] on div "Permit Issuance" at bounding box center [32, 160] width 35 height 5
click at [0, 0] on input "**********" at bounding box center [0, 0] width 0 height 0
type input "******"
click at [36, 159] on input "******" at bounding box center [32, 160] width 35 height 5
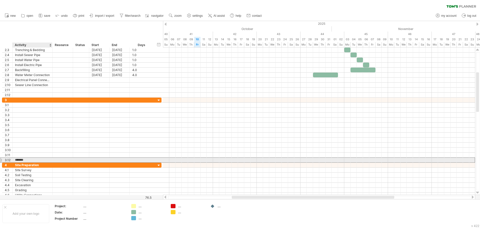
click at [36, 159] on input "******" at bounding box center [32, 160] width 35 height 5
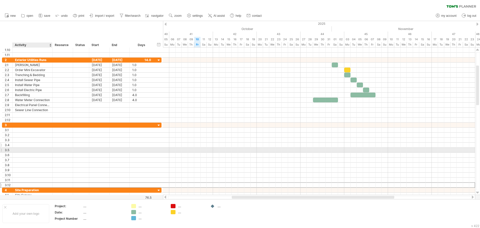
click at [38, 147] on div at bounding box center [32, 145] width 35 height 5
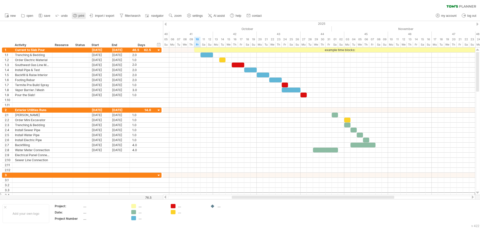
click at [77, 15] on icon at bounding box center [75, 15] width 5 height 5
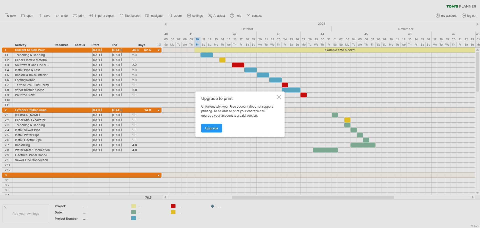
click at [284, 97] on div "Upgrade to print Unfortunately, your Free account does not support printing. To…" at bounding box center [240, 113] width 89 height 45
click at [281, 98] on div at bounding box center [279, 97] width 4 height 4
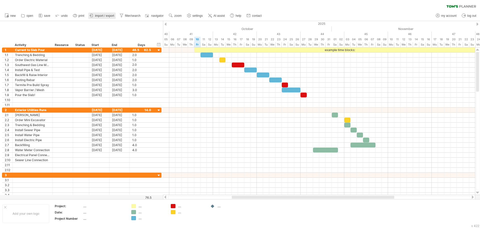
click at [95, 16] on link "import / export" at bounding box center [102, 16] width 28 height 7
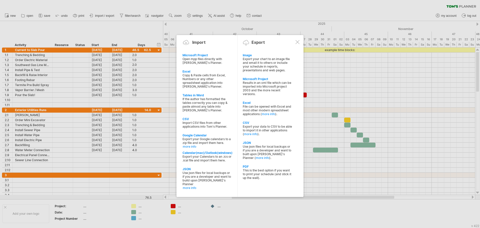
click at [296, 44] on div at bounding box center [298, 42] width 4 height 4
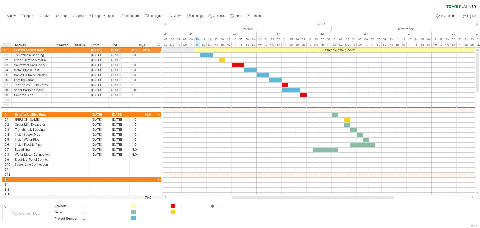
drag, startPoint x: 7, startPoint y: 50, endPoint x: 13, endPoint y: 49, distance: 5.3
click at [13, 49] on div "**********" at bounding box center [82, 49] width 160 height 5
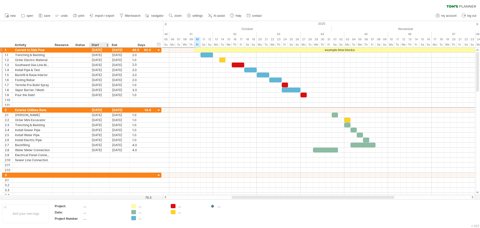
click at [103, 18] on link "import / export" at bounding box center [102, 16] width 28 height 7
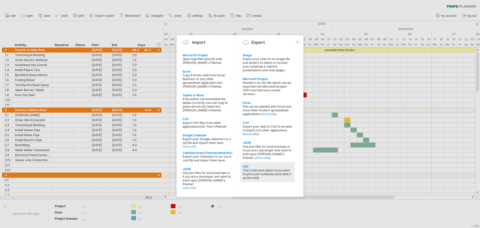
click at [268, 174] on div "This is the best option if you want to print your schedule (and stick it up the…" at bounding box center [268, 173] width 50 height 11
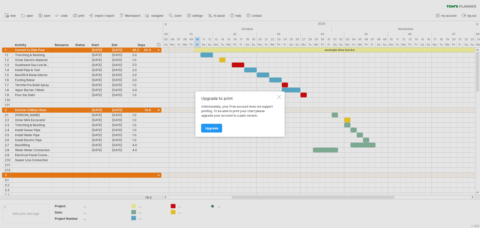
click at [280, 97] on div at bounding box center [279, 97] width 4 height 4
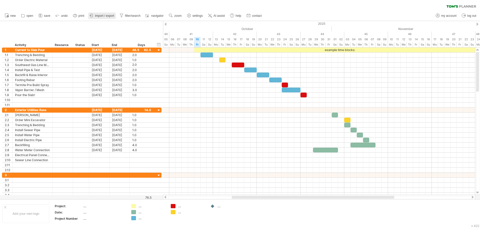
click at [104, 16] on span "import / export" at bounding box center [104, 16] width 19 height 4
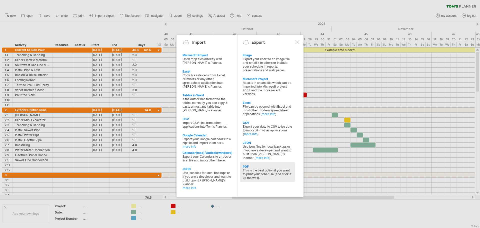
click at [245, 165] on div "PDF" at bounding box center [268, 167] width 50 height 4
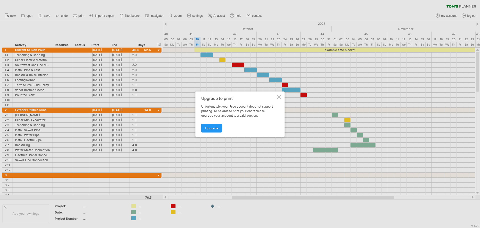
click at [281, 97] on div at bounding box center [279, 97] width 4 height 4
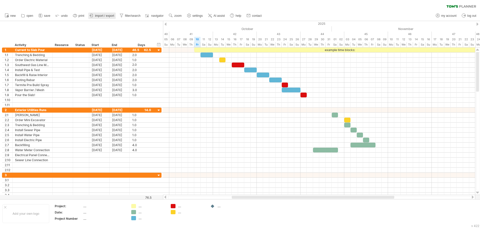
click at [99, 15] on span "import / export" at bounding box center [104, 16] width 19 height 4
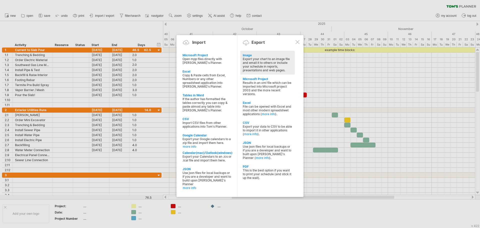
click at [247, 61] on div "Export your chart to an image file and email it to others or include your sched…" at bounding box center [268, 64] width 50 height 15
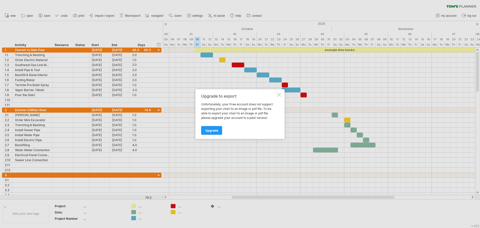
click at [277, 96] on div "Upgrade to export Unfortunately, your Free account does not support exporting y…" at bounding box center [240, 114] width 89 height 50
click at [279, 95] on div at bounding box center [279, 95] width 4 height 4
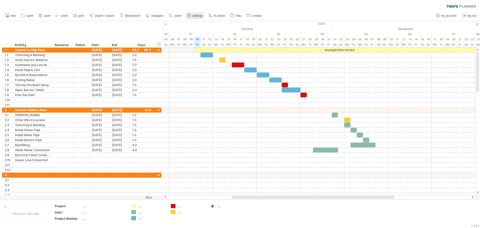
click at [188, 17] on use at bounding box center [189, 15] width 5 height 5
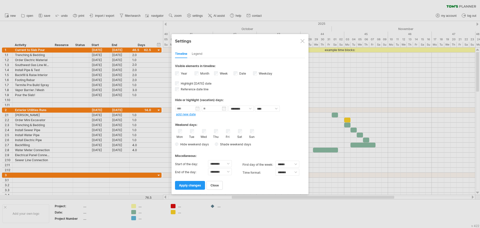
click at [302, 42] on div at bounding box center [303, 41] width 4 height 4
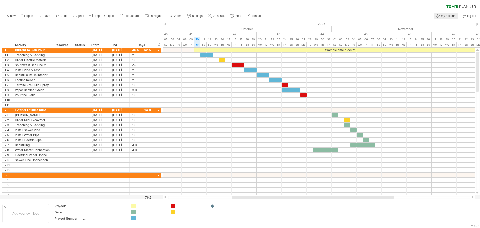
click at [456, 17] on span "my account" at bounding box center [449, 16] width 15 height 4
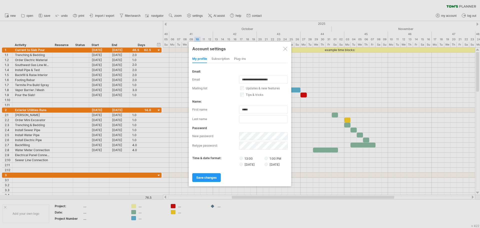
click at [246, 181] on div "save changes" at bounding box center [240, 175] width 96 height 13
click at [285, 51] on div "Account settings" at bounding box center [240, 48] width 96 height 9
click at [213, 179] on span "save changes" at bounding box center [206, 178] width 21 height 4
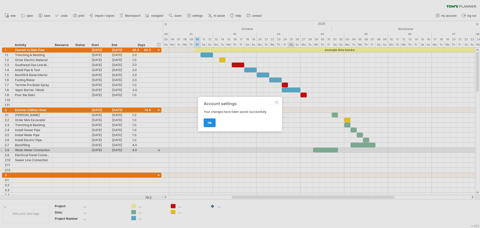
click at [207, 124] on link "ok" at bounding box center [210, 122] width 12 height 9
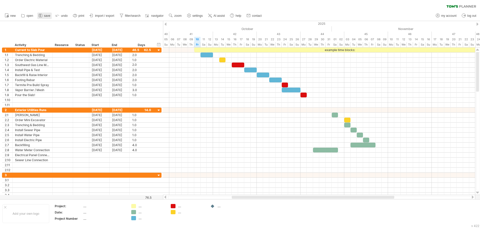
click at [40, 16] on rect at bounding box center [40, 16] width 1 height 1
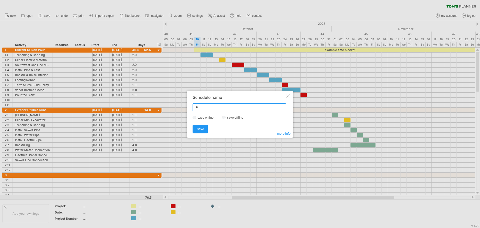
type input "*"
type input "**********"
click at [203, 129] on span "Save" at bounding box center [200, 129] width 7 height 4
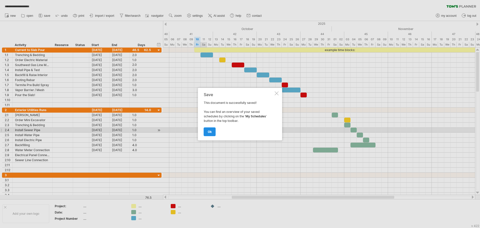
click at [206, 131] on link "ok" at bounding box center [210, 131] width 12 height 9
